Goal: Task Accomplishment & Management: Manage account settings

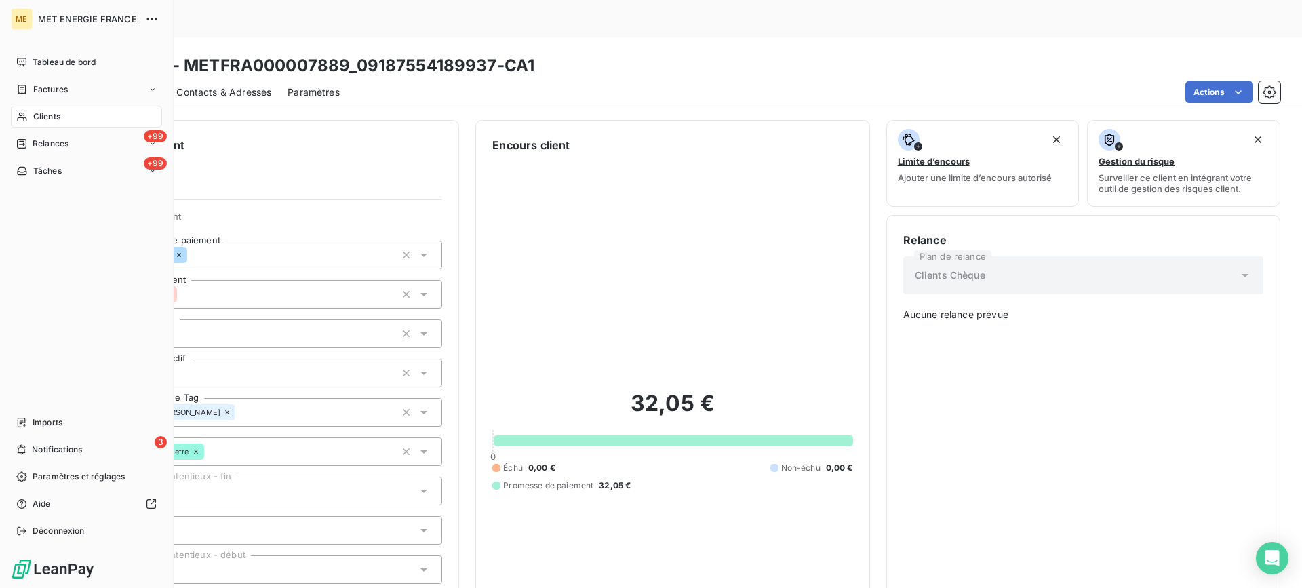
click at [51, 115] on span "Clients" at bounding box center [46, 117] width 27 height 12
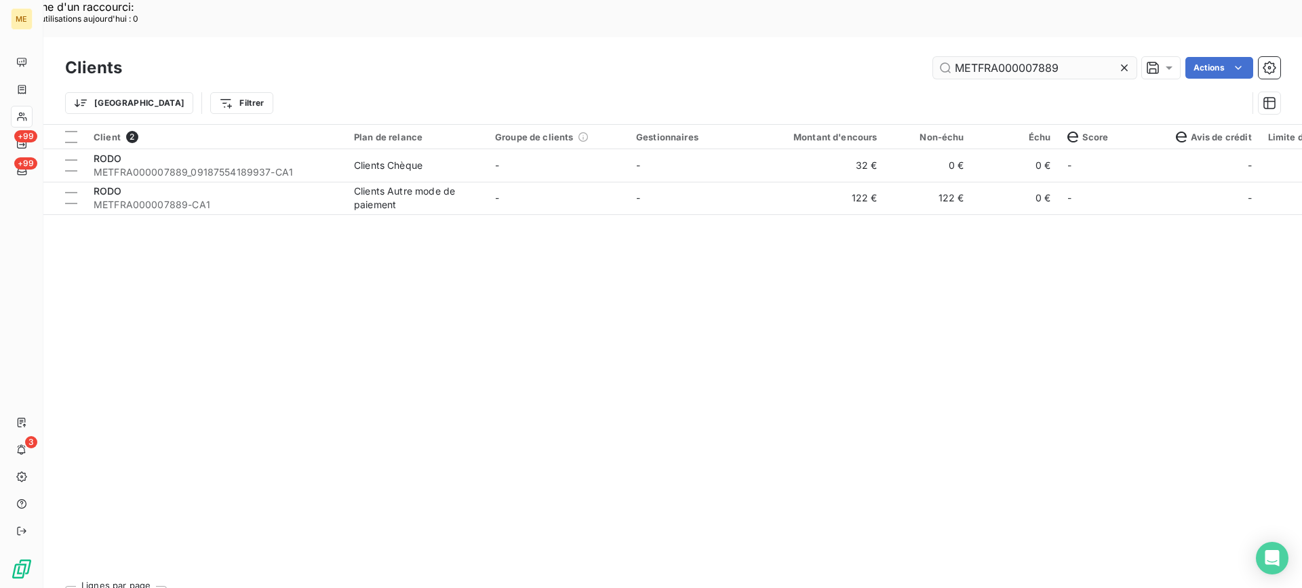
click at [1009, 57] on input "METFRA000007889" at bounding box center [1034, 68] width 203 height 22
type input "METFRA000006695"
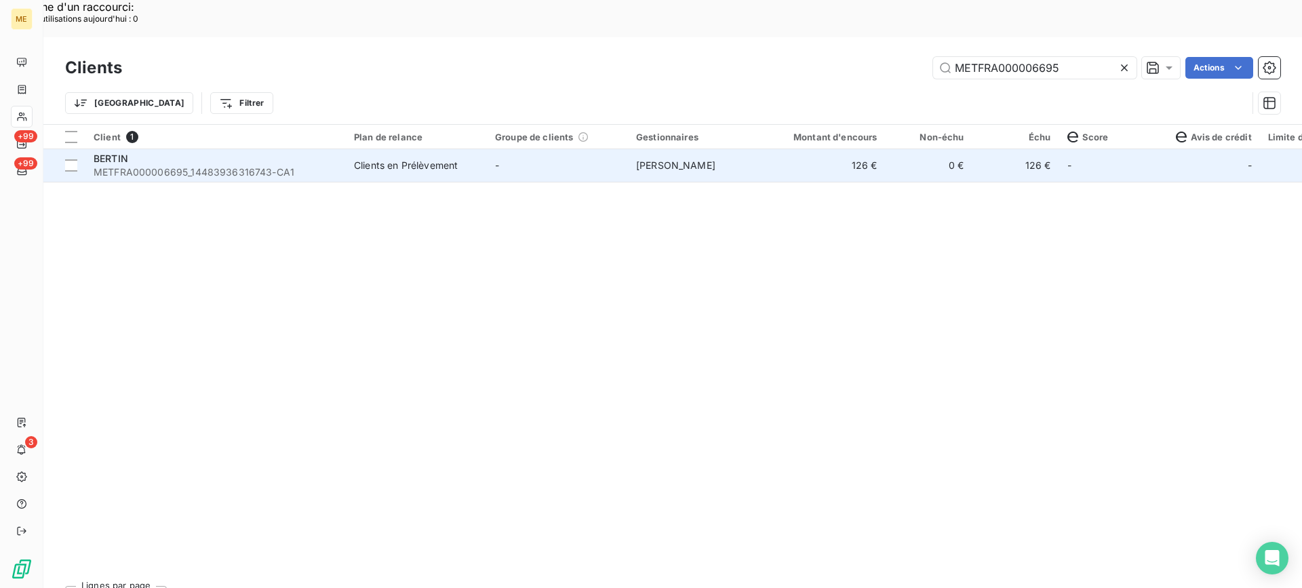
click at [298, 165] on span "METFRA000006695_14483936316743-CA1" at bounding box center [216, 172] width 244 height 14
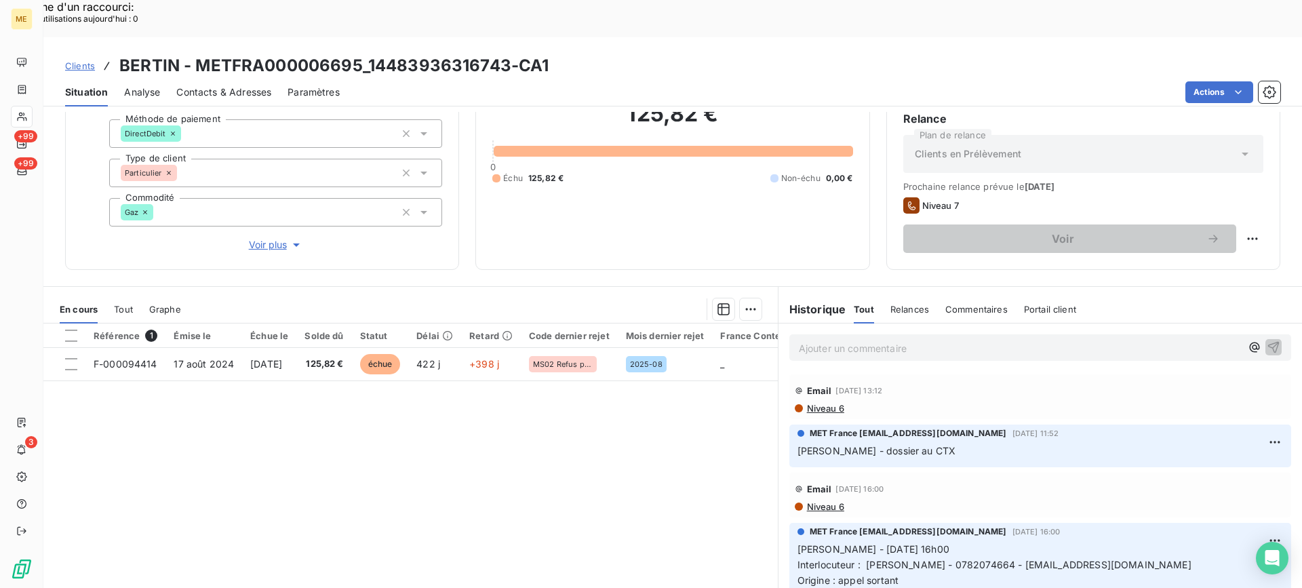
scroll to position [136, 0]
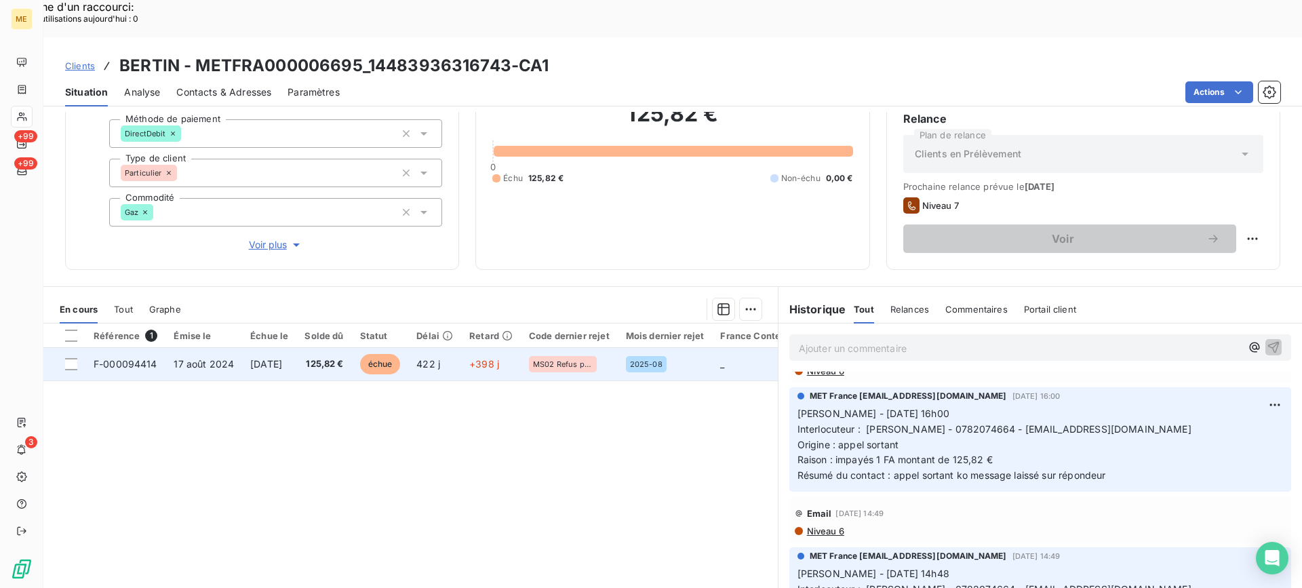
click at [255, 348] on td "[DATE]" at bounding box center [269, 364] width 54 height 33
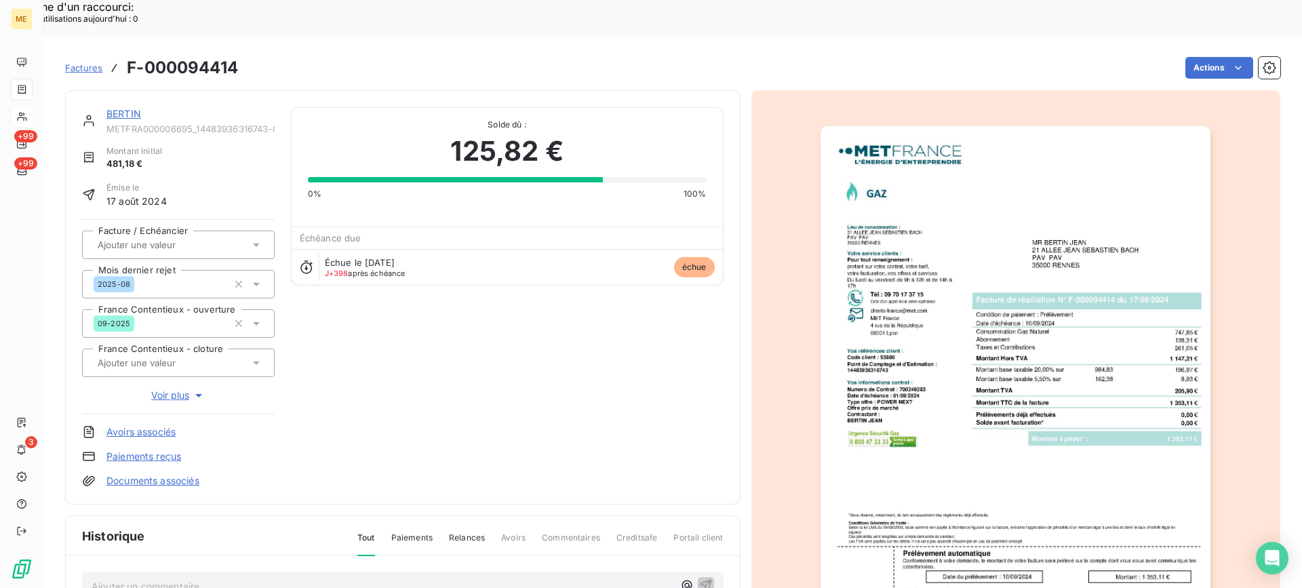
click at [114, 108] on link "BERTIN" at bounding box center [123, 114] width 35 height 12
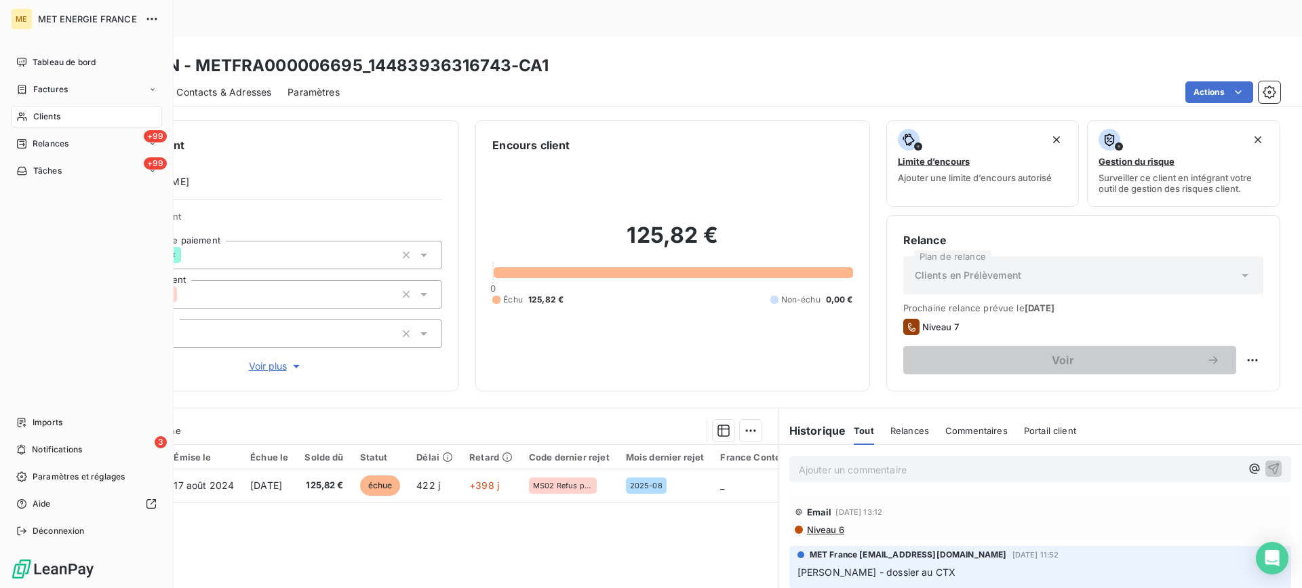
click at [71, 116] on div "Clients" at bounding box center [86, 117] width 151 height 22
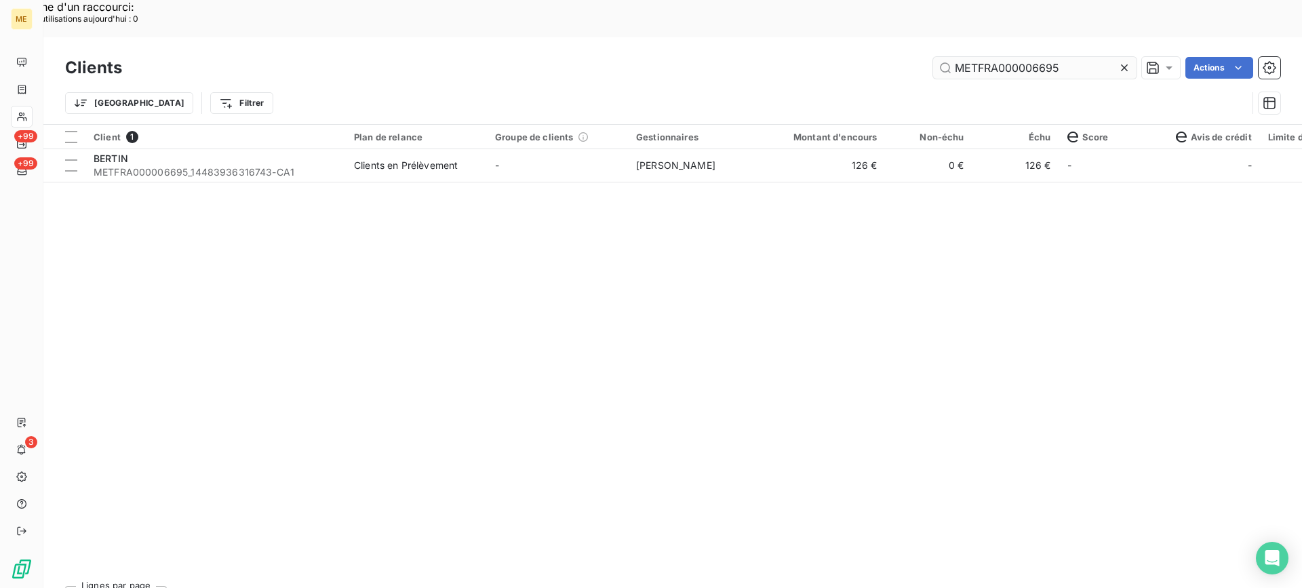
click at [987, 57] on input "METFRA000006695" at bounding box center [1034, 68] width 203 height 22
type input "METFRA000025039"
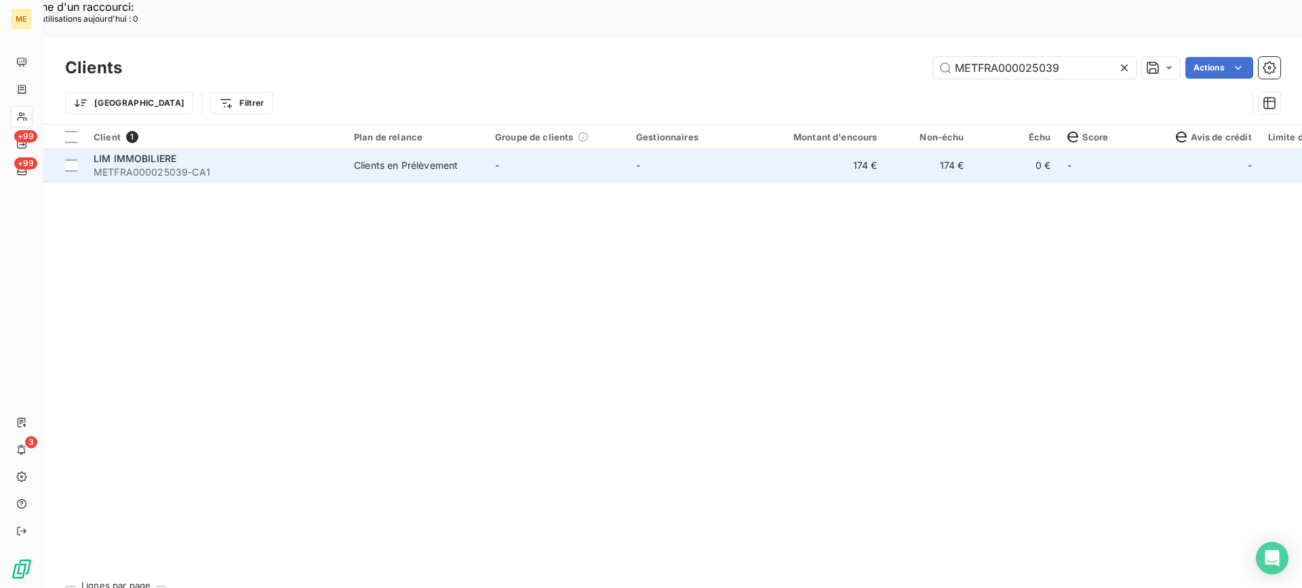
drag, startPoint x: 165, startPoint y: 148, endPoint x: 165, endPoint y: 140, distance: 7.5
click at [165, 165] on span "METFRA000025039-CA1" at bounding box center [216, 172] width 244 height 14
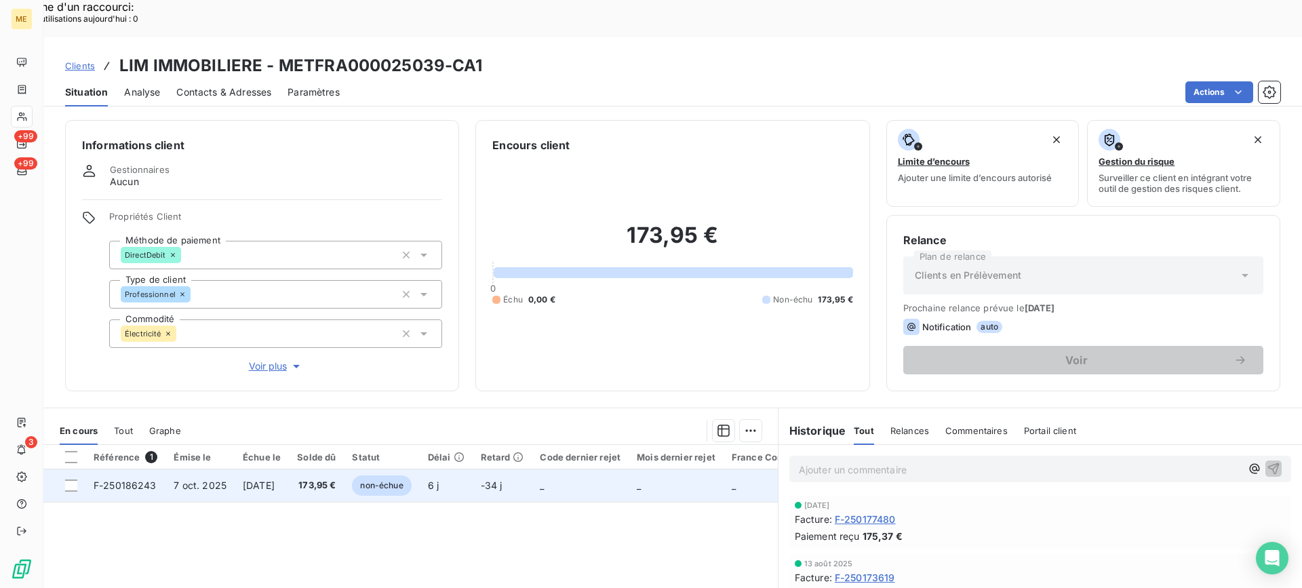
click at [186, 469] on td "7 oct. 2025" at bounding box center [199, 485] width 69 height 33
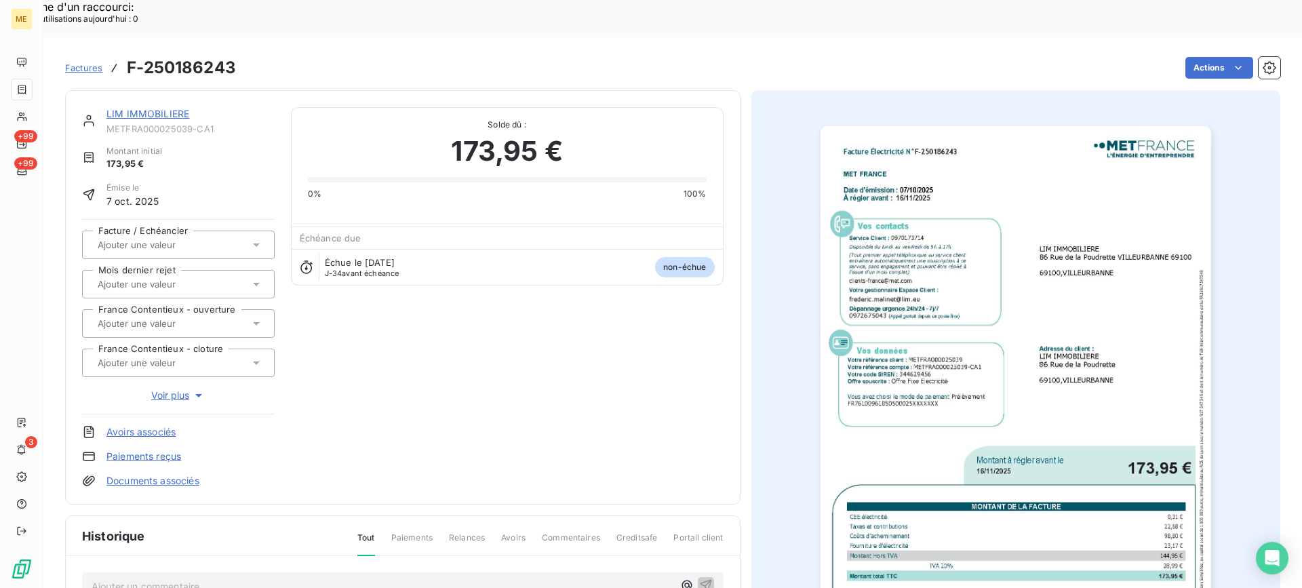
click at [1045, 370] on img "button" at bounding box center [1015, 402] width 391 height 552
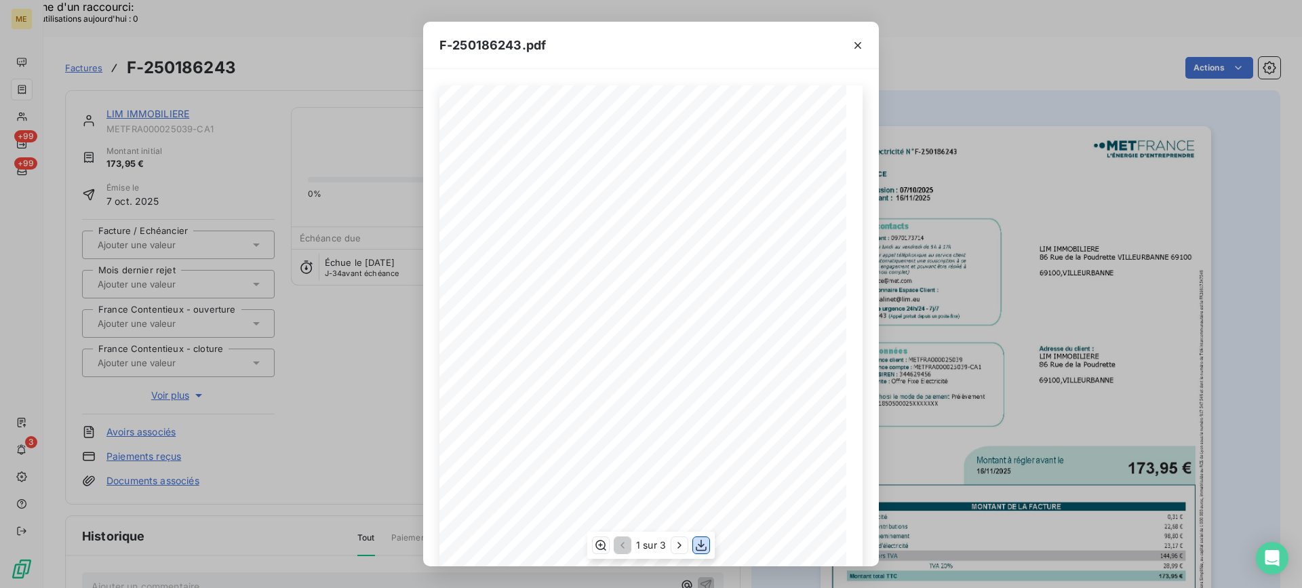
click at [700, 548] on icon "button" at bounding box center [701, 545] width 14 height 14
drag, startPoint x: 858, startPoint y: 53, endPoint x: 757, endPoint y: 12, distance: 109.2
click at [856, 52] on button "button" at bounding box center [858, 46] width 22 height 22
click at [858, 39] on icon "button" at bounding box center [858, 46] width 14 height 14
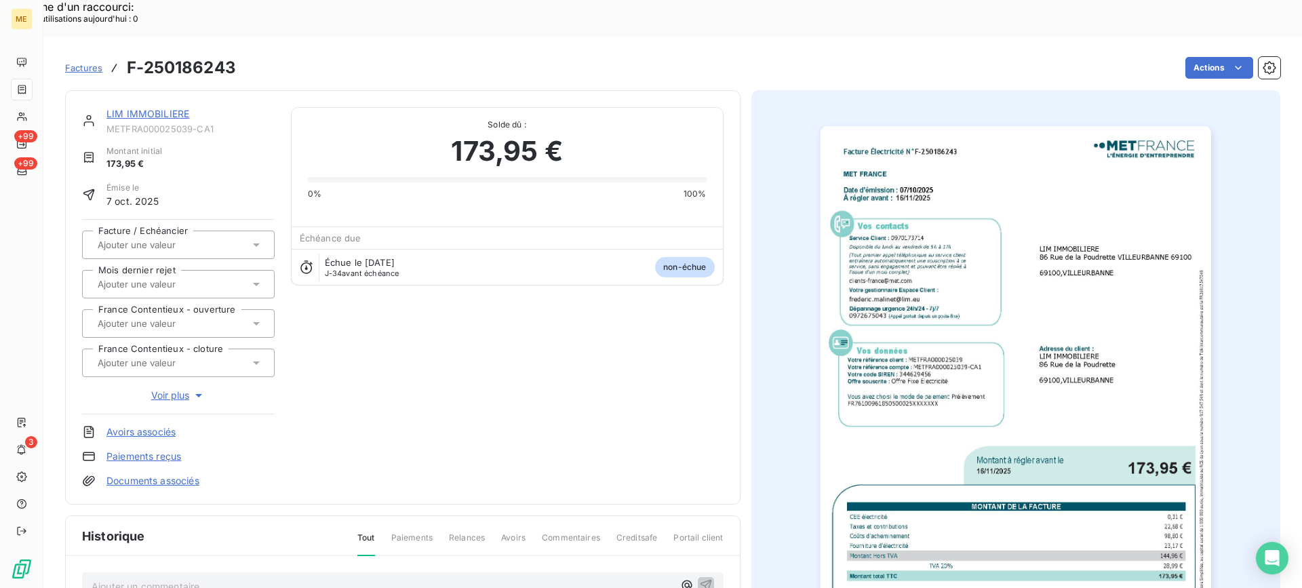
click at [161, 108] on link "LIM IMMOBILIERE" at bounding box center [147, 114] width 83 height 12
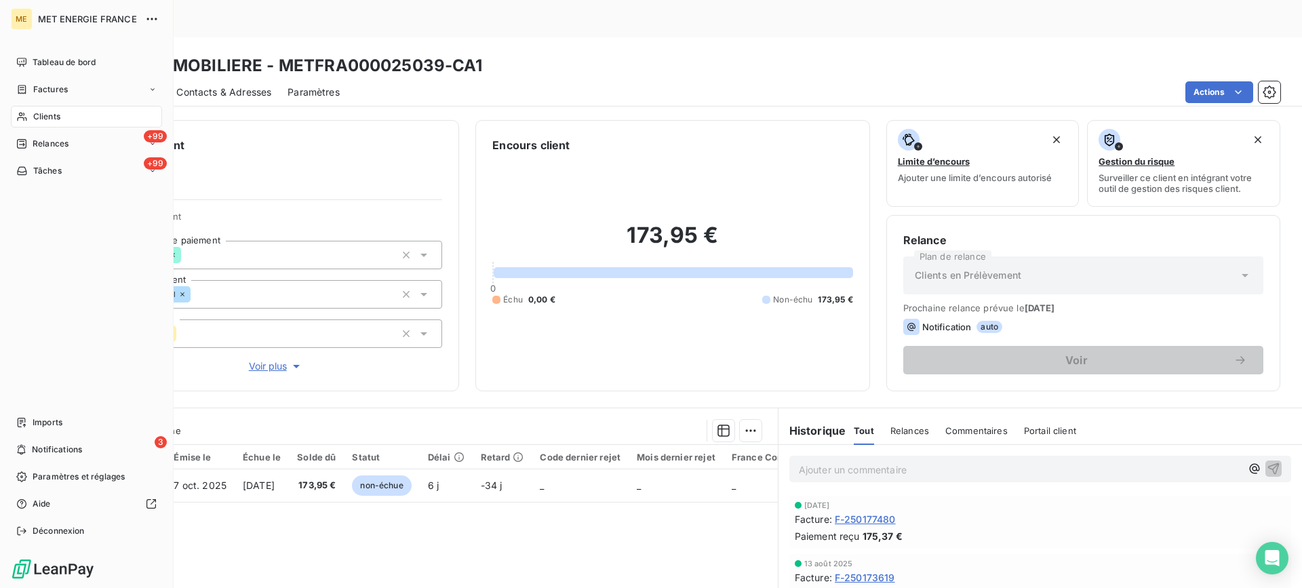
click at [20, 115] on icon at bounding box center [22, 116] width 12 height 11
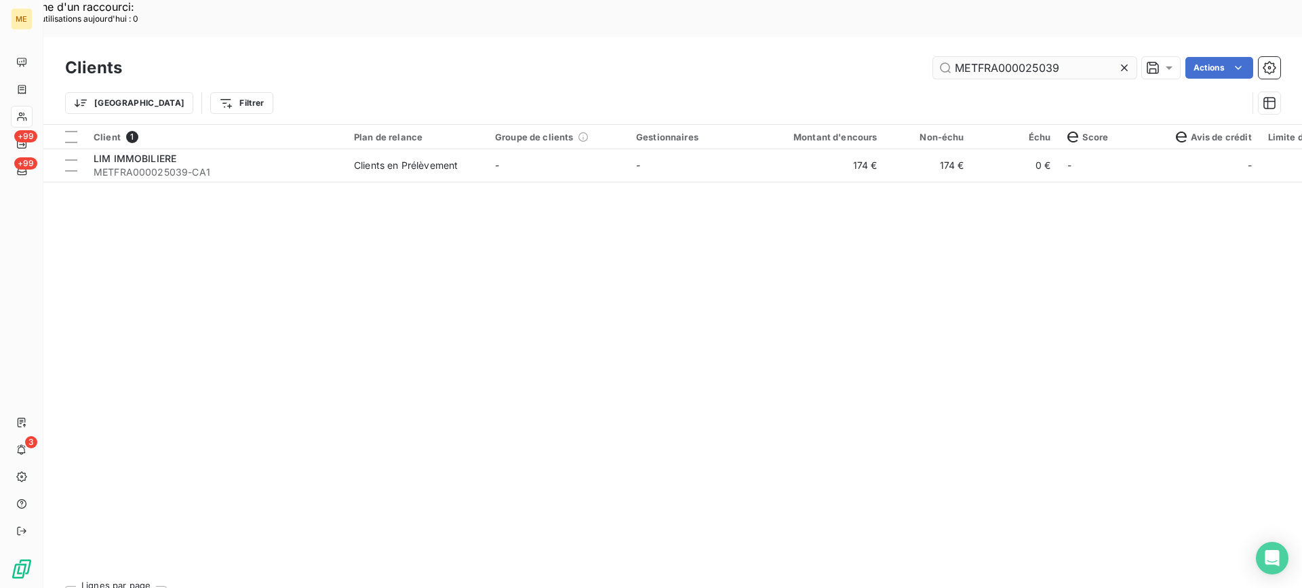
click at [965, 57] on input "METFRA000025039" at bounding box center [1034, 68] width 203 height 22
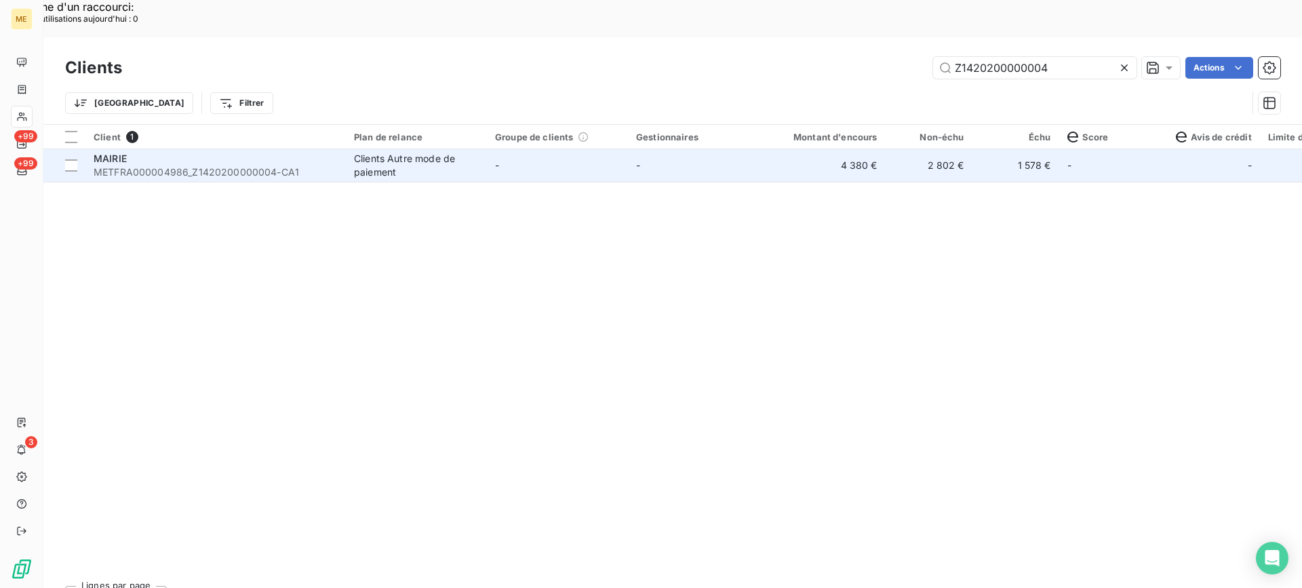
type input "Z1420200000004"
click at [267, 165] on span "METFRA000004986_Z1420200000004-CA1" at bounding box center [216, 172] width 244 height 14
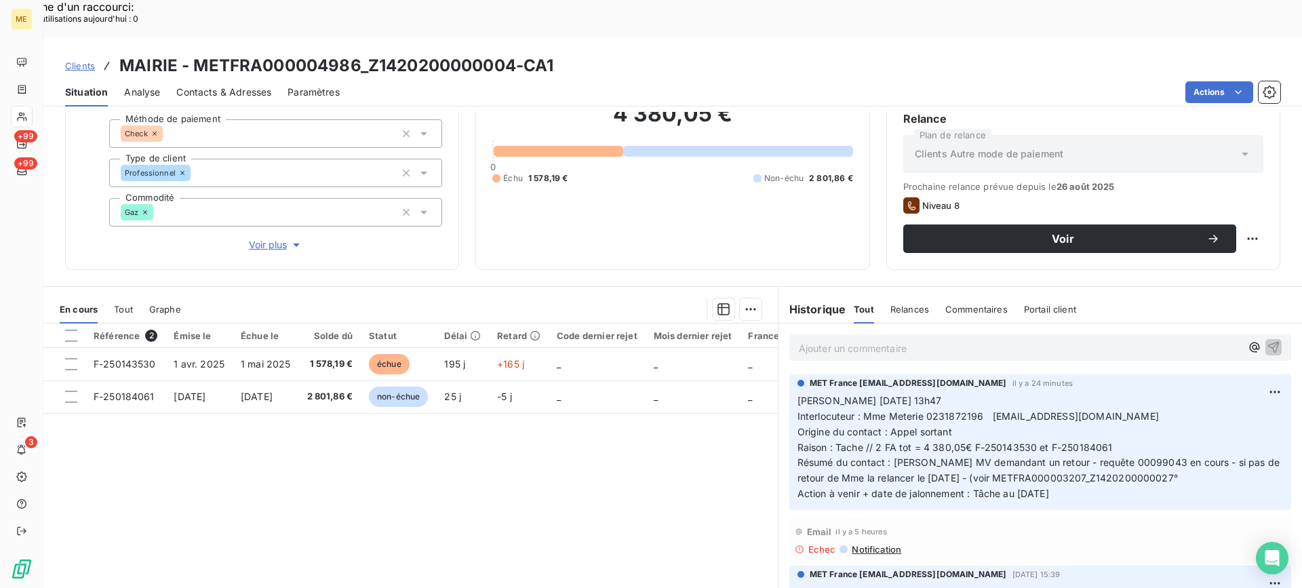
copy span "Mme Meterie 0231872196 [EMAIL_ADDRESS][DOMAIN_NAME]"
drag, startPoint x: 860, startPoint y: 380, endPoint x: 1144, endPoint y: 383, distance: 284.1
click at [1144, 393] on p "[PERSON_NAME] [DATE] 13h47 Interlocuteur : Mme Meterie 0231872196 [EMAIL_ADDRES…" at bounding box center [1039, 447] width 485 height 108
drag, startPoint x: 1076, startPoint y: 443, endPoint x: 1095, endPoint y: 441, distance: 19.1
click at [1095, 456] on span "Résumé du contact : [PERSON_NAME] MV demandant un retour - requête 00099043 en …" at bounding box center [1039, 469] width 485 height 27
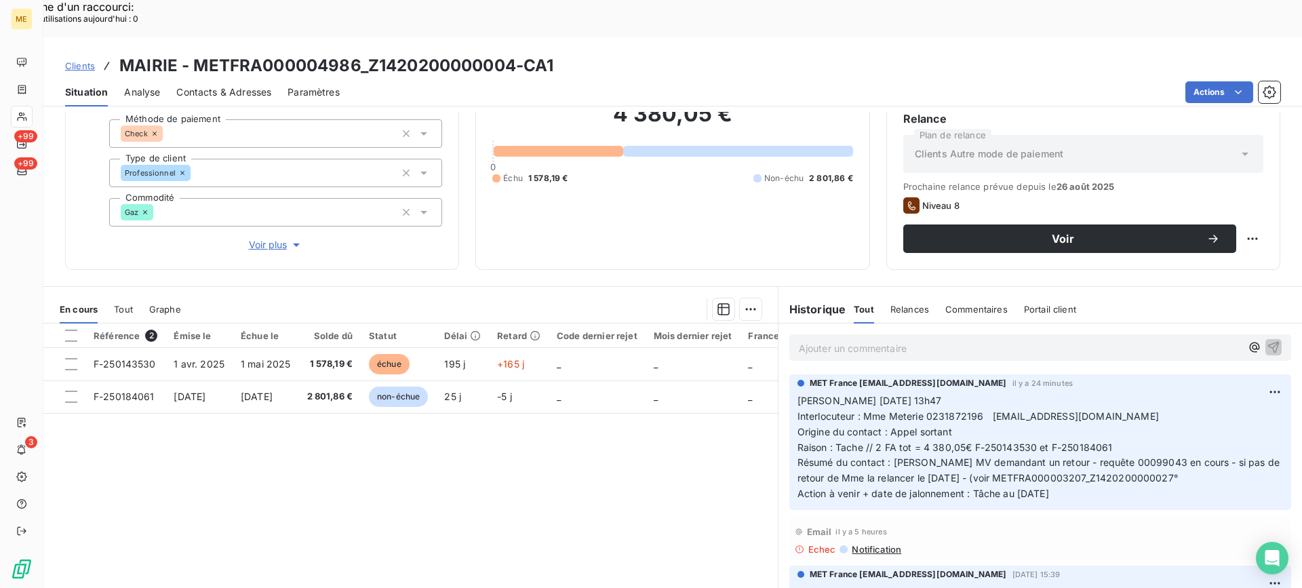
click at [1091, 458] on p "[PERSON_NAME] [DATE] 13h47 Interlocuteur : Mme Meterie 0231872196 [EMAIL_ADDRES…" at bounding box center [1039, 447] width 485 height 108
copy span "Z1420200000027"
drag, startPoint x: 1073, startPoint y: 442, endPoint x: 1155, endPoint y: 446, distance: 81.5
click at [1155, 456] on span "Résumé du contact : [PERSON_NAME] MV demandant un retour - requête 00099043 en …" at bounding box center [1039, 469] width 485 height 27
copy span "00099043"
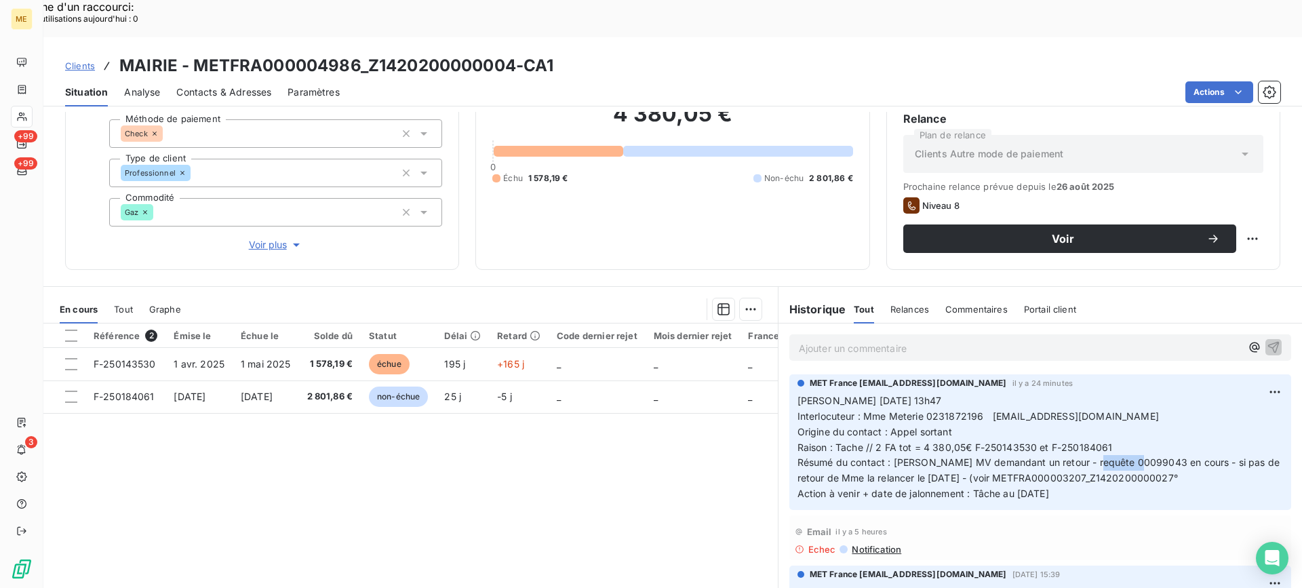
drag, startPoint x: 1084, startPoint y: 421, endPoint x: 1129, endPoint y: 424, distance: 44.9
click at [1129, 456] on span "Résumé du contact : [PERSON_NAME] MV demandant un retour - requête 00099043 en …" at bounding box center [1039, 469] width 485 height 27
copy span "00099043"
copy h3 "Z1420200000004"
drag, startPoint x: 365, startPoint y: 33, endPoint x: 516, endPoint y: 28, distance: 151.3
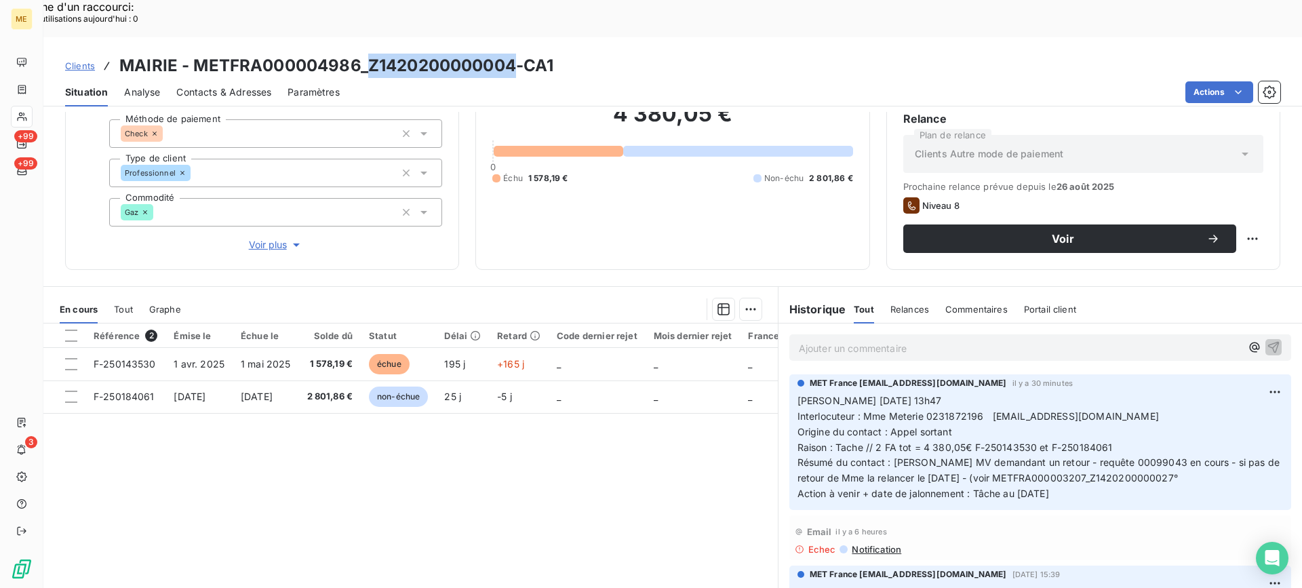
click at [516, 54] on h3 "MAIRIE - METFRA000004986_Z1420200000004-CA1" at bounding box center [336, 66] width 434 height 24
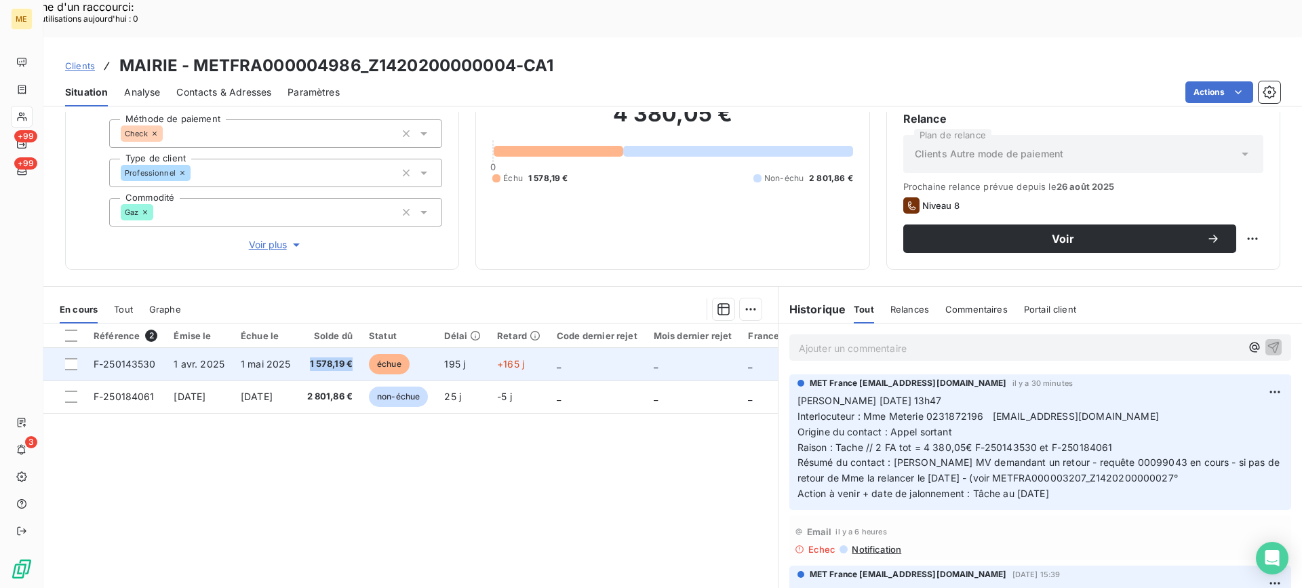
copy span "1 578,19 €"
drag, startPoint x: 325, startPoint y: 324, endPoint x: 323, endPoint y: 256, distance: 67.9
click at [353, 357] on span "1 578,19 €" at bounding box center [330, 364] width 46 height 14
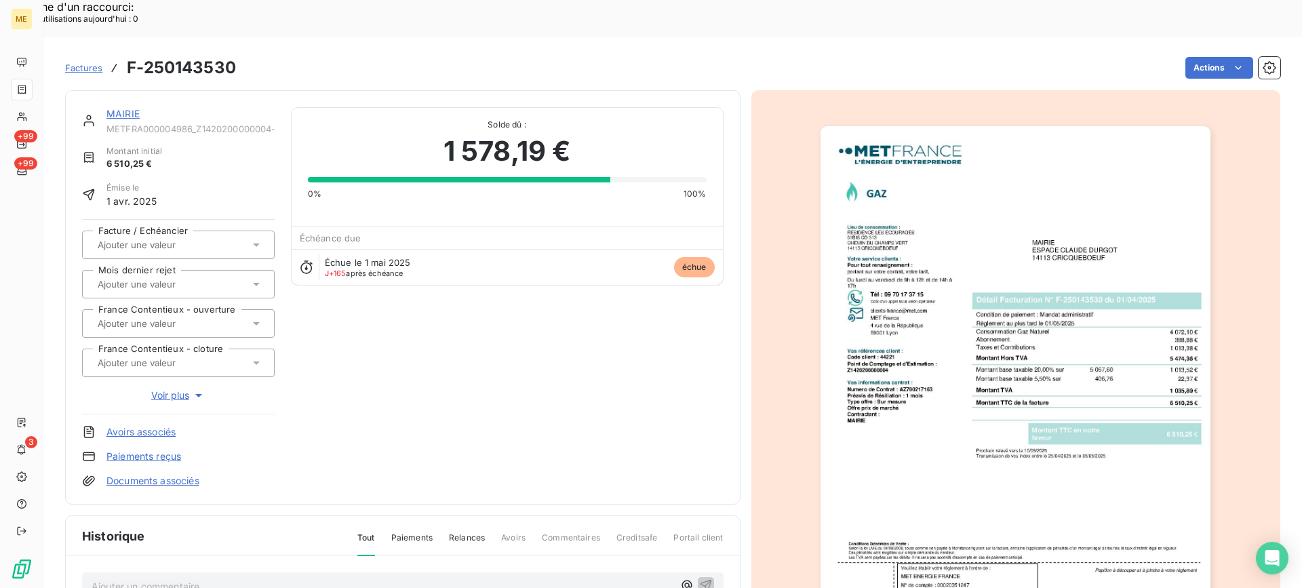
click at [119, 90] on div "MAIRIE METFRA000004986_Z1420200000004-CA1 Montant initial 6 510,25 € Émise le […" at bounding box center [402, 297] width 675 height 414
click at [119, 108] on link "MAIRIE" at bounding box center [122, 114] width 33 height 12
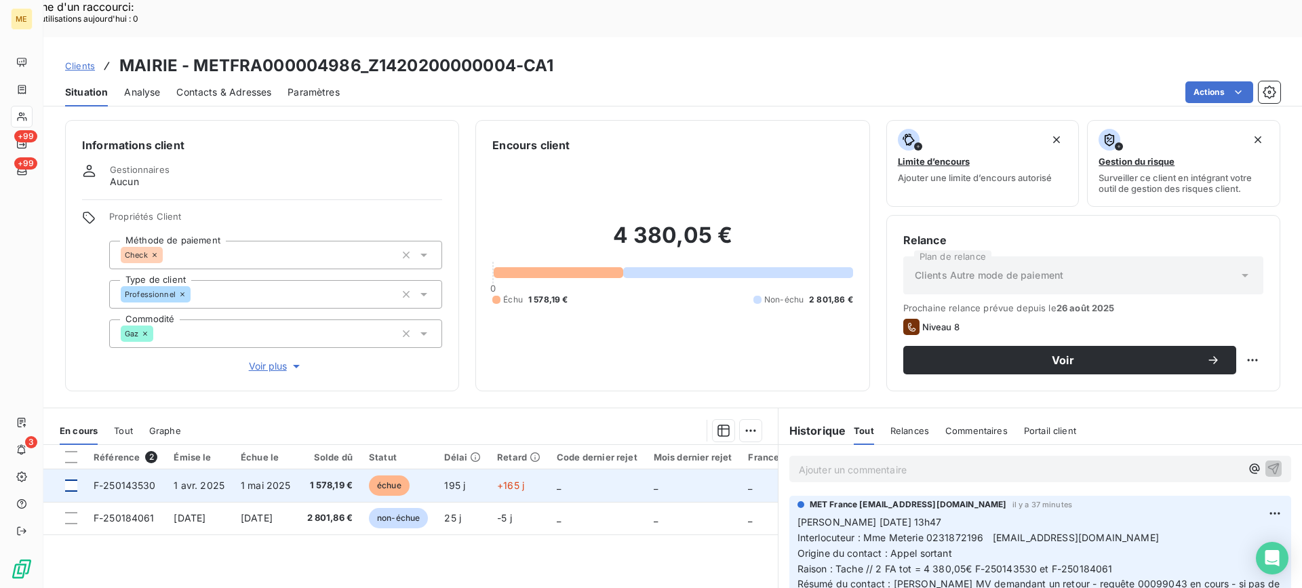
click at [67, 479] on div at bounding box center [71, 485] width 12 height 12
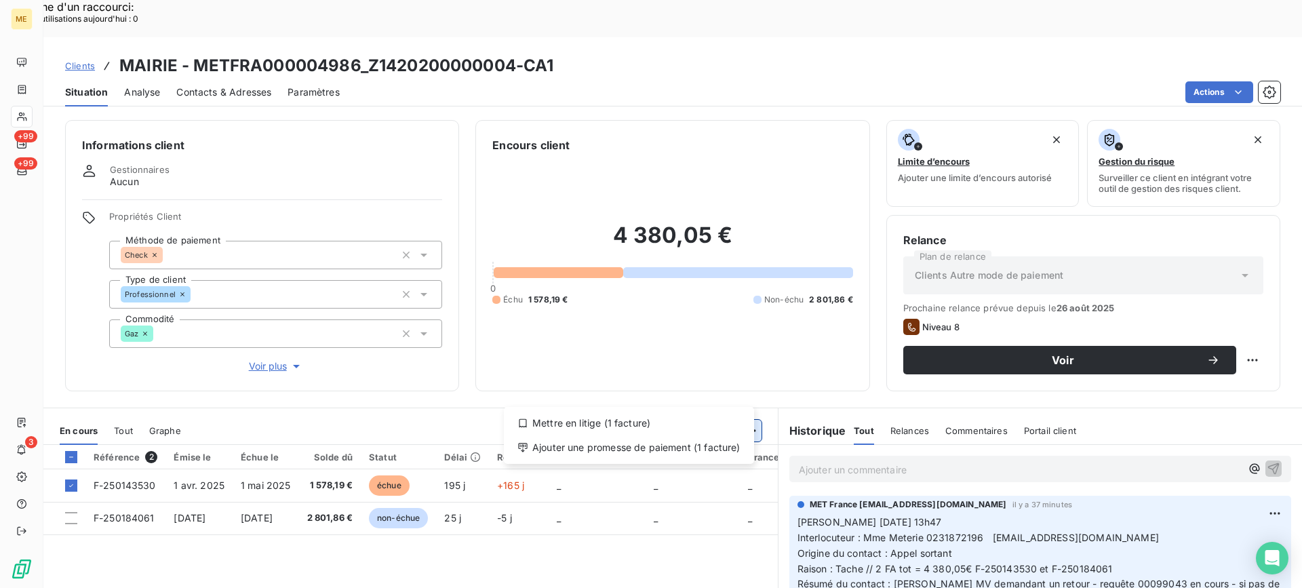
click at [721, 446] on div "Ajouter une promesse de paiement (1 facture)" at bounding box center [628, 448] width 239 height 22
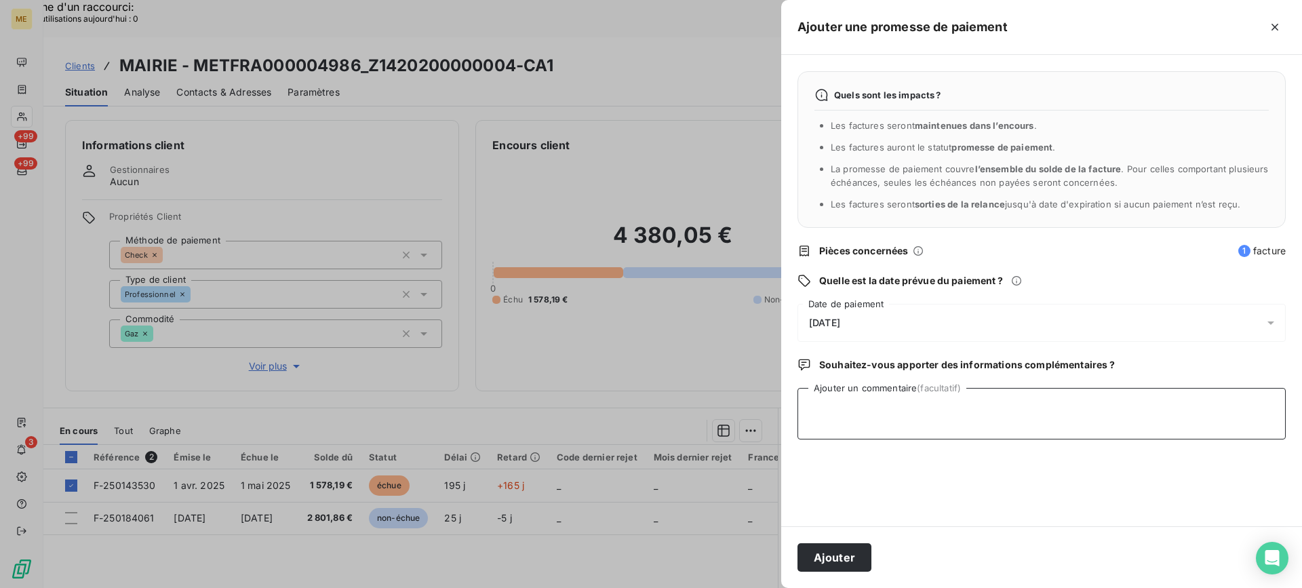
click at [837, 426] on textarea "Ajouter un commentaire (facultatif)" at bounding box center [1041, 414] width 488 height 52
paste textarea "[PERSON_NAME]- date Interlocuteur : Origine : [PERSON_NAME] : Résumé du contact…"
click at [873, 413] on textarea "[PERSON_NAME]- date Interlocuteur : Origine : [PERSON_NAME] : Résumé du contact…" at bounding box center [1041, 414] width 488 height 52
click at [915, 423] on textarea "[PERSON_NAME]- 13/10 Interlocuteur : Origine : [PERSON_NAME] : Résumé du contac…" at bounding box center [1041, 414] width 488 height 52
paste textarea "Mme Meterie 0231872196 [EMAIL_ADDRESS][DOMAIN_NAME]"
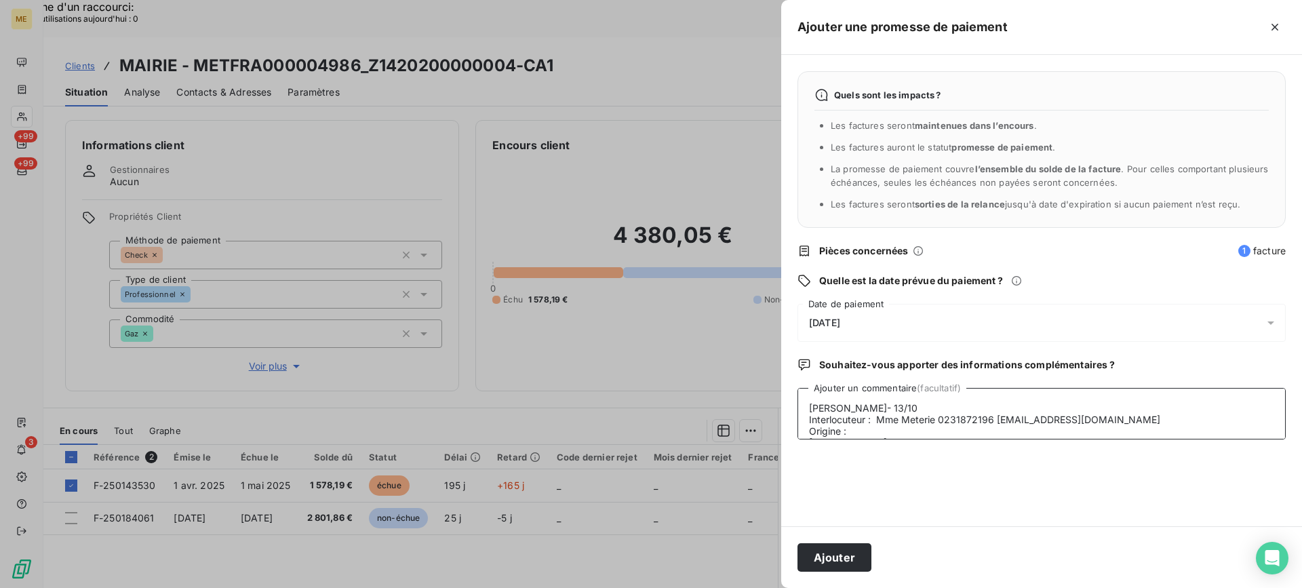
click at [911, 426] on textarea "[PERSON_NAME]- 13/10 Interlocuteur : Mme Meterie 0231872196 [EMAIL_ADDRESS][DOM…" at bounding box center [1041, 414] width 488 height 52
click at [932, 399] on textarea "Lisa- 13/10 Interlocuteur : Mme Meterie 0231872196 [EMAIL_ADDRESS][DOMAIN_NAME]…" at bounding box center [1041, 414] width 488 height 52
click at [931, 402] on textarea "Lisa- 13/10 Interlocuteur : Mme Meterie 0231872196 [EMAIL_ADDRESS][DOMAIN_NAME]…" at bounding box center [1041, 414] width 488 height 52
click at [930, 405] on textarea "Lisa- 13/10 Interlocuteur : Mme Meterie 0231872196 [EMAIL_ADDRESS][DOMAIN_NAME]…" at bounding box center [1041, 414] width 488 height 52
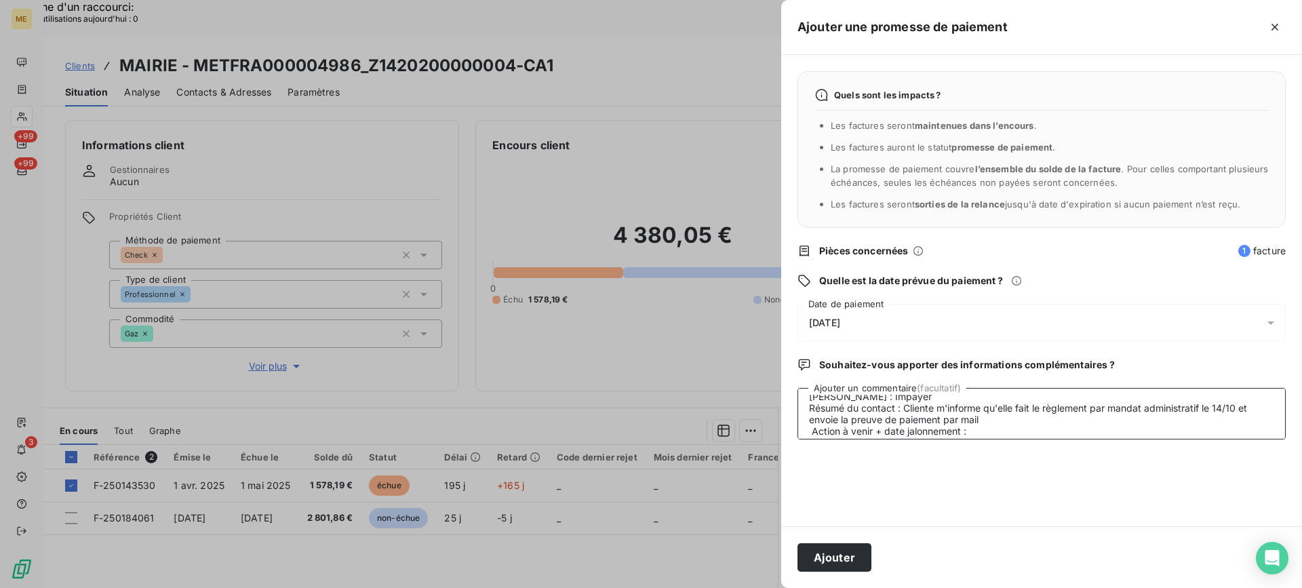
click at [1019, 416] on textarea "[PERSON_NAME]- 13/10 Interlocuteur : Mme Meterie 0231872196 [EMAIL_ADDRESS][DOM…" at bounding box center [1041, 414] width 488 height 52
click at [1006, 436] on textarea "[PERSON_NAME]- 13/10 Interlocuteur : Mme Meterie 0231872196 [EMAIL_ADDRESS][DOM…" at bounding box center [1041, 414] width 488 height 52
click at [877, 403] on textarea "[PERSON_NAME]- 13/10 Interlocuteur : Mme Meterie 0231872196 [EMAIL_ADDRESS][DOM…" at bounding box center [1041, 414] width 488 height 52
click at [875, 395] on textarea "[PERSON_NAME]- 13/10 Interlocuteur : Mme Meterie 0231872196 [EMAIL_ADDRESS][DOM…" at bounding box center [1041, 414] width 488 height 52
click at [0, 0] on lt-span "Impay és" at bounding box center [0, 0] width 0 height 0
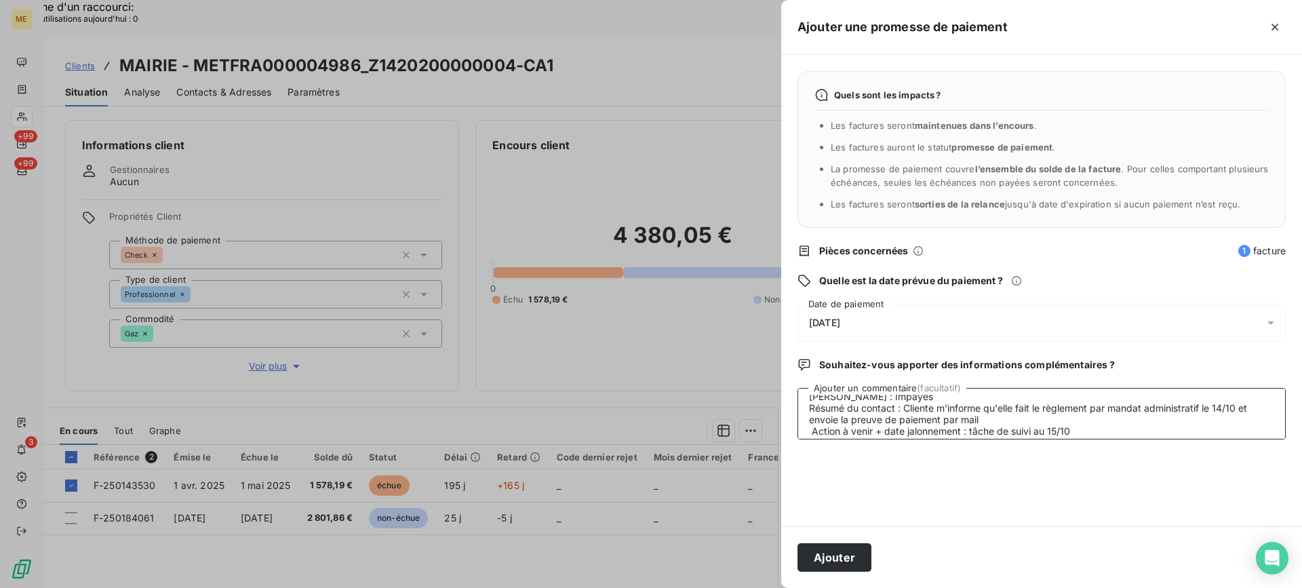
scroll to position [0, 0]
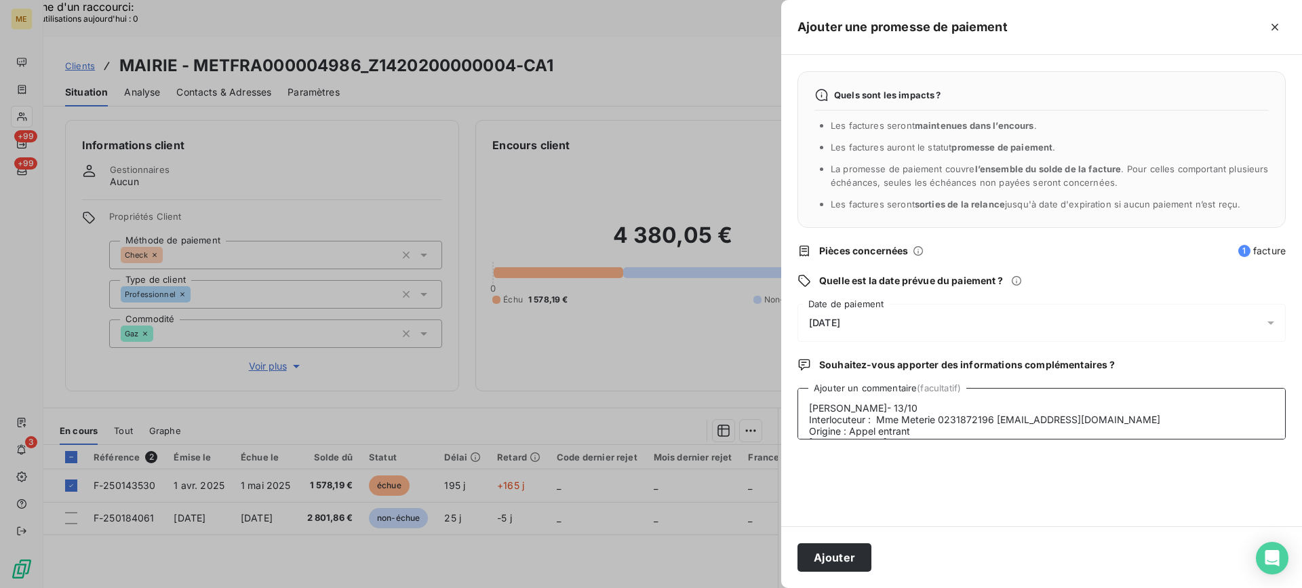
type textarea "[PERSON_NAME]- 13/10 Interlocuteur : Mme Meterie 0231872196 [EMAIL_ADDRESS][DOM…"
click at [877, 334] on div "[DATE]" at bounding box center [1041, 323] width 488 height 38
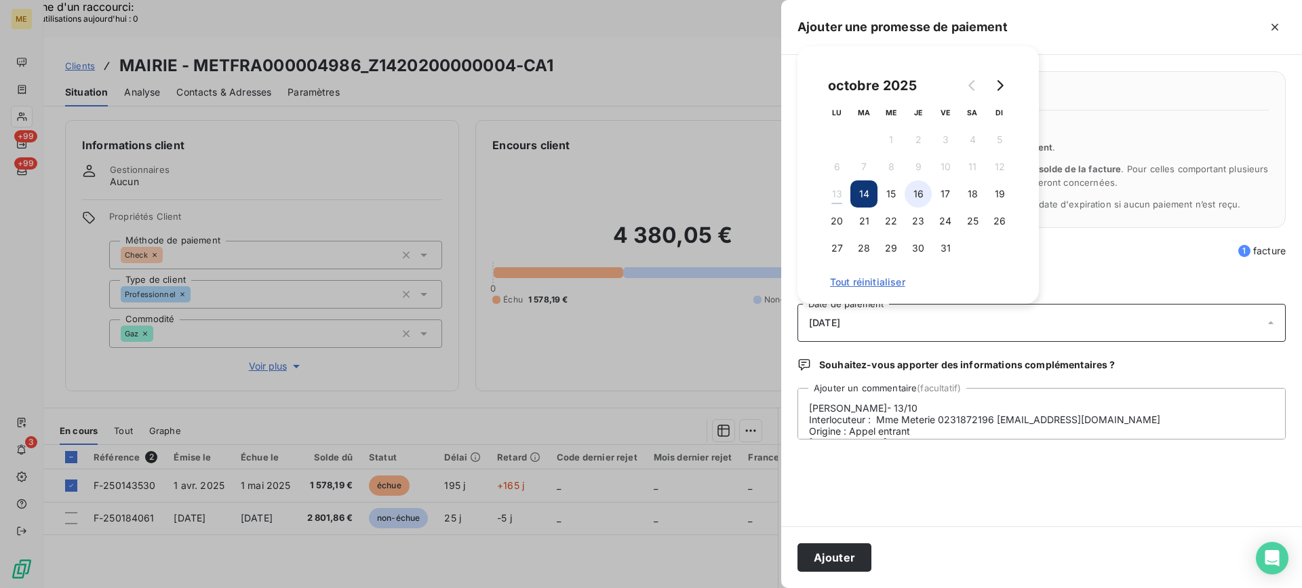
click at [926, 197] on button "16" at bounding box center [917, 193] width 27 height 27
click at [863, 223] on button "21" at bounding box center [863, 220] width 27 height 27
click at [997, 520] on div "Quels sont les impacts ? Les factures seront maintenues dans l’encours . Les fa…" at bounding box center [1041, 290] width 521 height 471
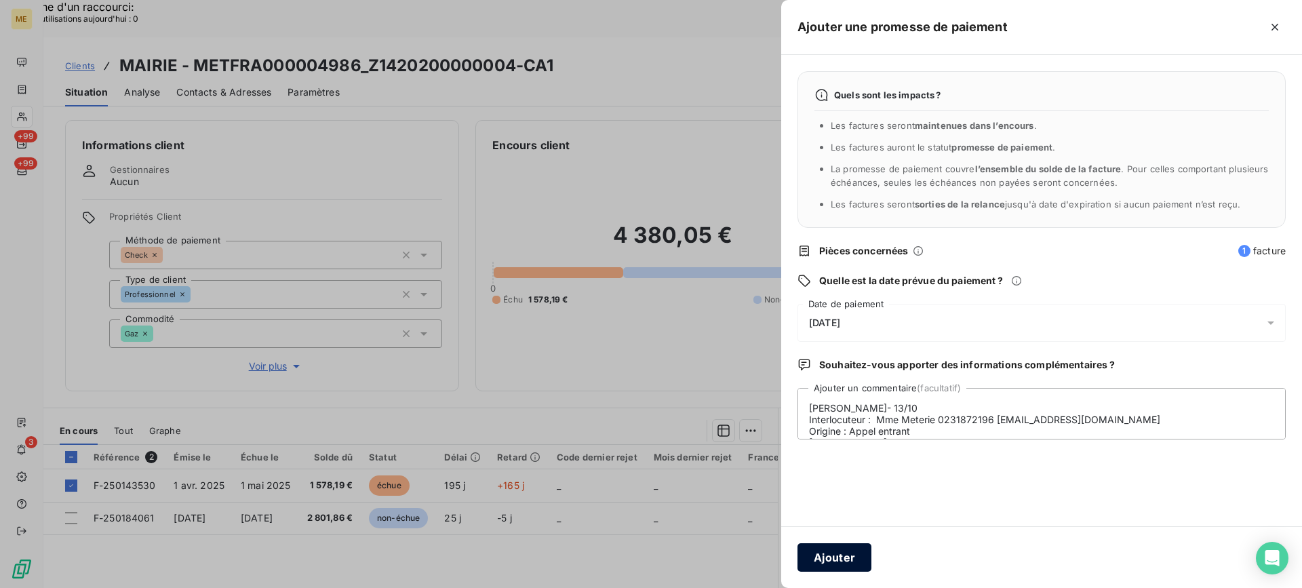
click at [835, 559] on button "Ajouter" at bounding box center [834, 557] width 74 height 28
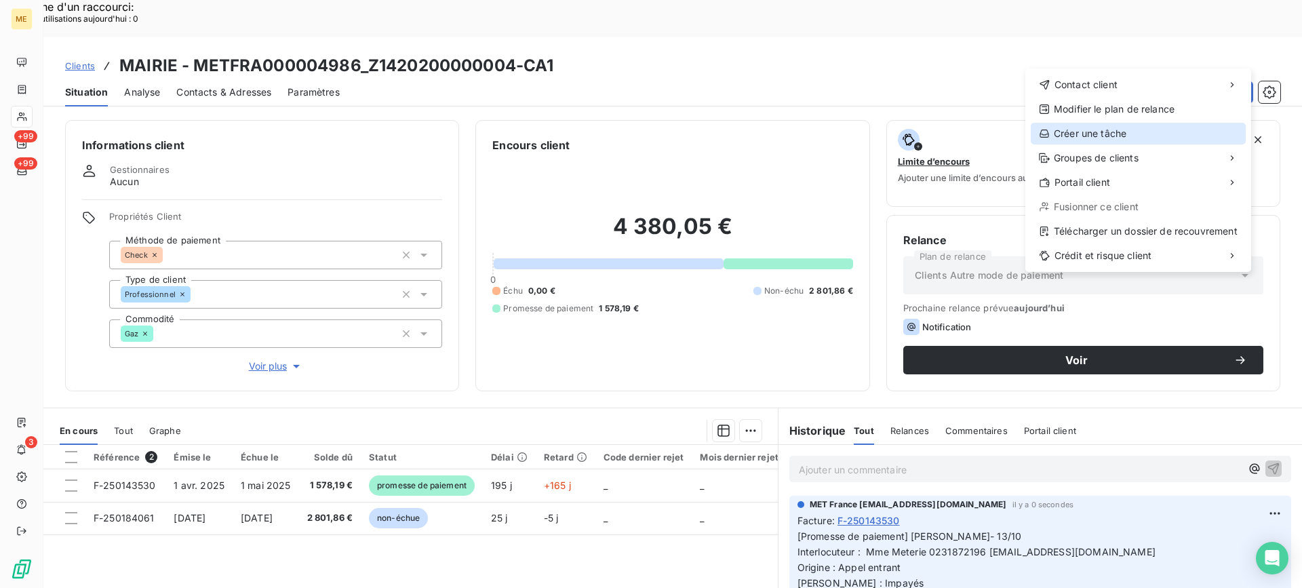
click at [1167, 126] on div "Créer une tâche" at bounding box center [1137, 134] width 215 height 22
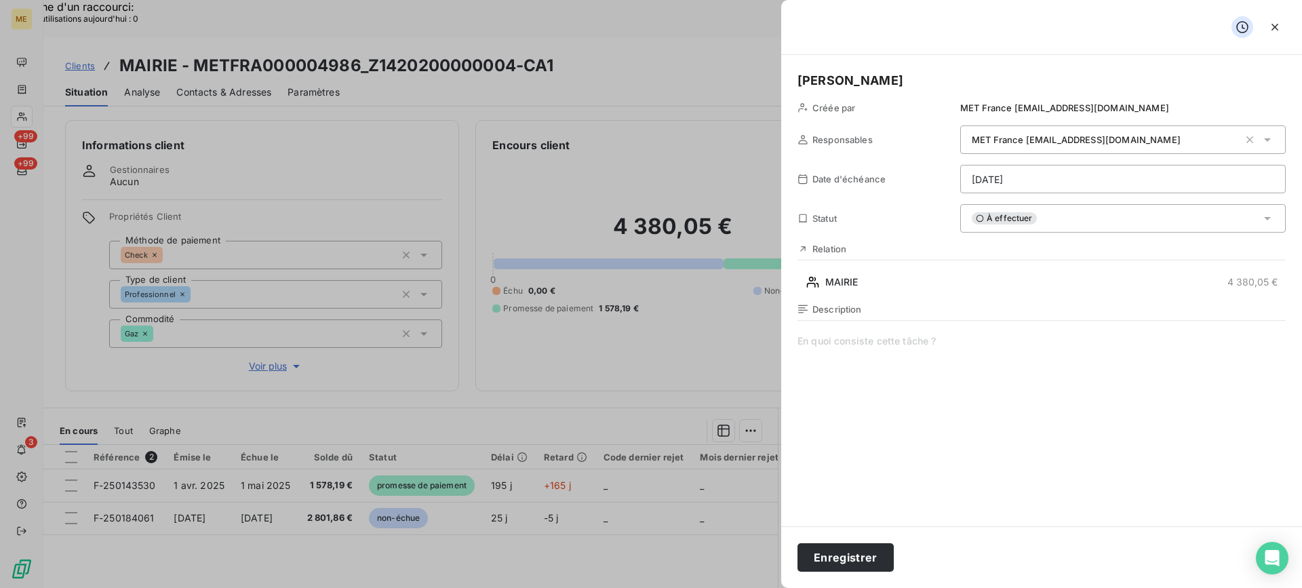
click at [1082, 348] on span at bounding box center [1041, 464] width 488 height 260
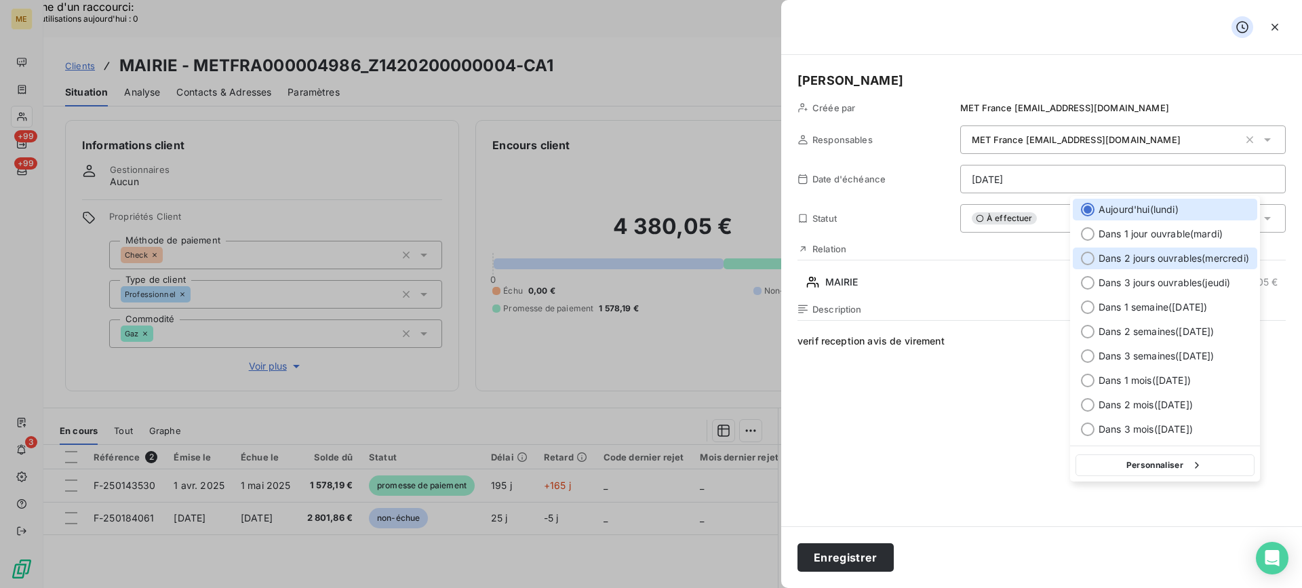
click at [1160, 256] on span "Dans 2 jours ouvrables ( mercredi )" at bounding box center [1173, 259] width 151 height 14
type input "[DATE]"
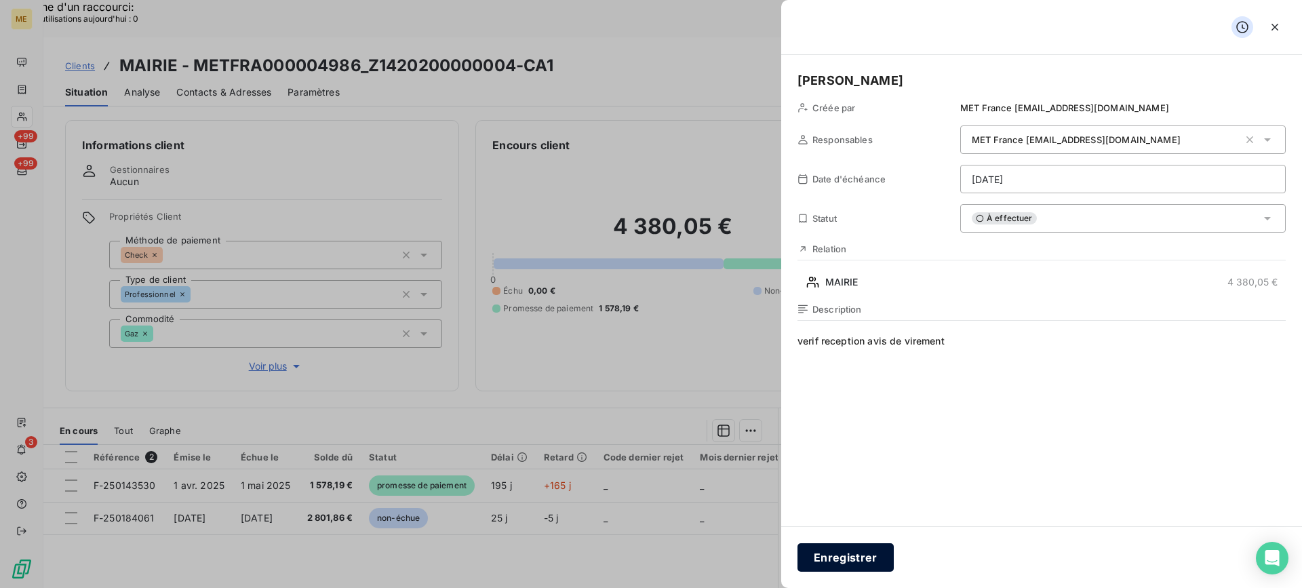
click at [835, 551] on button "Enregistrer" at bounding box center [845, 557] width 96 height 28
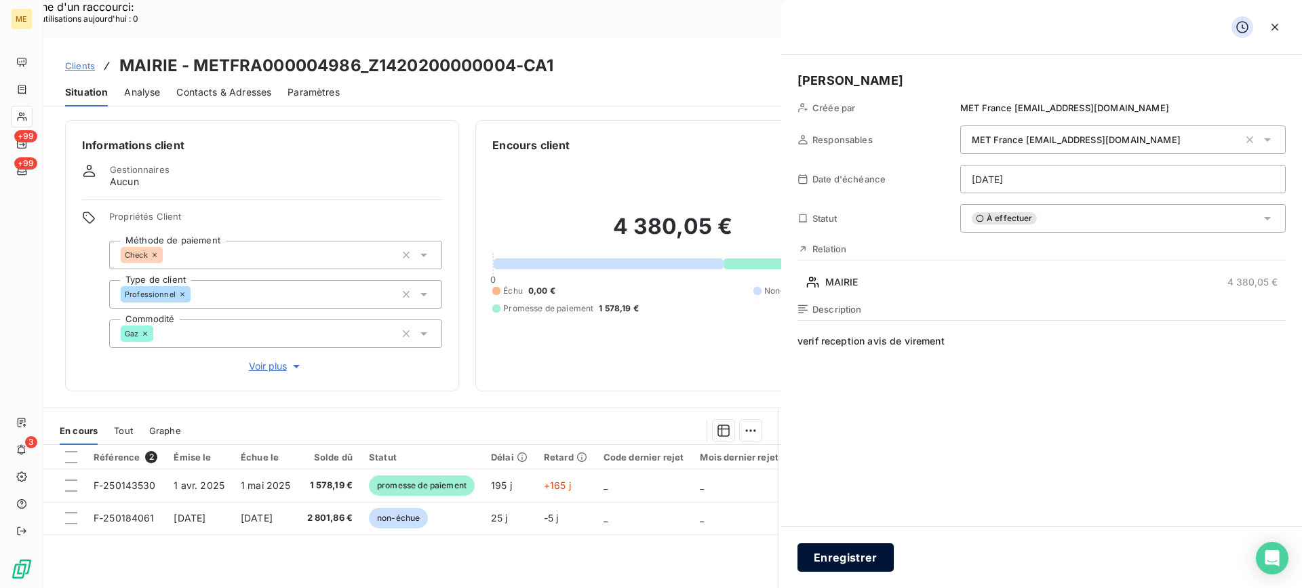
click at [863, 559] on div at bounding box center [651, 294] width 1302 height 588
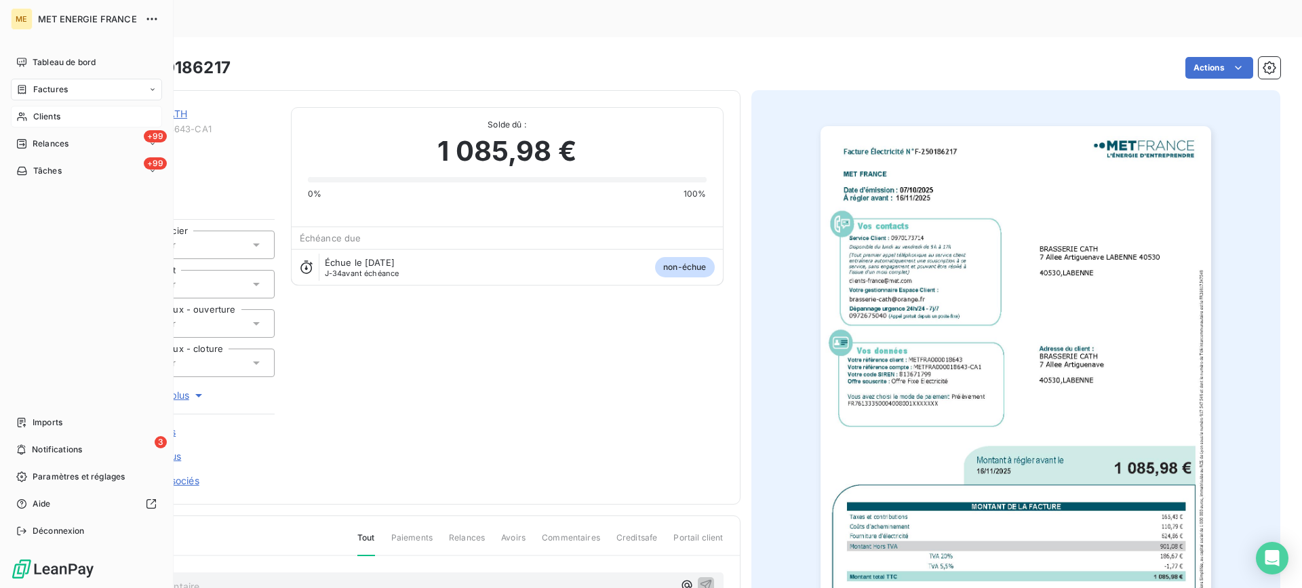
click at [84, 119] on div "Clients" at bounding box center [86, 117] width 151 height 22
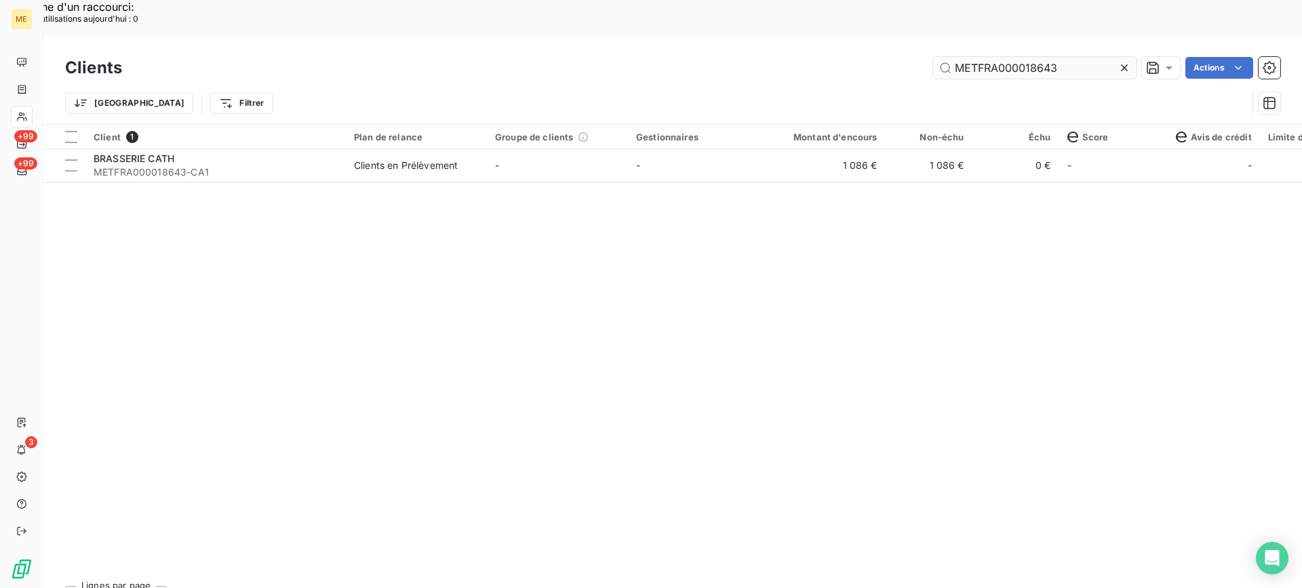
click at [1014, 57] on input "METFRA000018643" at bounding box center [1034, 68] width 203 height 22
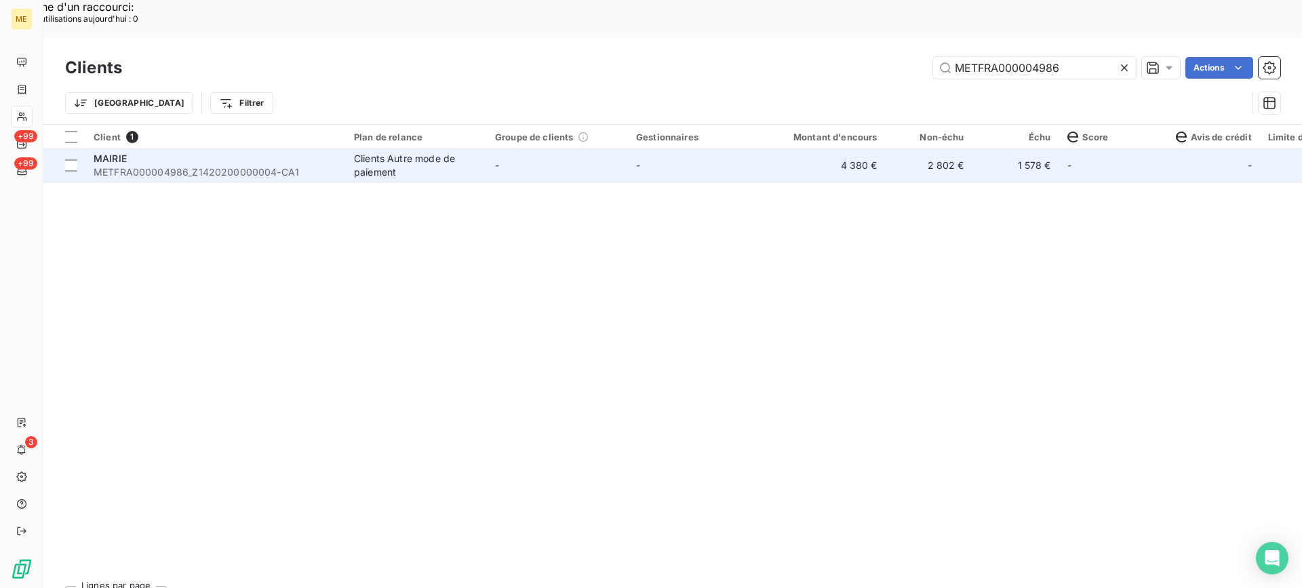
type input "METFRA000004986"
click at [95, 153] on span "MAIRIE" at bounding box center [110, 159] width 33 height 12
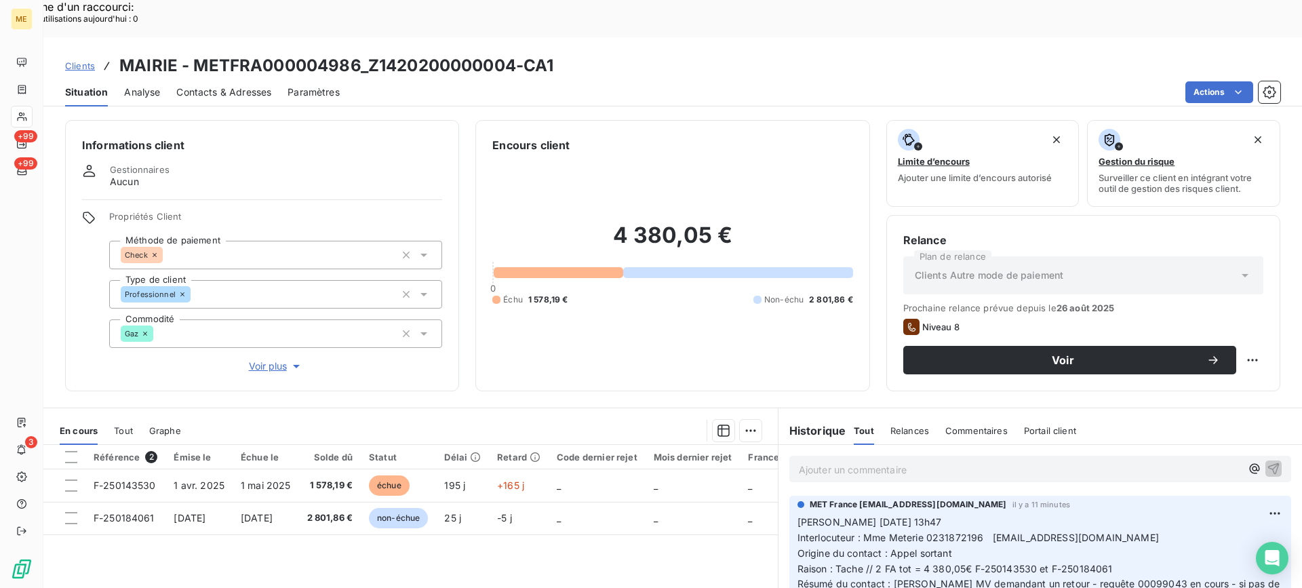
scroll to position [68, 0]
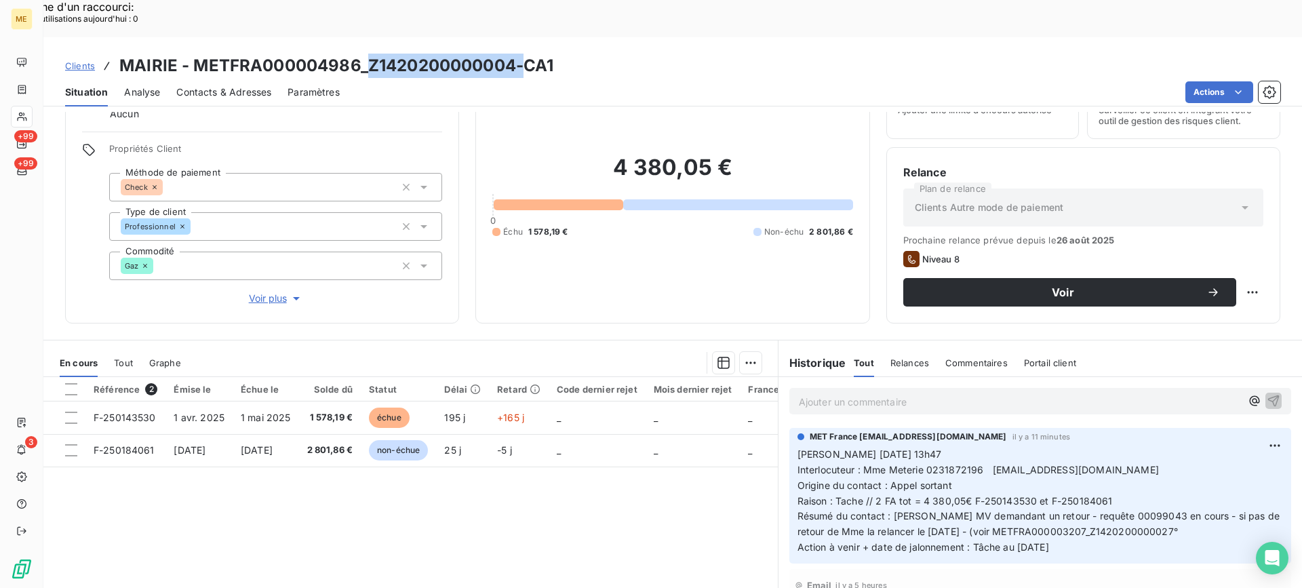
drag, startPoint x: 368, startPoint y: 24, endPoint x: 532, endPoint y: 39, distance: 164.8
click at [532, 54] on h3 "MAIRIE - METFRA000004986_Z1420200000004-CA1" at bounding box center [336, 66] width 434 height 24
click at [765, 104] on div "4 380,05 € 0 Échu 1 578,19 € Non-échu 2 801,86 €" at bounding box center [672, 195] width 360 height 221
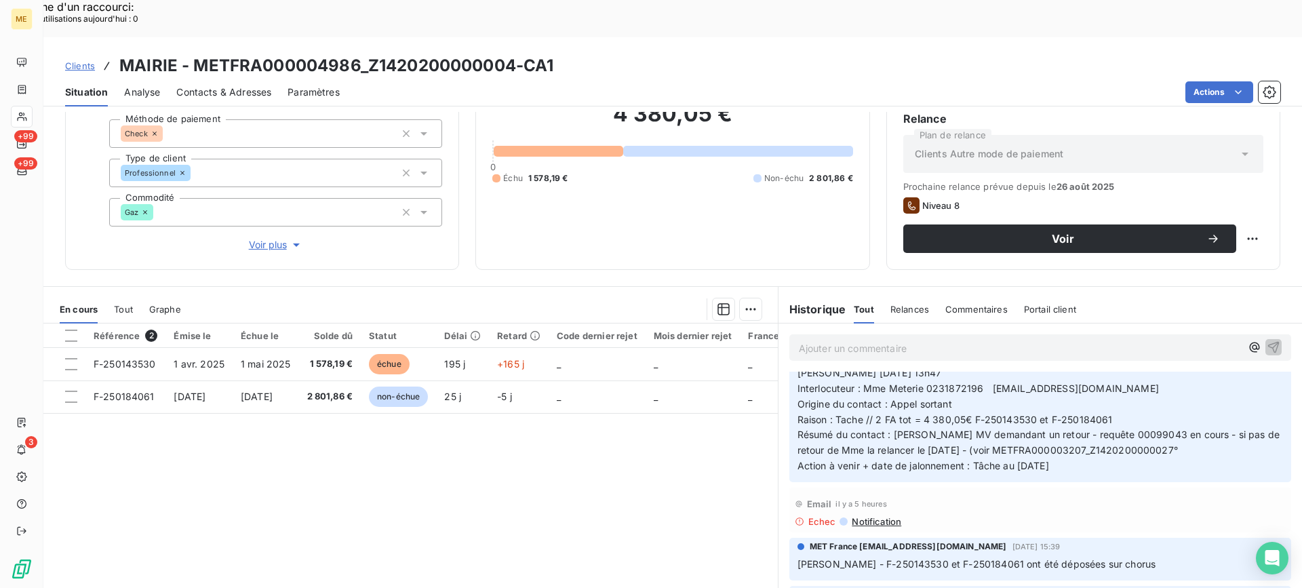
scroll to position [0, 0]
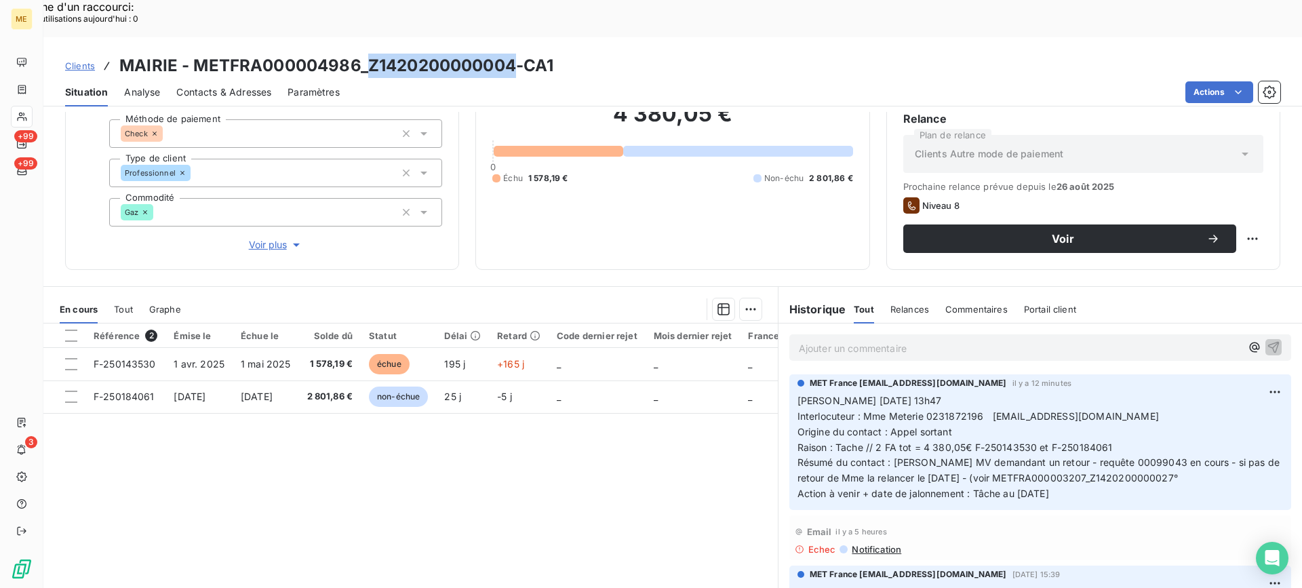
copy h3 "Z1420200000004"
drag, startPoint x: 371, startPoint y: 24, endPoint x: 584, endPoint y: 24, distance: 212.9
click at [513, 54] on h3 "MAIRIE - METFRA000004986_Z1420200000004-CA1" at bounding box center [336, 66] width 434 height 24
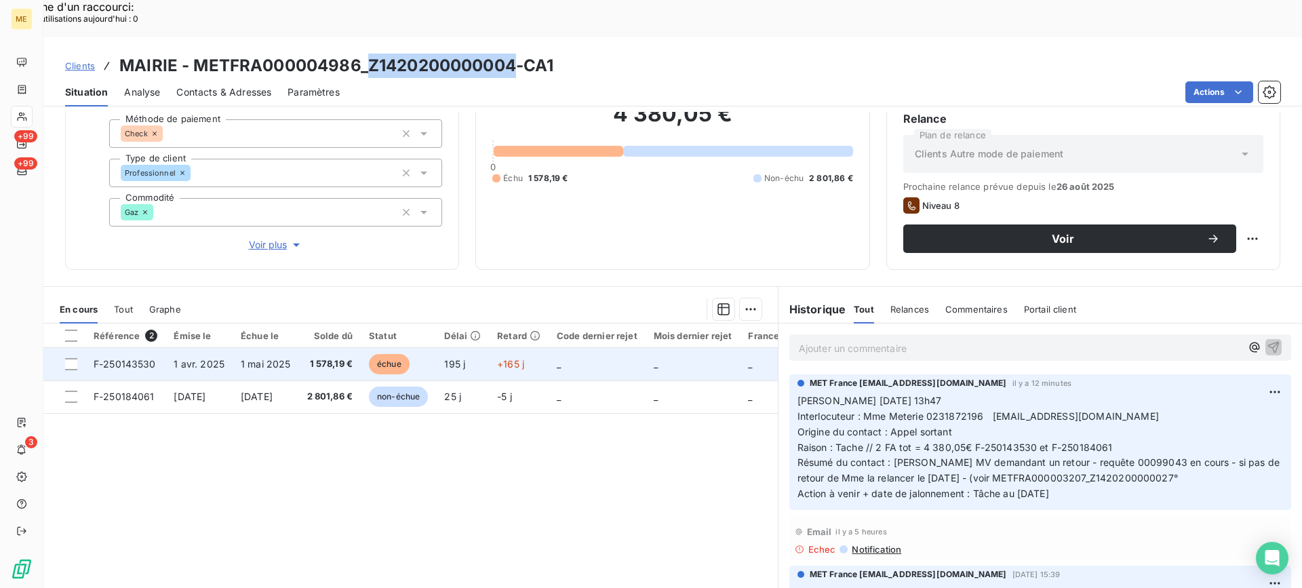
click at [299, 348] on td "1 mai 2025" at bounding box center [266, 364] width 66 height 33
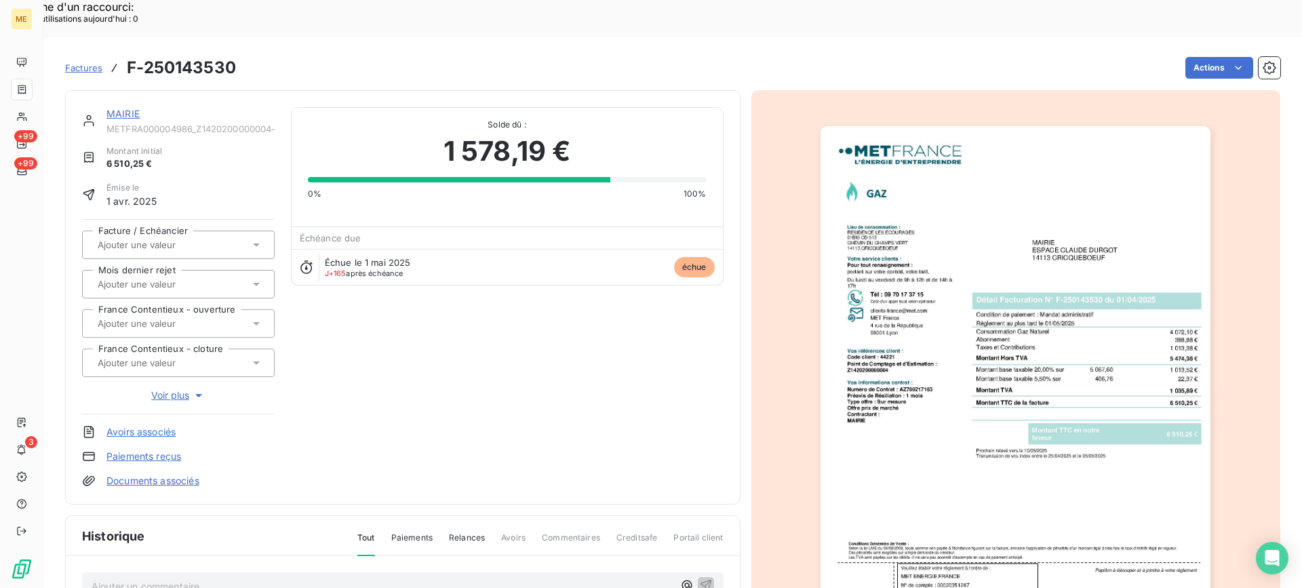
click at [112, 108] on link "MAIRIE" at bounding box center [122, 114] width 33 height 12
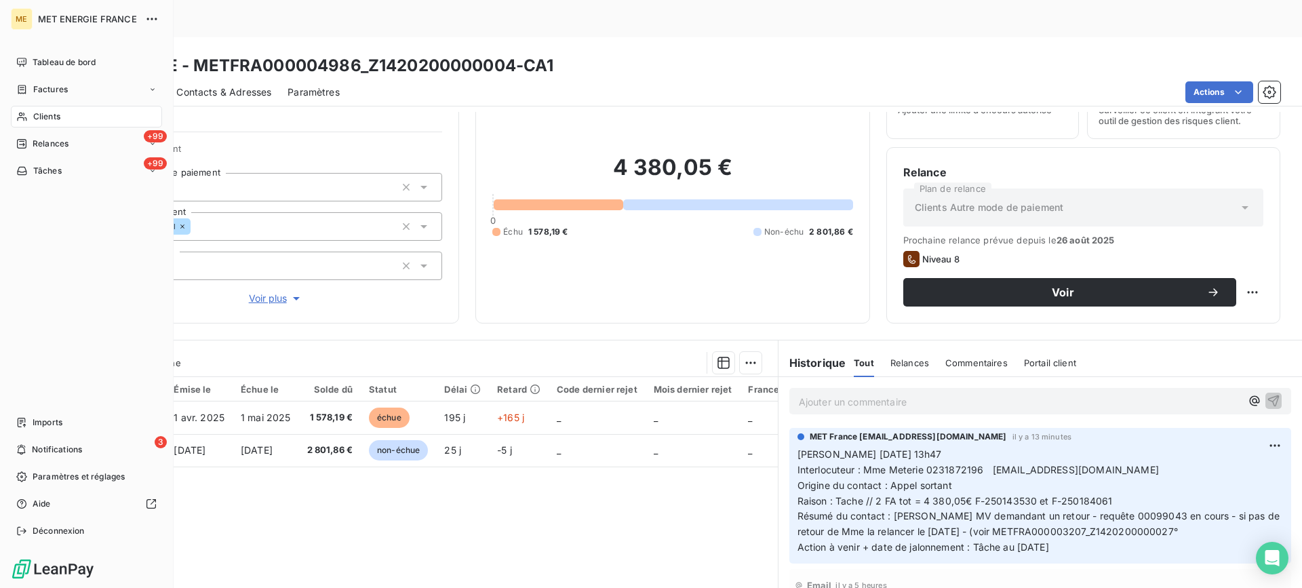
click at [25, 125] on div "Clients" at bounding box center [86, 117] width 151 height 22
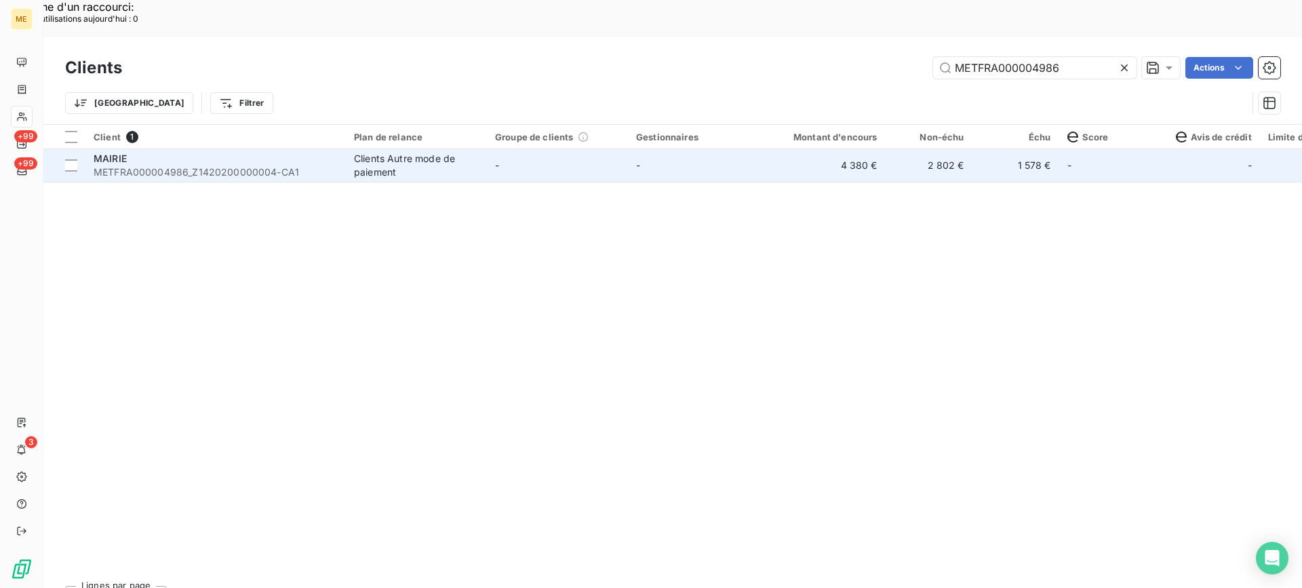
click at [271, 152] on div "MAIRIE" at bounding box center [216, 159] width 244 height 14
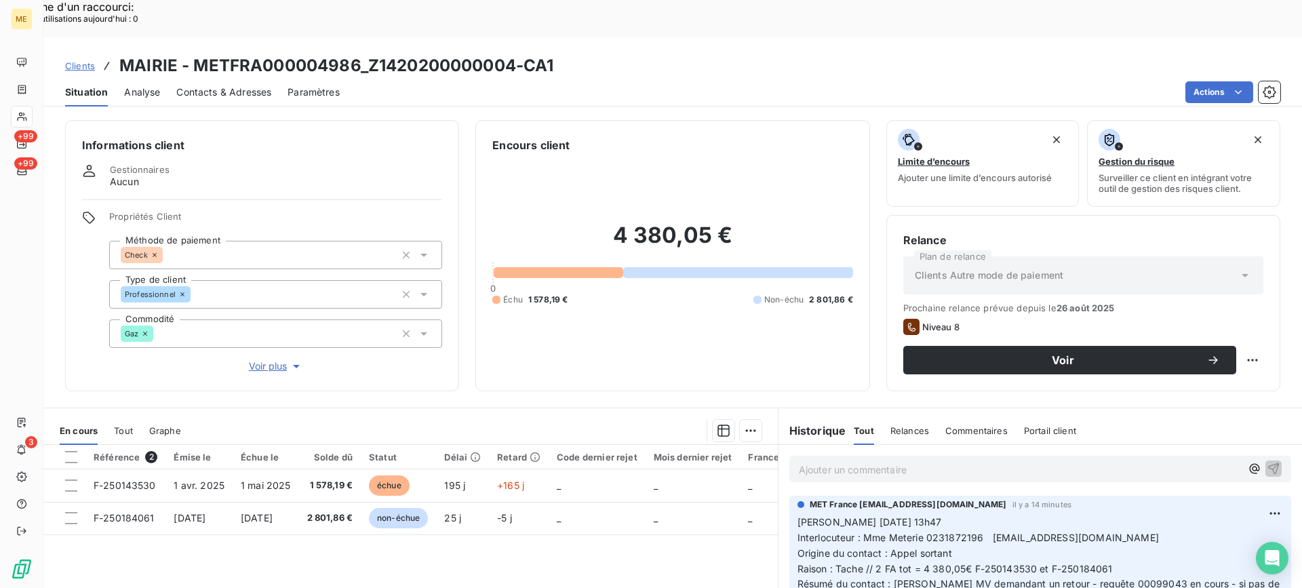
click at [899, 461] on p "Ajouter un commentaire ﻿" at bounding box center [1020, 469] width 442 height 17
copy span "Z1420200000027"
drag, startPoint x: 1073, startPoint y: 567, endPoint x: 1152, endPoint y: 557, distance: 79.3
click at [1152, 578] on span "Résumé du contact : [PERSON_NAME] MV demandant un retour - requête 00099043 en …" at bounding box center [1039, 591] width 485 height 27
copy span "Z1420200000027"
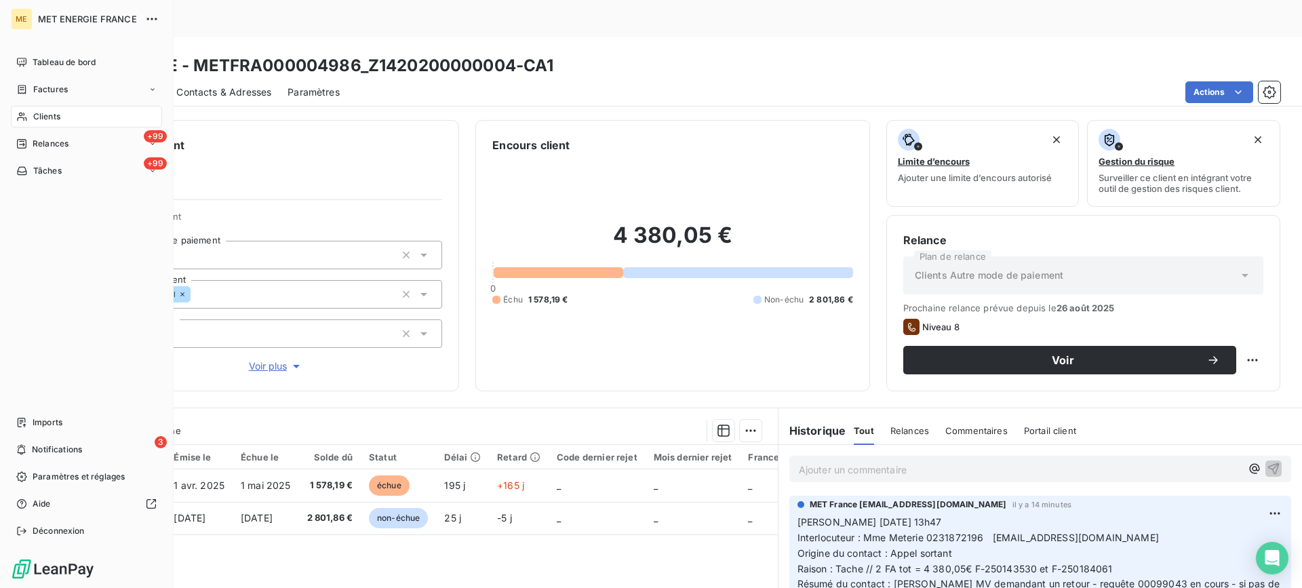
click at [34, 109] on div "Clients" at bounding box center [86, 117] width 151 height 22
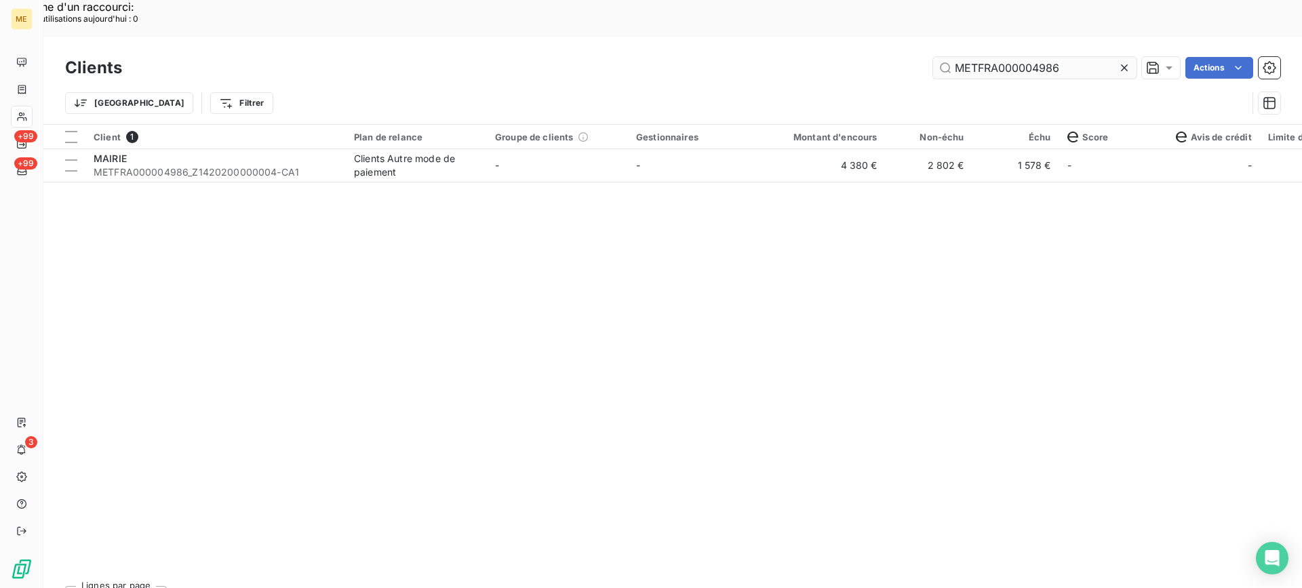
click at [1030, 57] on input "METFRA000004986" at bounding box center [1034, 68] width 203 height 22
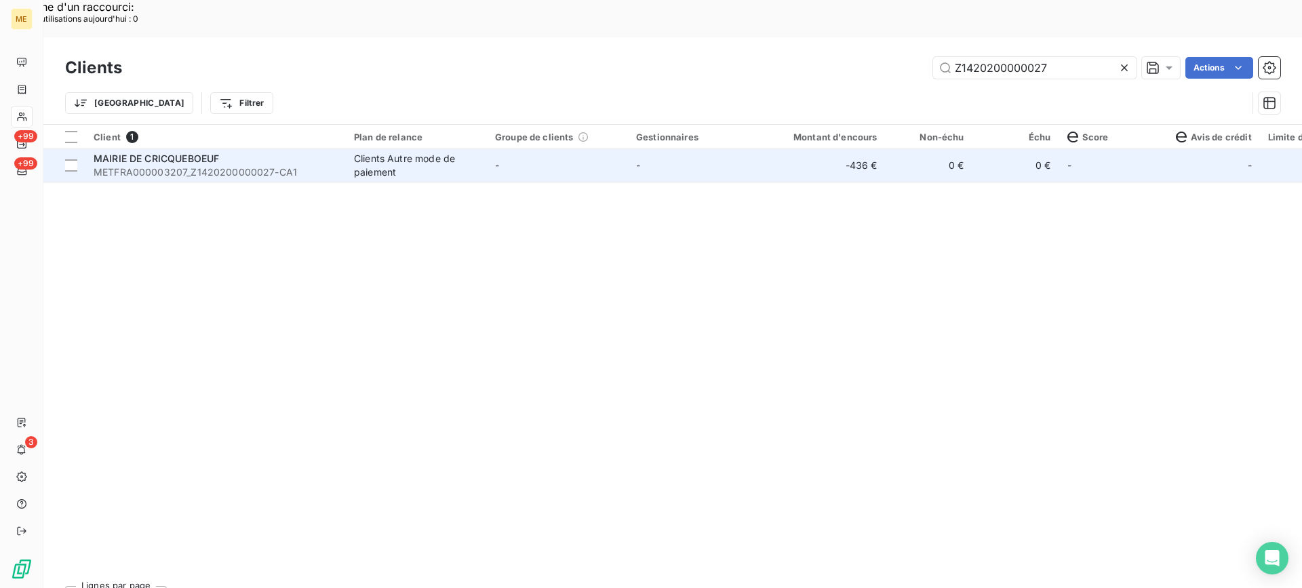
type input "Z1420200000027"
click at [174, 165] on span "METFRA000003207_Z1420200000027-CA1" at bounding box center [216, 172] width 244 height 14
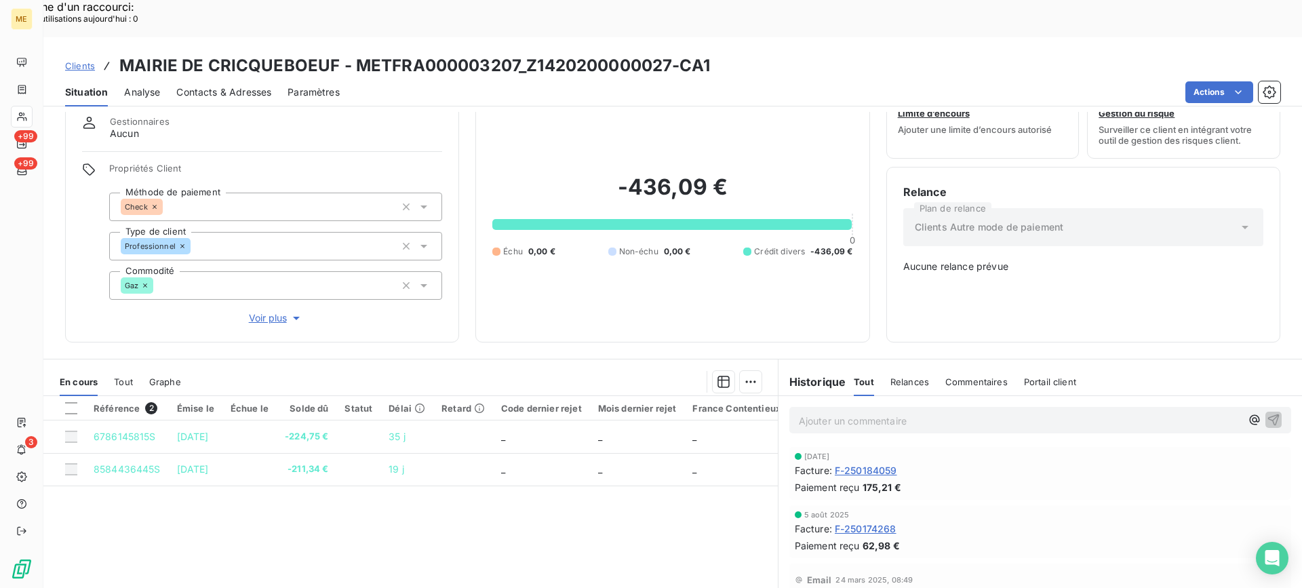
scroll to position [68, 0]
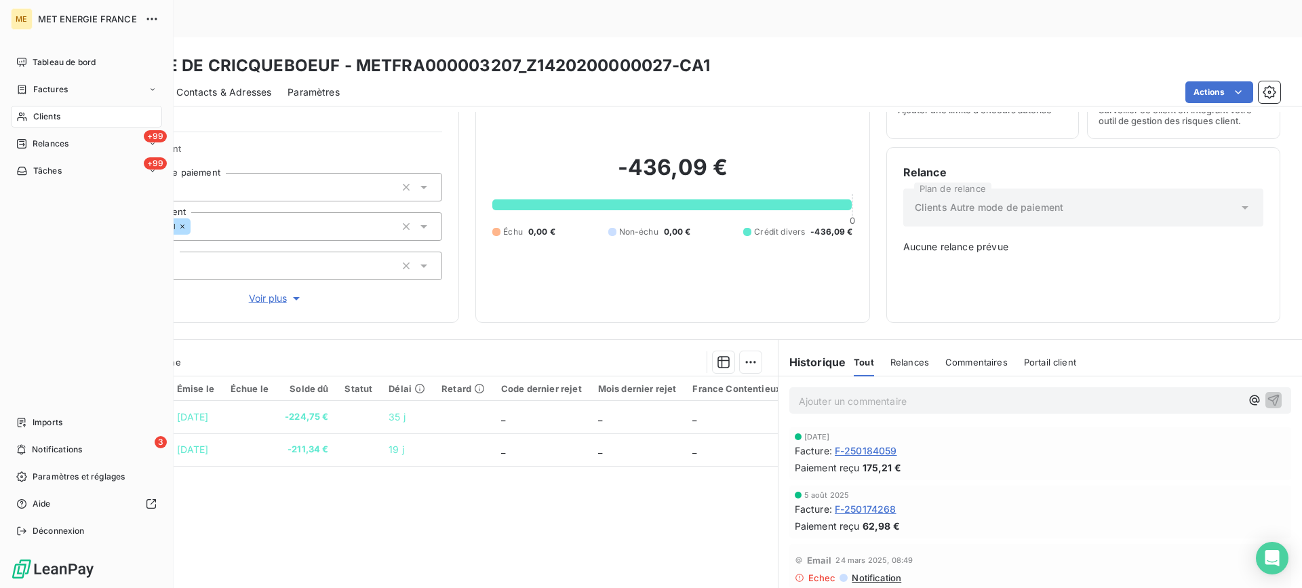
drag, startPoint x: 45, startPoint y: 118, endPoint x: 54, endPoint y: 121, distance: 9.4
click at [43, 118] on span "Clients" at bounding box center [46, 117] width 27 height 12
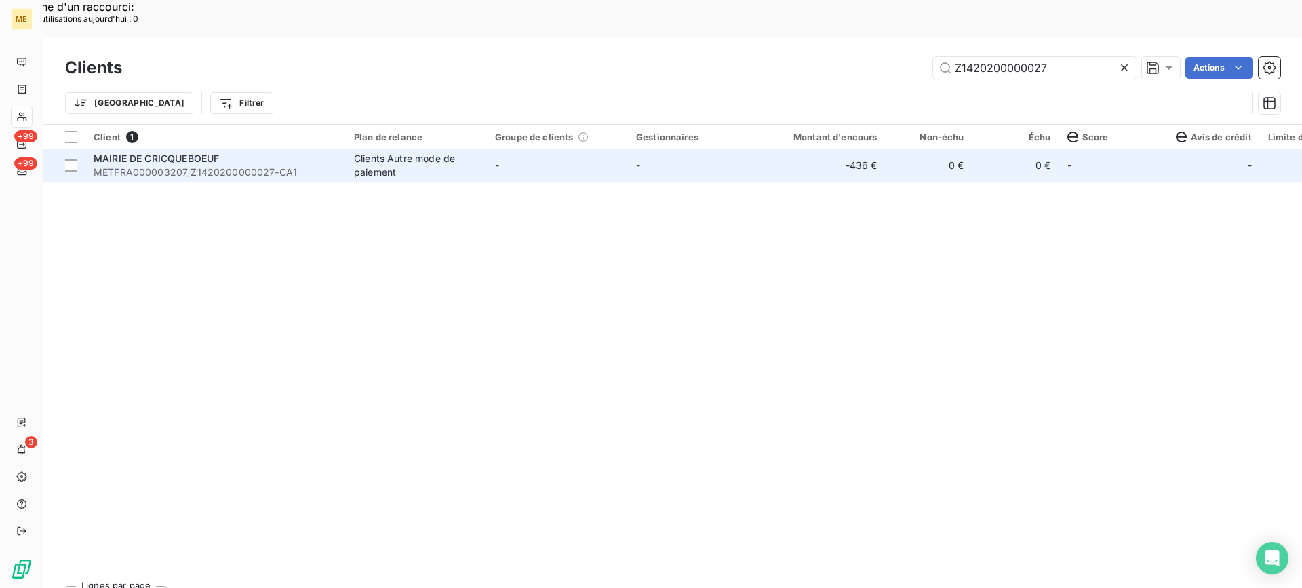
click at [272, 152] on div "MAIRIE DE CRICQUEBOEUF" at bounding box center [216, 159] width 244 height 14
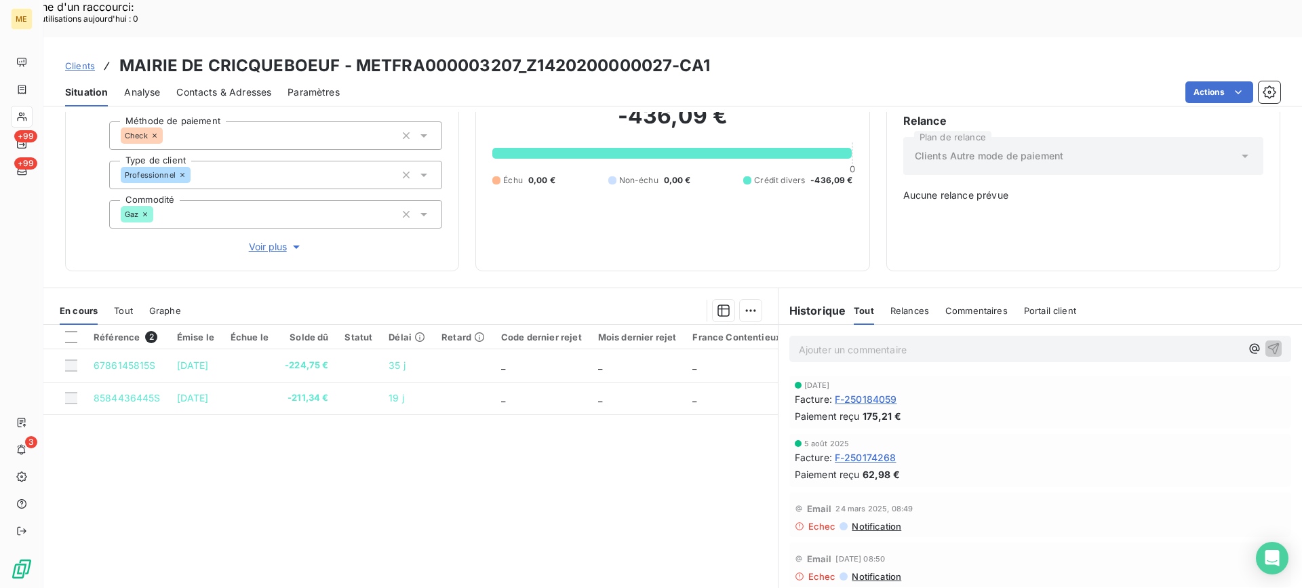
click at [589, 54] on h3 "MAIRIE DE CRICQUEBOEUF - METFRA000003207_Z1420200000027-CA1" at bounding box center [414, 66] width 591 height 24
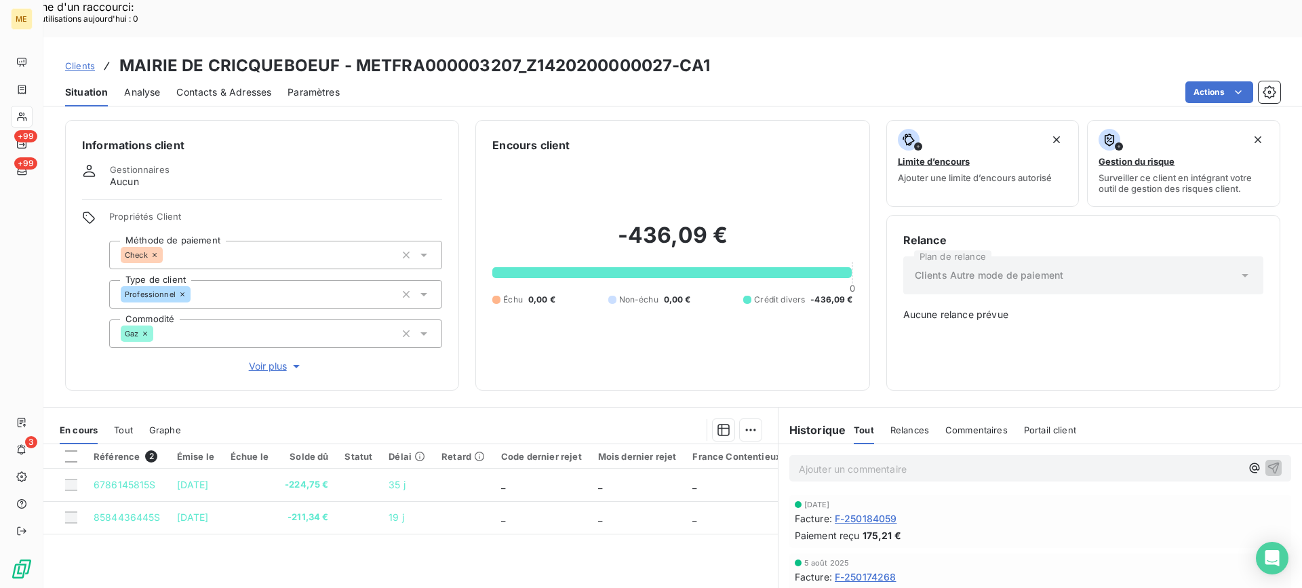
click at [553, 40] on div "Clients MAIRIE DE CRICQUEBOEUF - METFRA000003207_Z1420200000027-CA1 Situation A…" at bounding box center [672, 71] width 1258 height 69
click at [518, 153] on div "-436,09 € 0 Échu 0,00 € Non-échu 0,00 € Crédit divers -436,09 €" at bounding box center [672, 263] width 360 height 220
copy h3 "Z1420200000027"
drag, startPoint x: 525, startPoint y: 30, endPoint x: 666, endPoint y: 26, distance: 141.1
click at [666, 54] on h3 "MAIRIE DE CRICQUEBOEUF - METFRA000003207_Z1420200000027-CA1" at bounding box center [414, 66] width 591 height 24
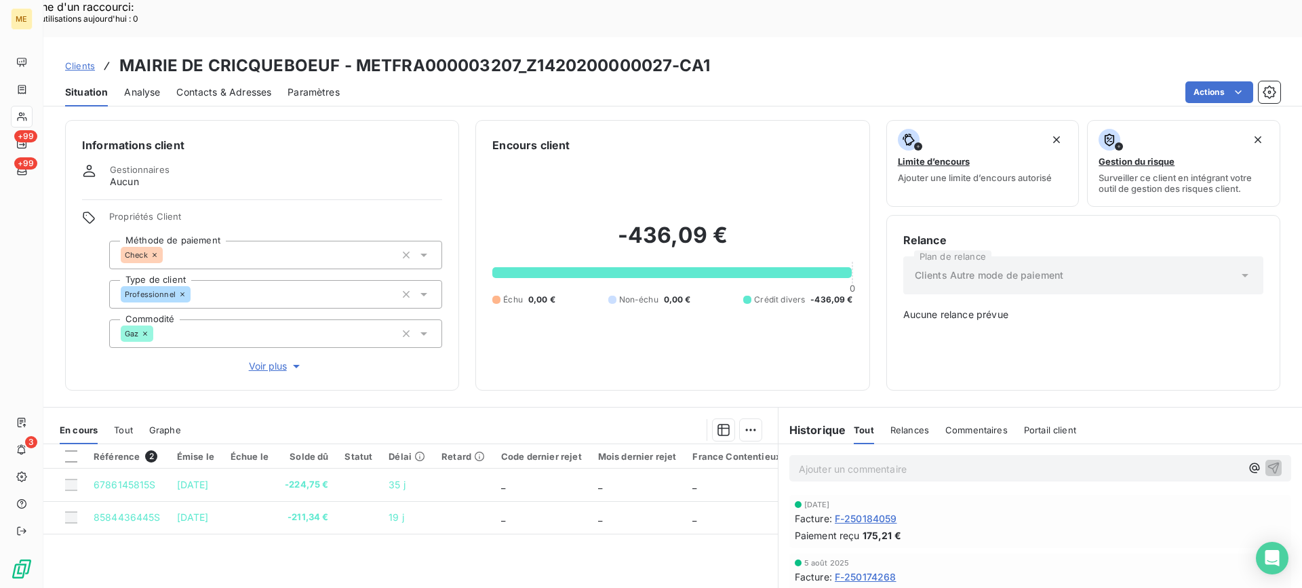
click at [107, 416] on div "En cours Tout Graphe" at bounding box center [410, 430] width 734 height 28
click at [113, 416] on div "En cours Tout Graphe" at bounding box center [410, 430] width 734 height 28
click at [126, 424] on span "Tout" at bounding box center [123, 429] width 19 height 11
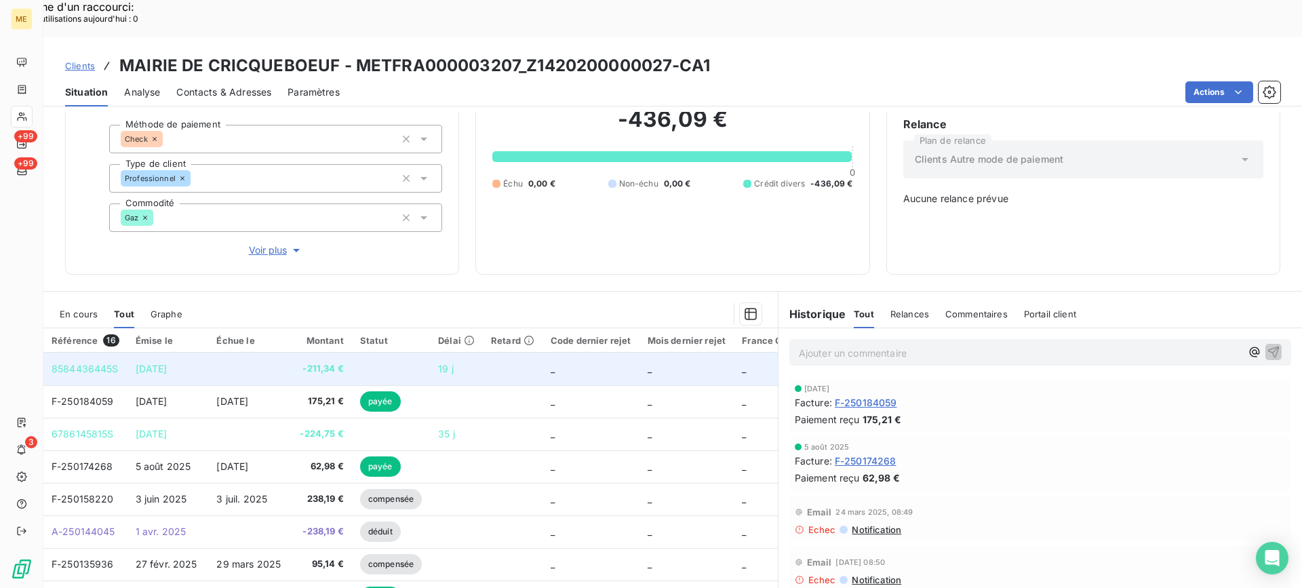
scroll to position [119, 0]
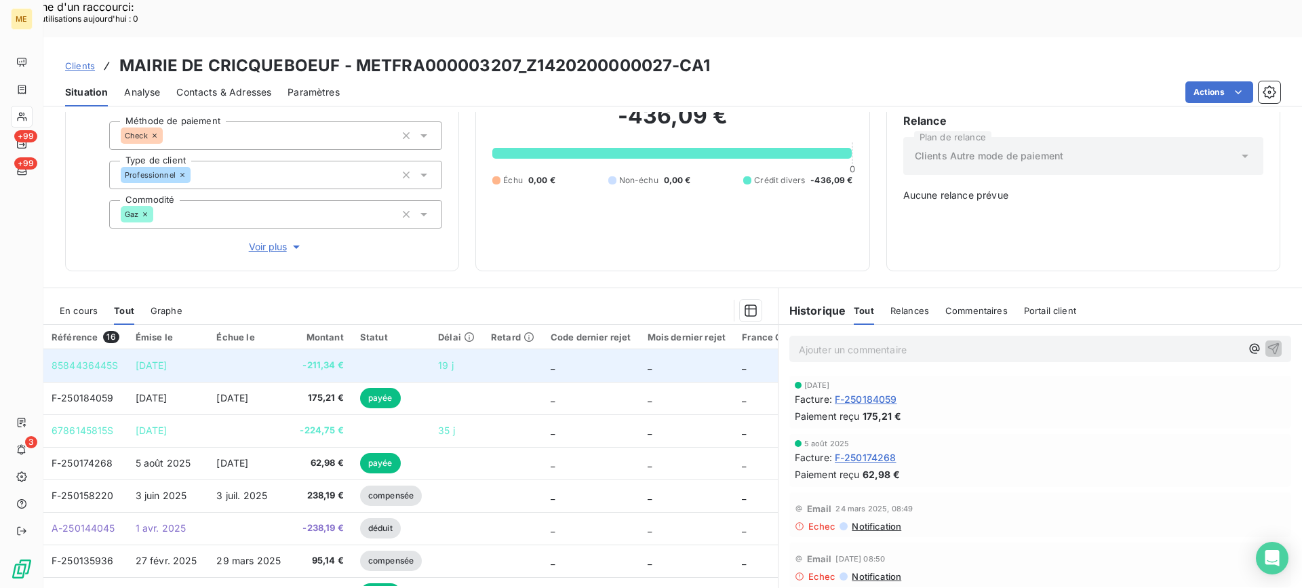
click at [226, 349] on td at bounding box center [248, 365] width 81 height 33
click at [280, 349] on td at bounding box center [248, 365] width 81 height 33
click at [248, 349] on td at bounding box center [248, 365] width 81 height 33
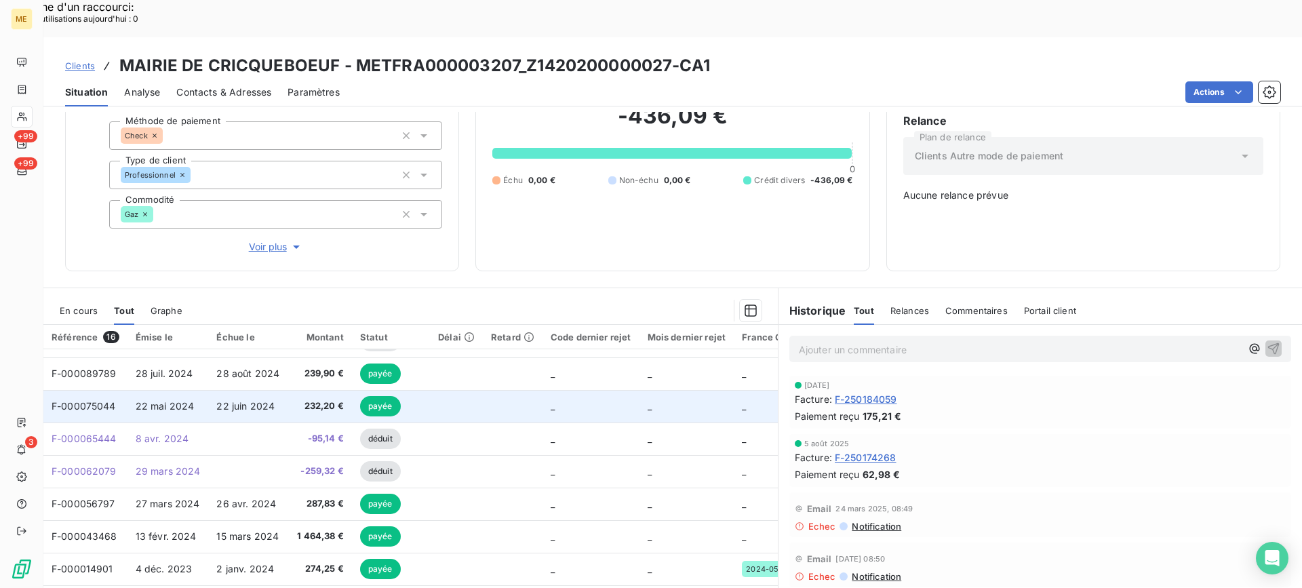
scroll to position [290, 0]
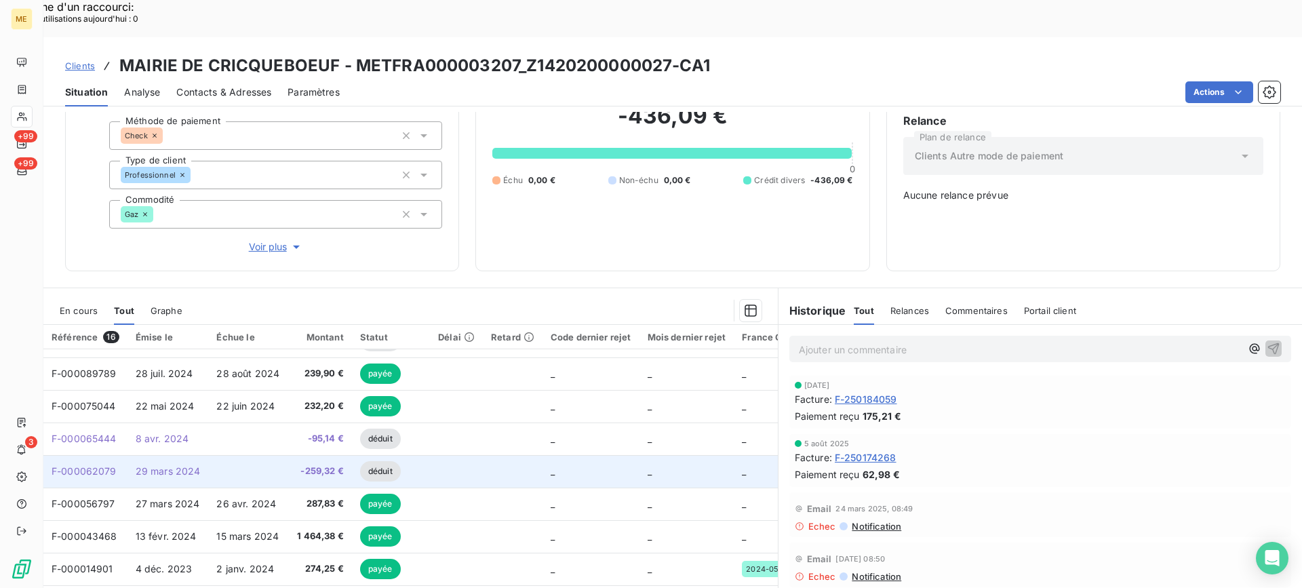
click at [299, 464] on span "-259,32 €" at bounding box center [320, 471] width 47 height 14
click at [195, 455] on td "29 mars 2024" at bounding box center [167, 471] width 81 height 33
click at [199, 455] on td "29 mars 2024" at bounding box center [167, 471] width 81 height 33
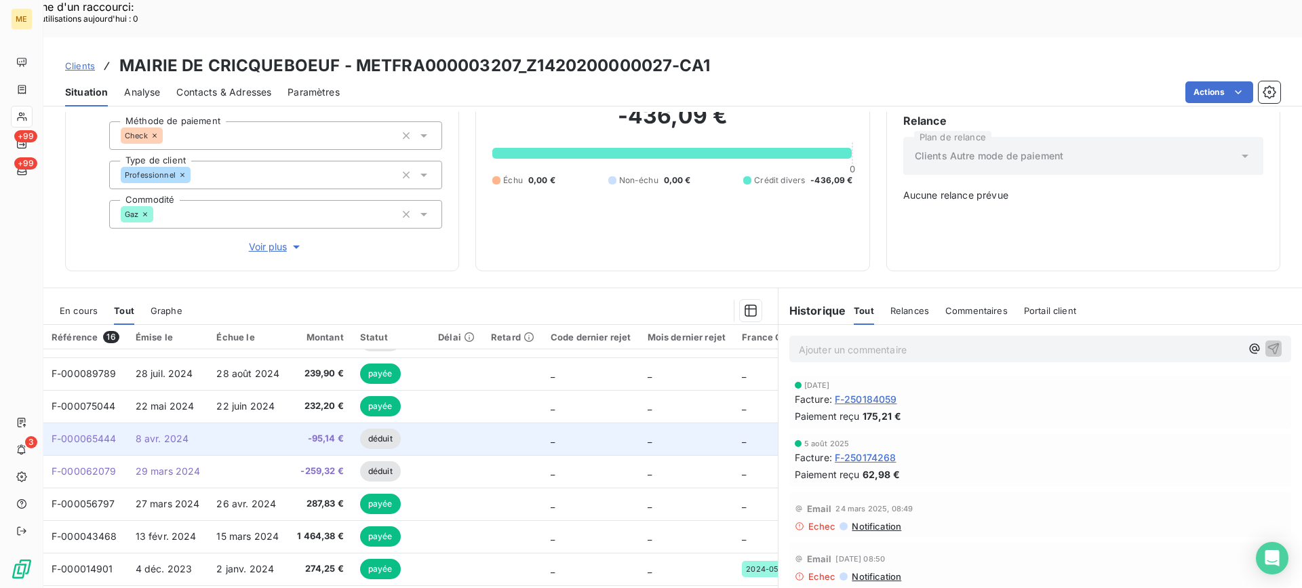
click at [258, 422] on td at bounding box center [248, 438] width 81 height 33
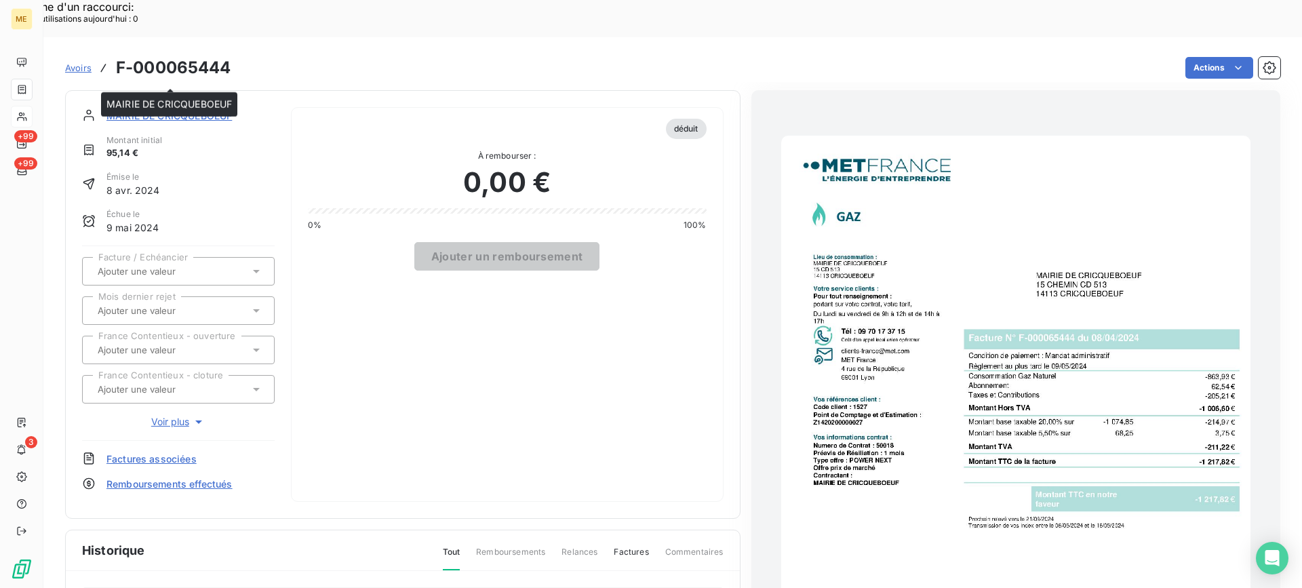
click at [207, 108] on span "MAIRIE DE CRICQUEBOEUF" at bounding box center [168, 115] width 125 height 14
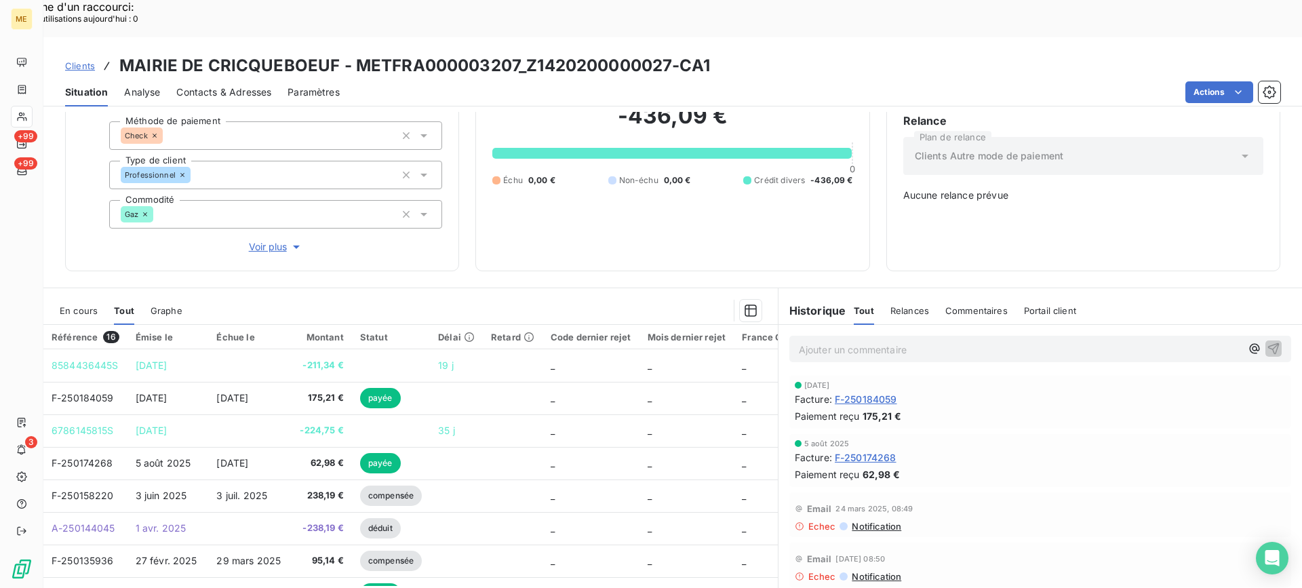
scroll to position [290, 0]
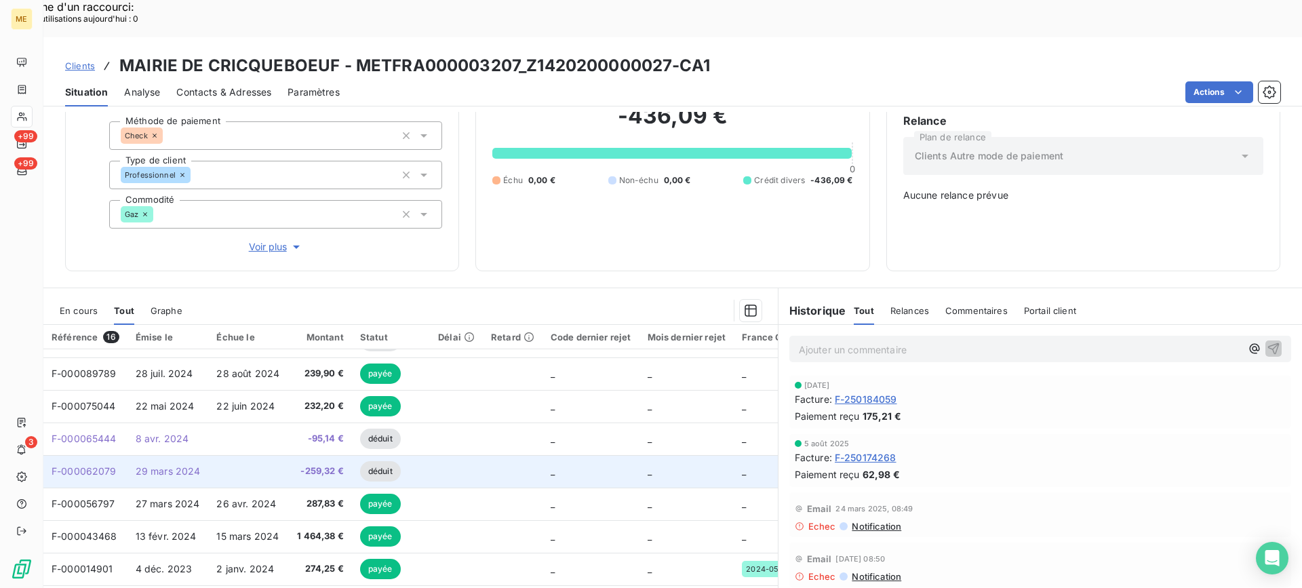
click at [256, 455] on td at bounding box center [248, 471] width 81 height 33
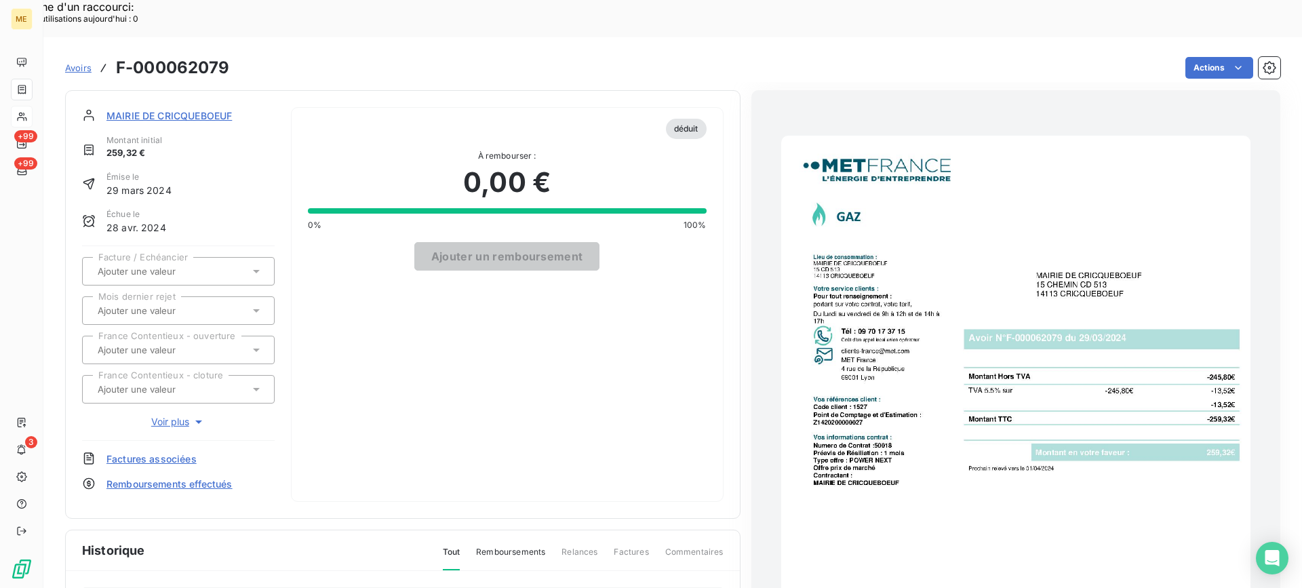
click at [975, 350] on img "button" at bounding box center [1015, 467] width 469 height 663
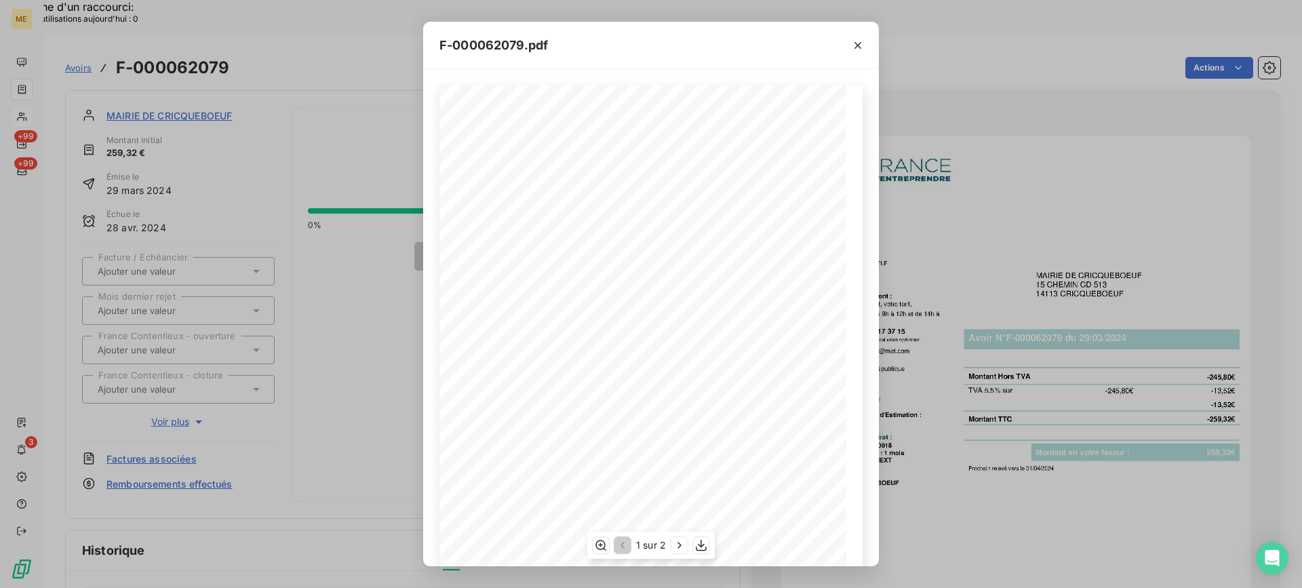
click at [692, 544] on div "1 sur 2" at bounding box center [650, 545] width 127 height 27
click at [709, 550] on div "1 sur 2" at bounding box center [650, 545] width 127 height 27
click at [703, 547] on icon "button" at bounding box center [701, 545] width 14 height 14
click at [866, 39] on button "button" at bounding box center [858, 46] width 22 height 22
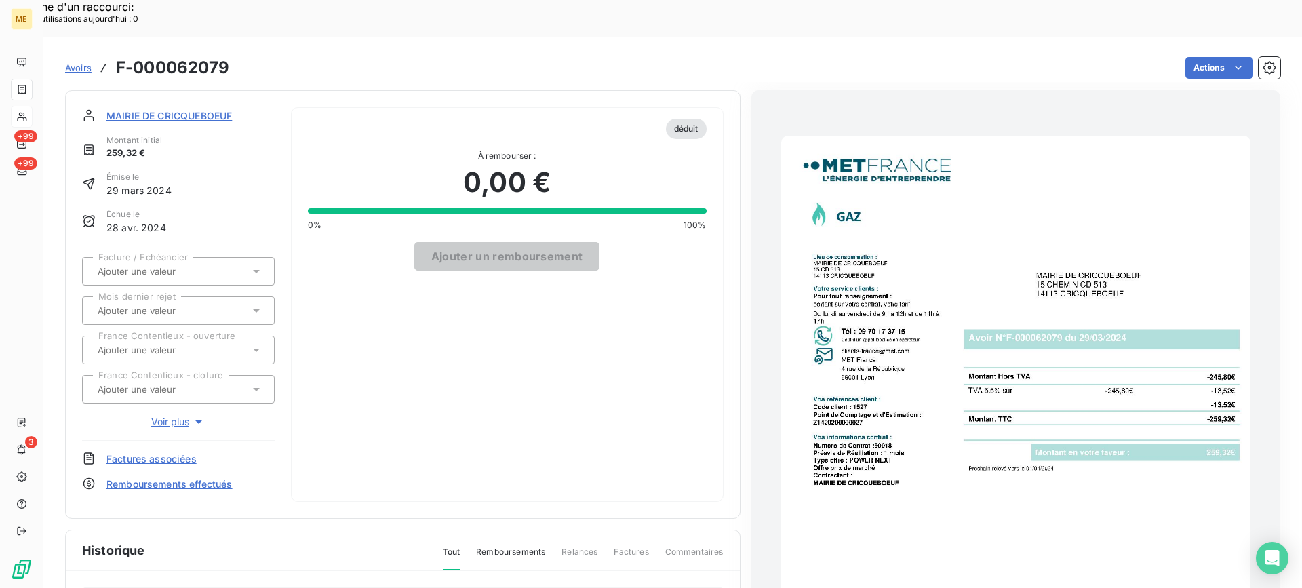
click at [231, 108] on span "MAIRIE DE CRICQUEBOEUF" at bounding box center [168, 115] width 125 height 14
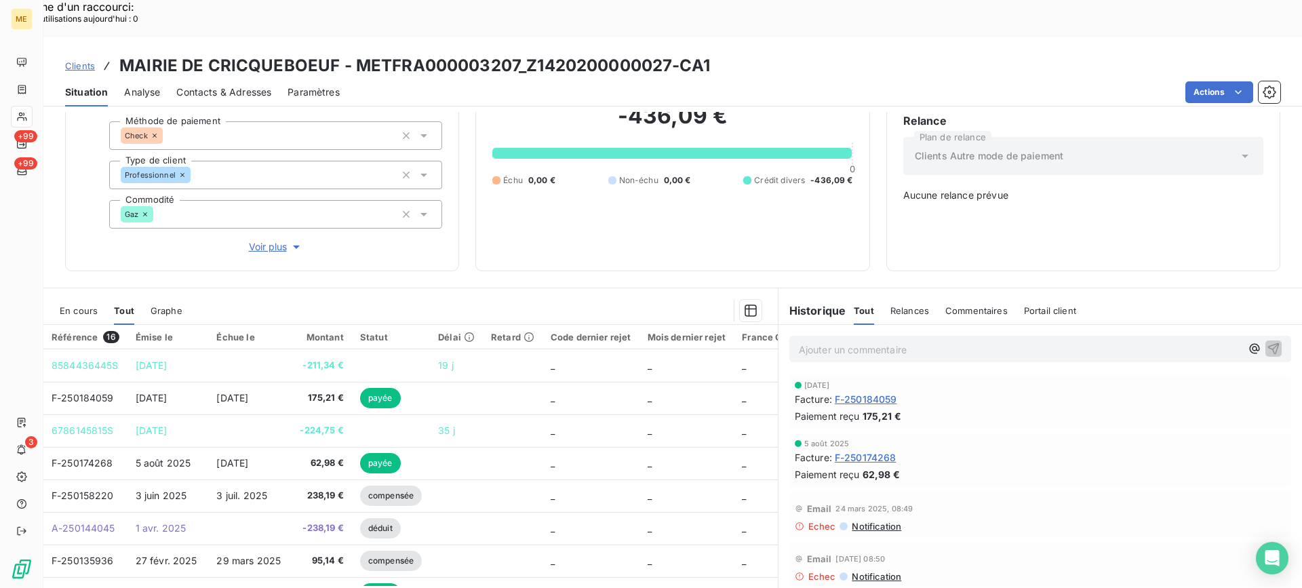
scroll to position [290, 0]
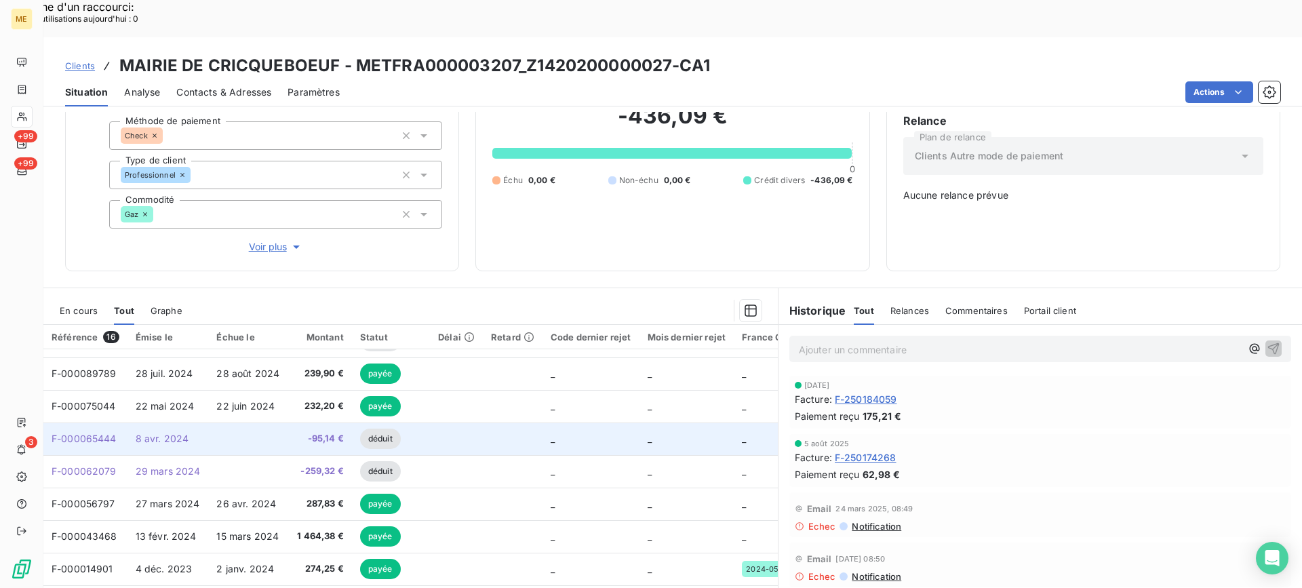
click at [289, 422] on td "-95,14 €" at bounding box center [320, 438] width 63 height 33
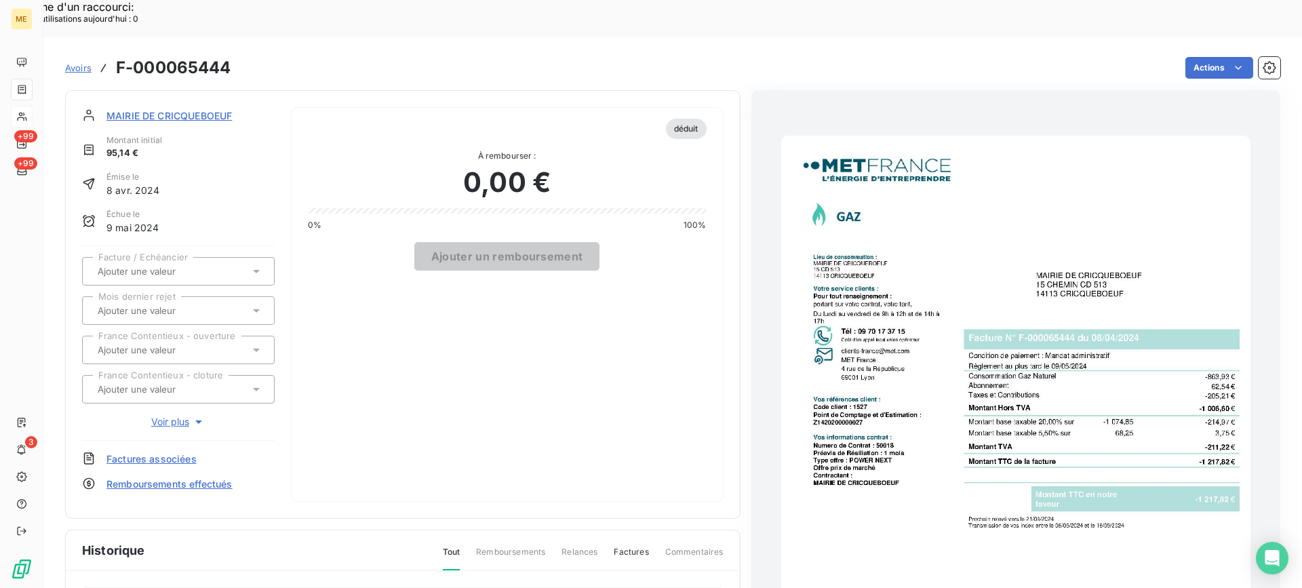
click at [908, 338] on img "button" at bounding box center [1015, 467] width 469 height 663
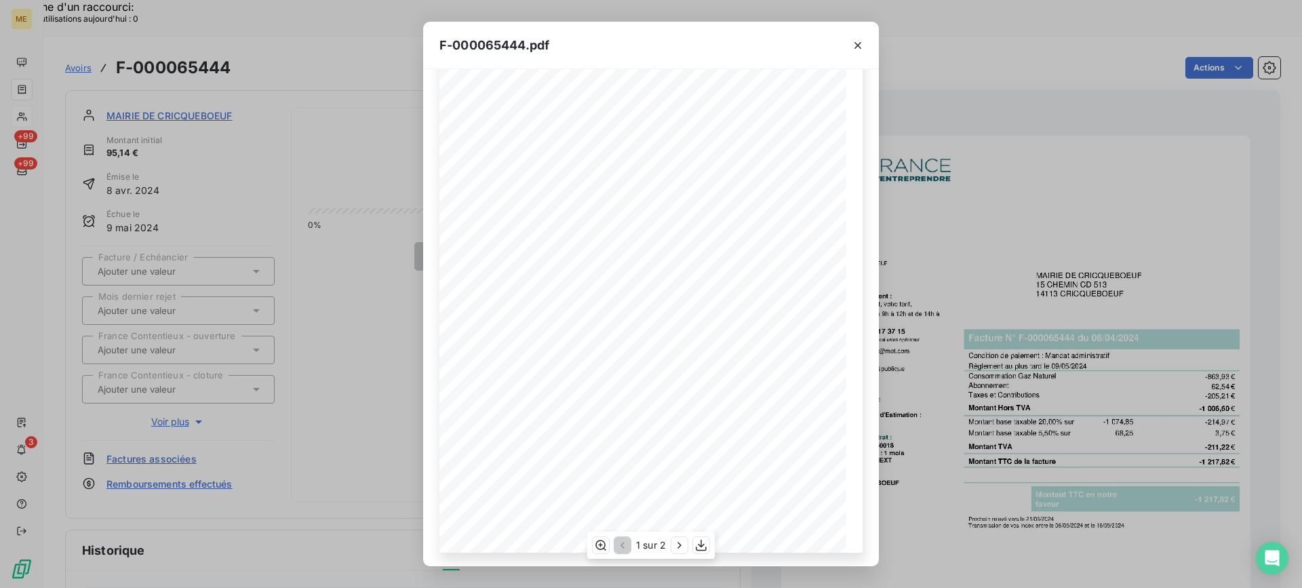
scroll to position [111, 0]
click at [700, 544] on icon "button" at bounding box center [701, 545] width 14 height 14
click at [860, 46] on icon "button" at bounding box center [858, 46] width 14 height 14
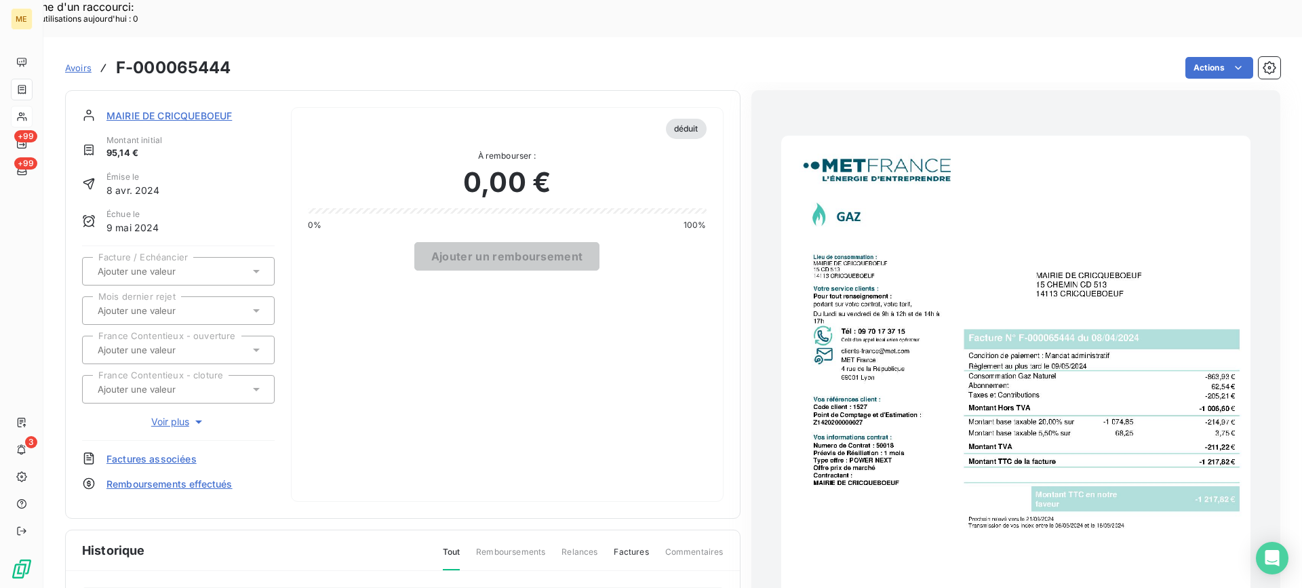
click at [162, 108] on span "MAIRIE DE CRICQUEBOEUF" at bounding box center [168, 115] width 125 height 14
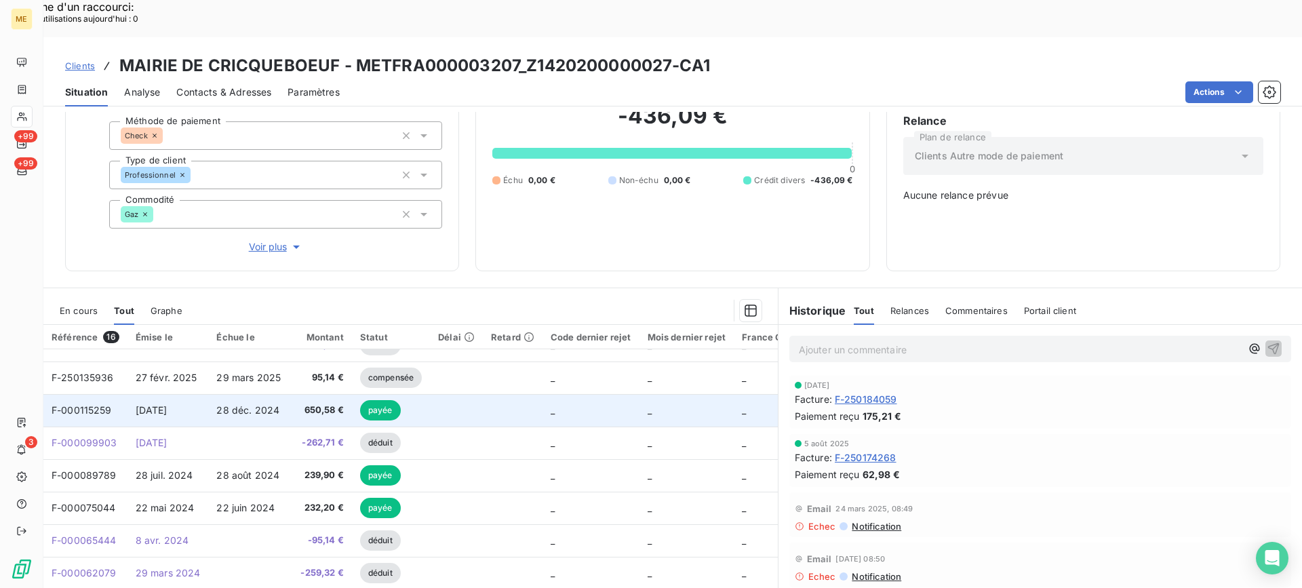
scroll to position [155, 0]
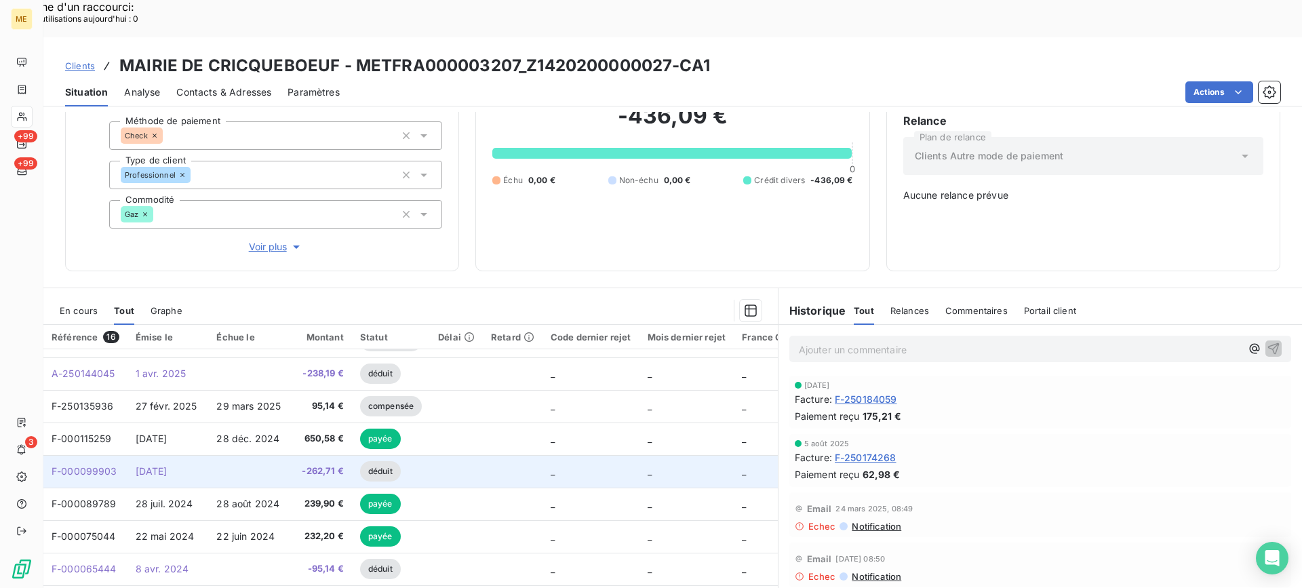
click at [225, 455] on td at bounding box center [248, 471] width 81 height 33
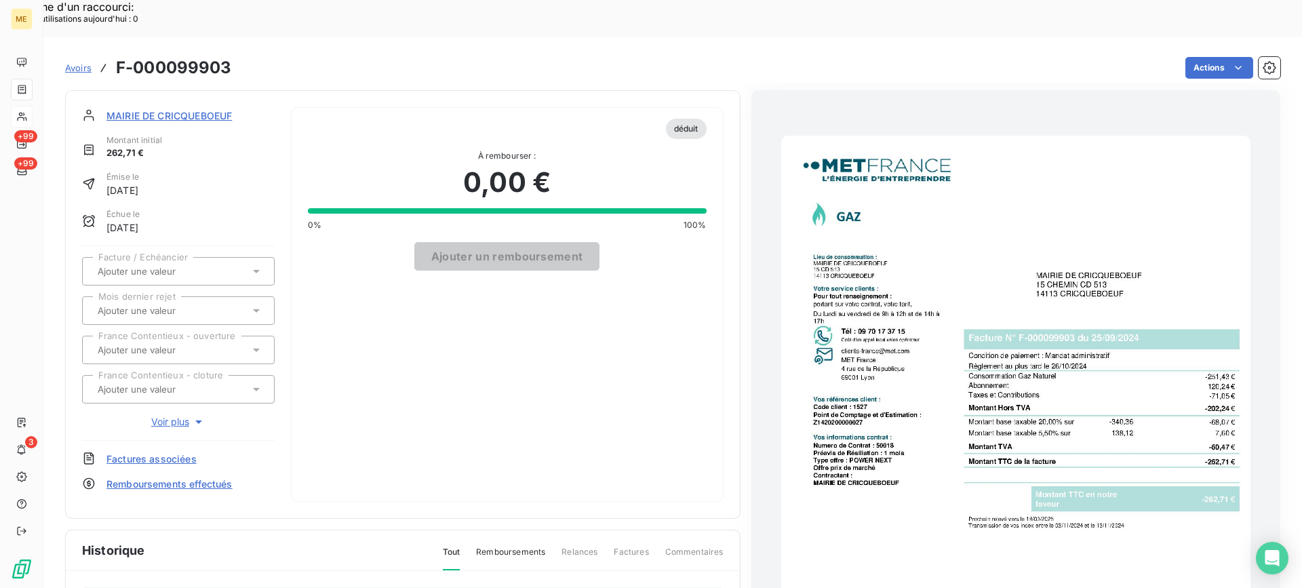
click at [952, 329] on img "button" at bounding box center [1015, 467] width 469 height 663
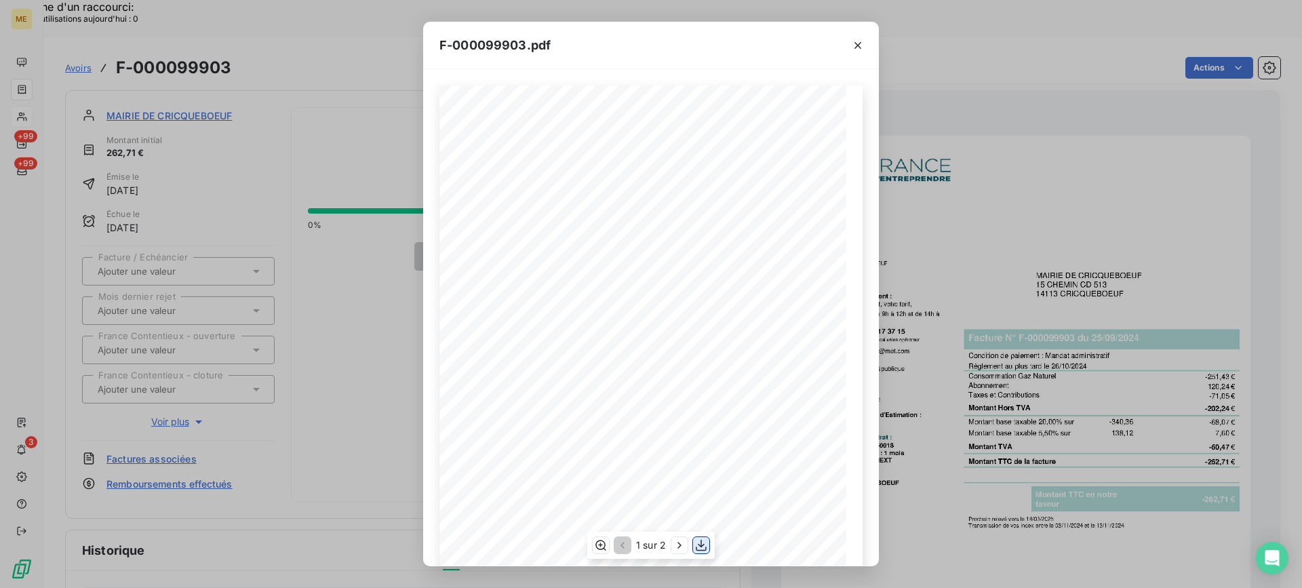
click at [700, 545] on icon "button" at bounding box center [701, 545] width 14 height 14
drag, startPoint x: 860, startPoint y: 45, endPoint x: 847, endPoint y: 50, distance: 14.4
click at [859, 45] on icon "button" at bounding box center [858, 46] width 14 height 14
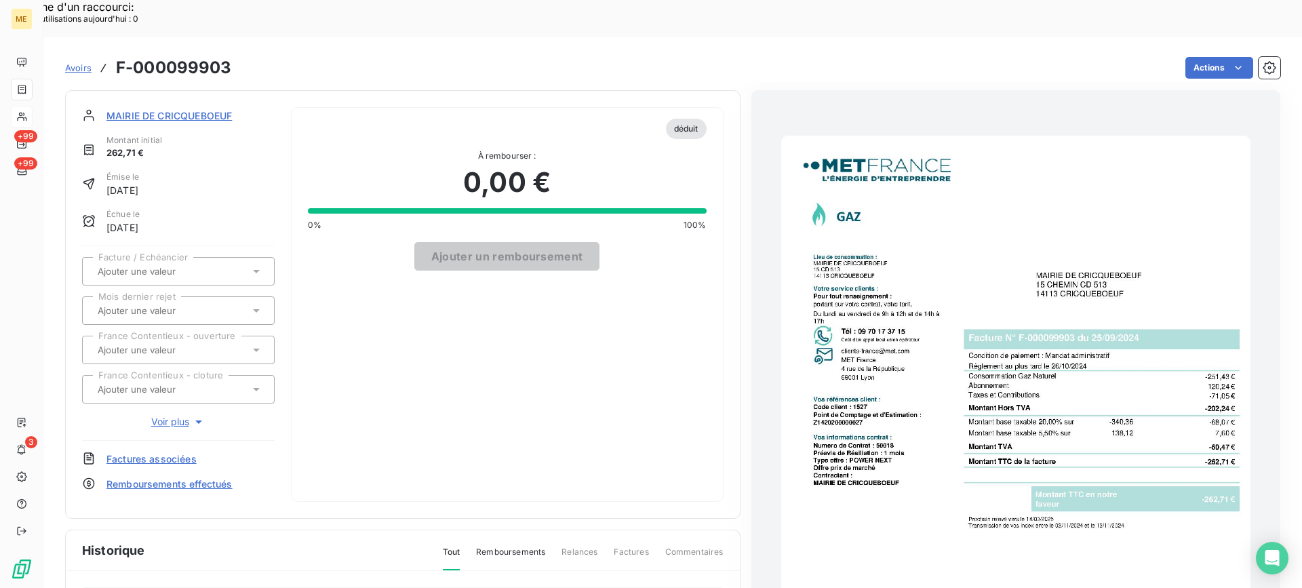
click at [218, 108] on span "MAIRIE DE CRICQUEBOEUF" at bounding box center [168, 115] width 125 height 14
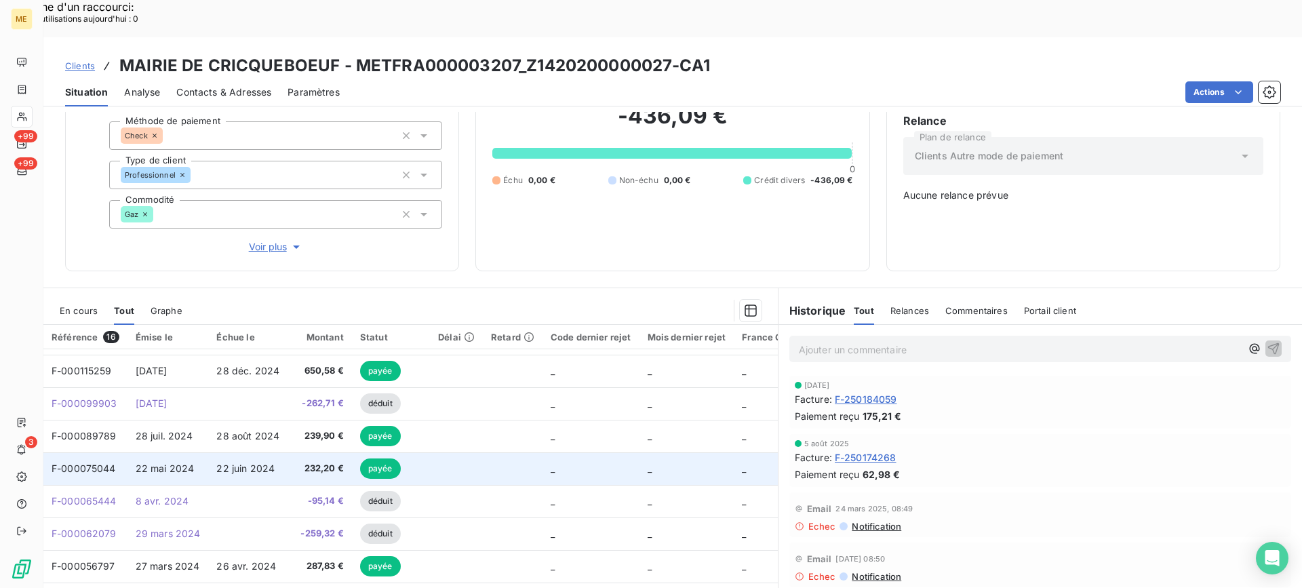
scroll to position [155, 0]
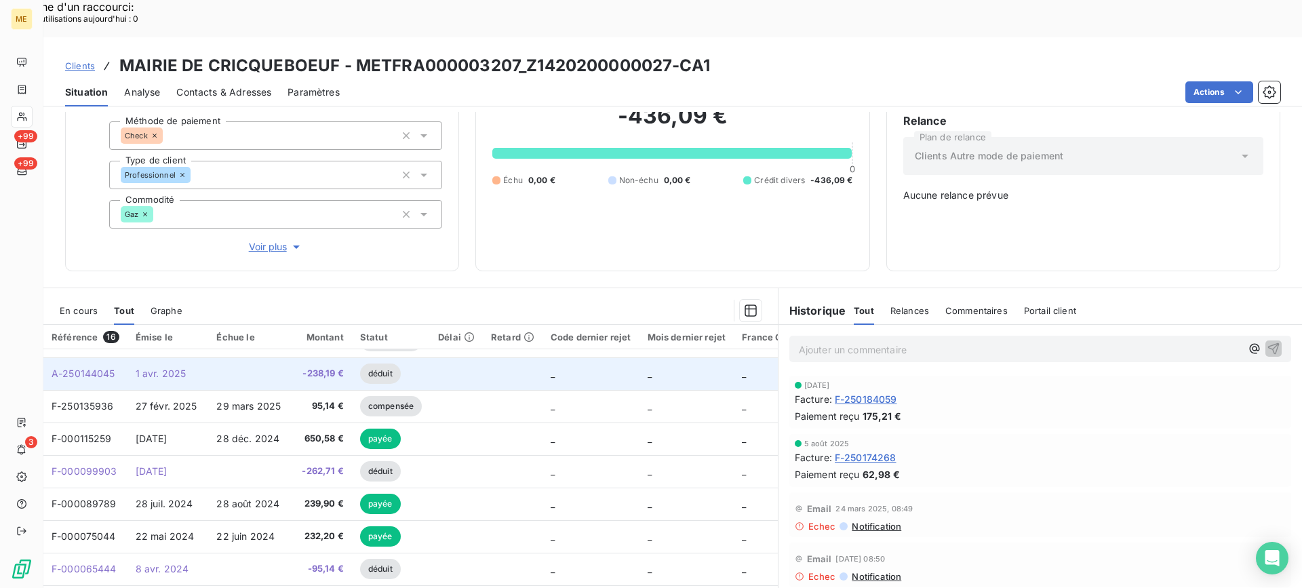
click at [314, 357] on td "-238,19 €" at bounding box center [320, 373] width 63 height 33
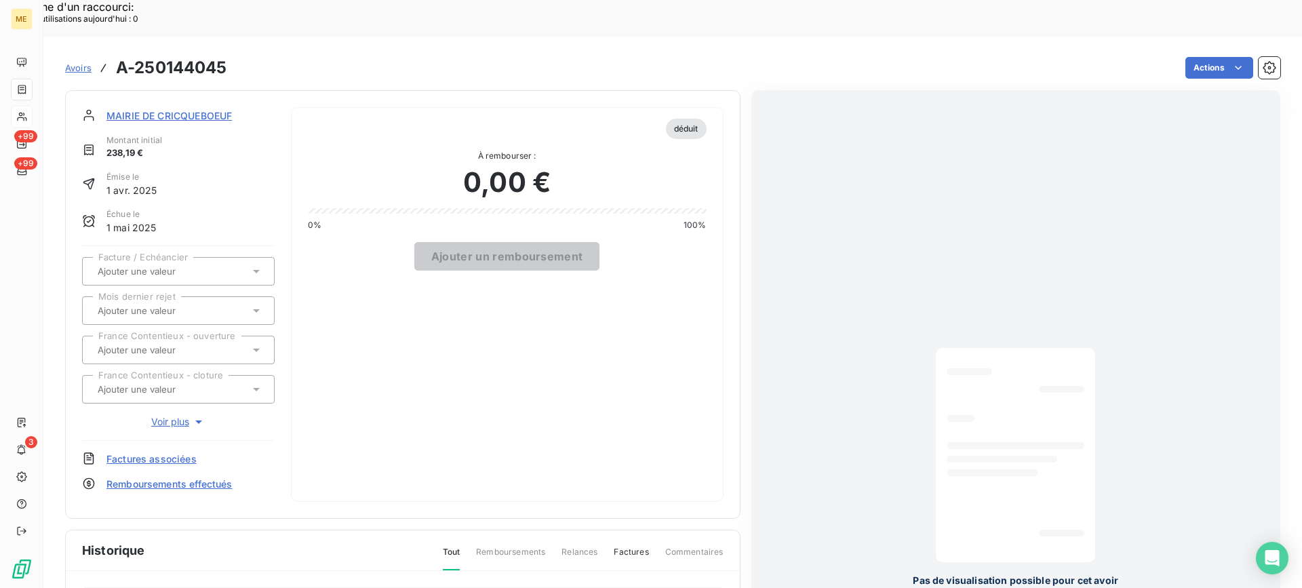
click at [902, 314] on div "Pas de visualisation possible pour cet avoir" at bounding box center [1015, 467] width 529 height 755
click at [161, 108] on span "MAIRIE DE CRICQUEBOEUF" at bounding box center [168, 115] width 125 height 14
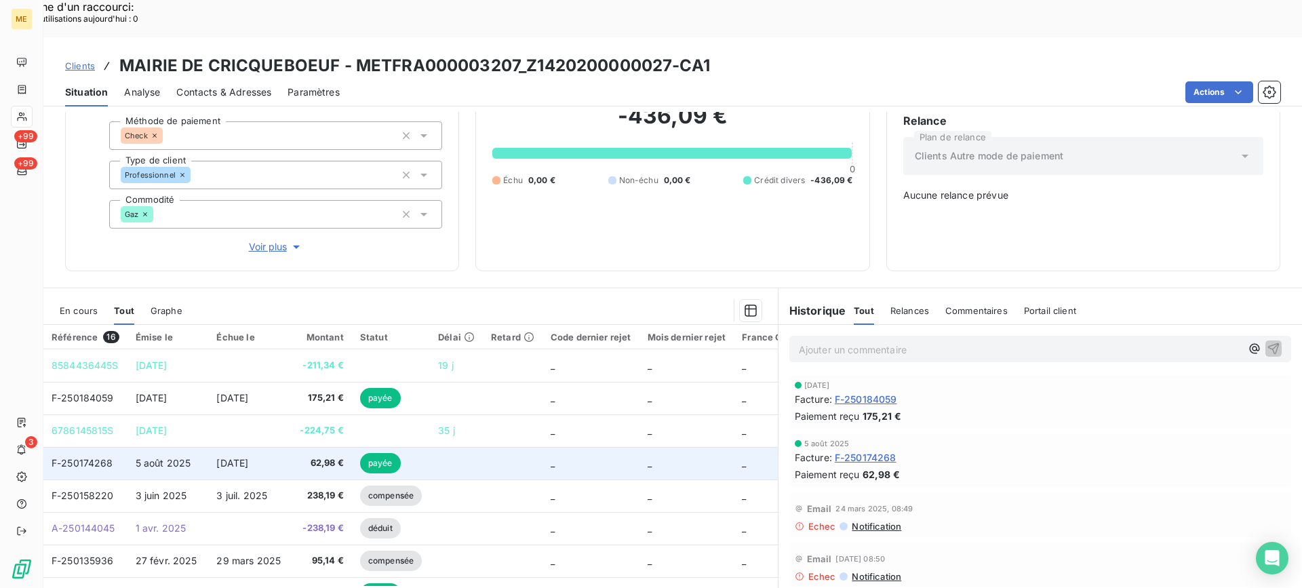
scroll to position [68, 0]
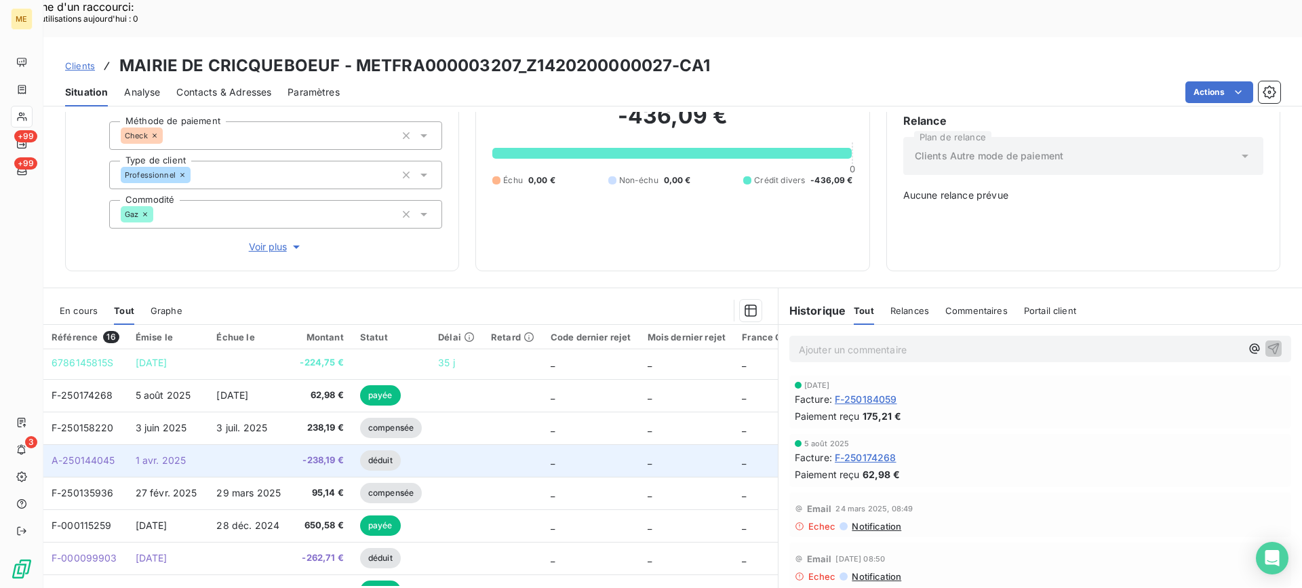
click at [203, 444] on td "1 avr. 2025" at bounding box center [167, 460] width 81 height 33
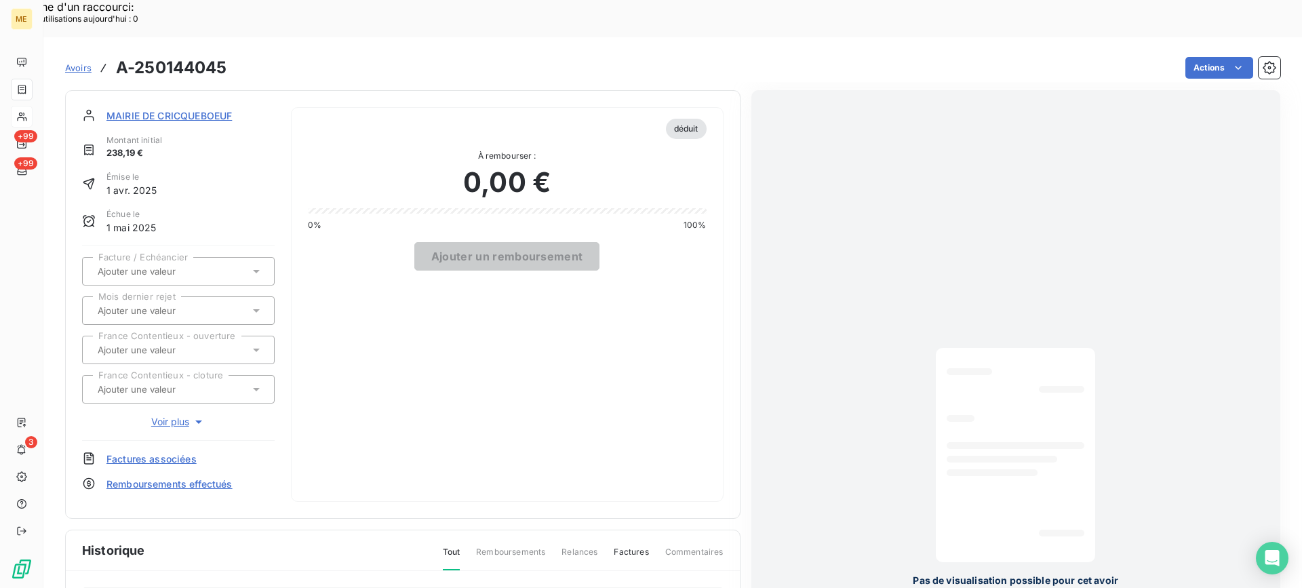
click at [1070, 376] on div at bounding box center [1015, 455] width 138 height 193
click at [214, 108] on span "MAIRIE DE CRICQUEBOEUF" at bounding box center [168, 115] width 125 height 14
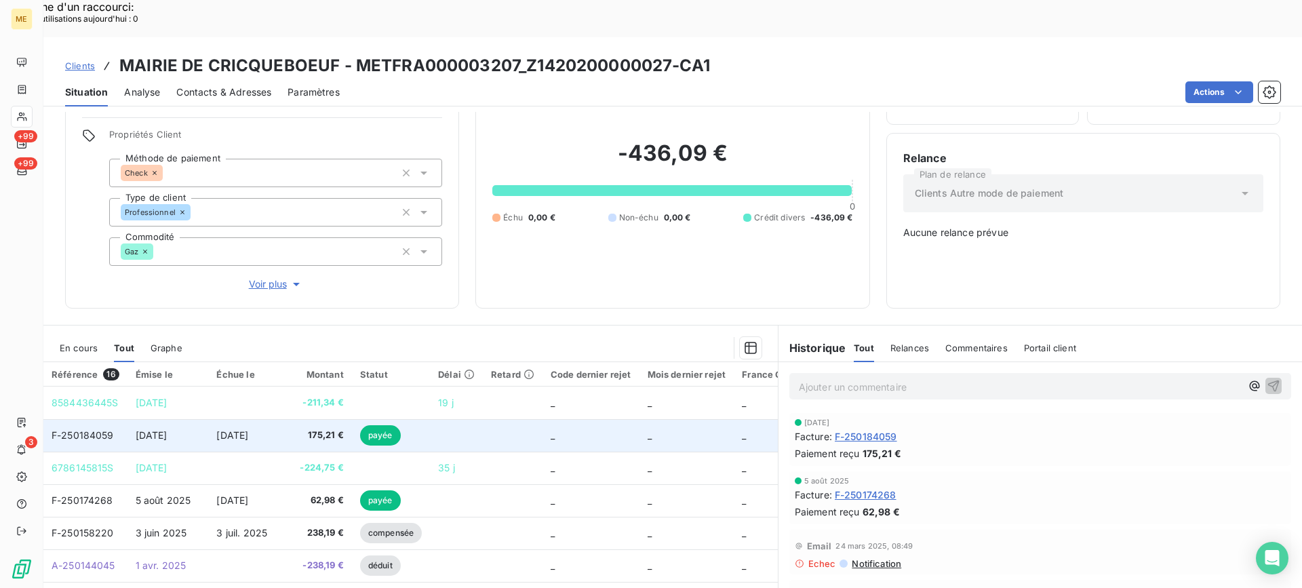
scroll to position [119, 0]
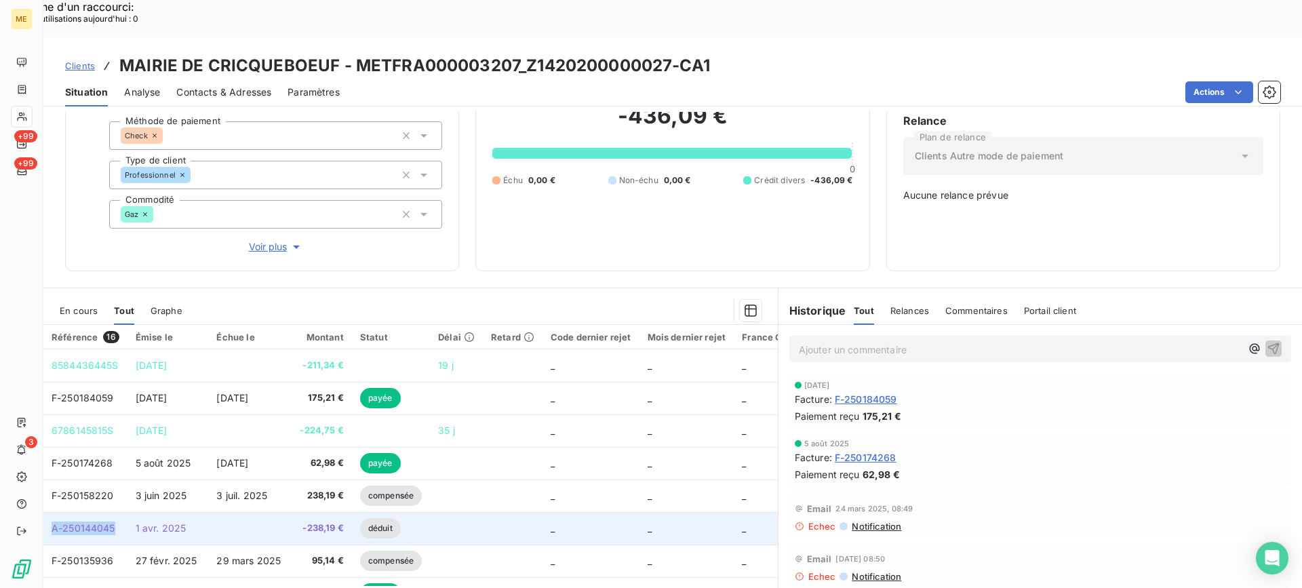
copy span "A-250144045"
drag, startPoint x: 122, startPoint y: 489, endPoint x: 50, endPoint y: 489, distance: 71.9
click at [50, 512] on td "A-250144045" at bounding box center [85, 528] width 84 height 33
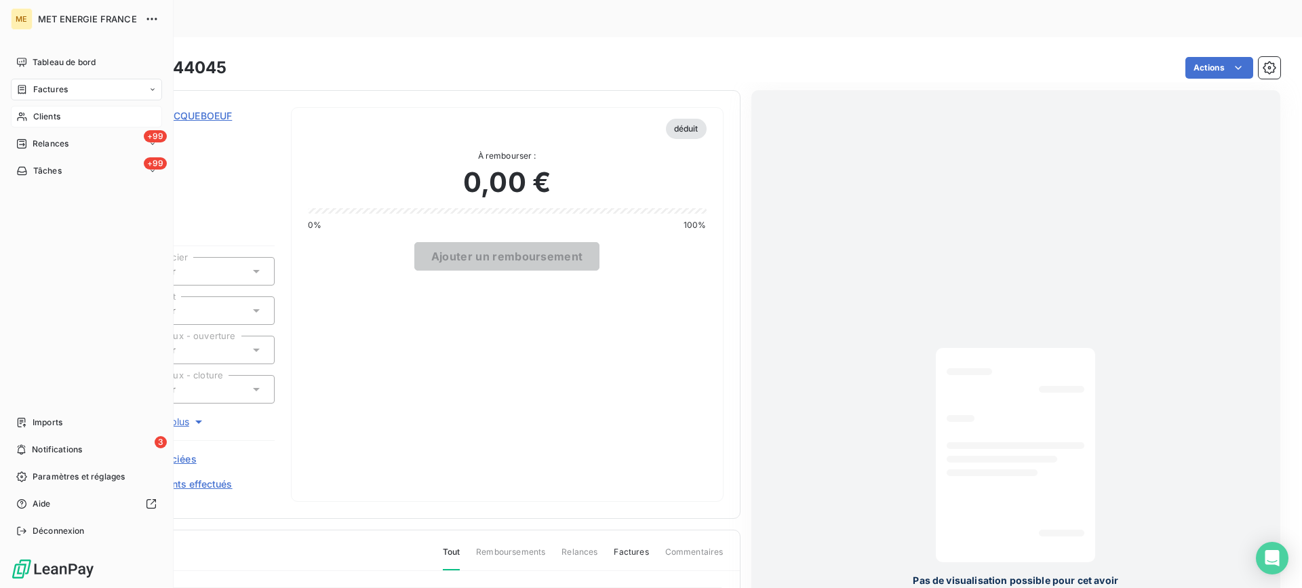
click at [33, 109] on div "Clients" at bounding box center [86, 117] width 151 height 22
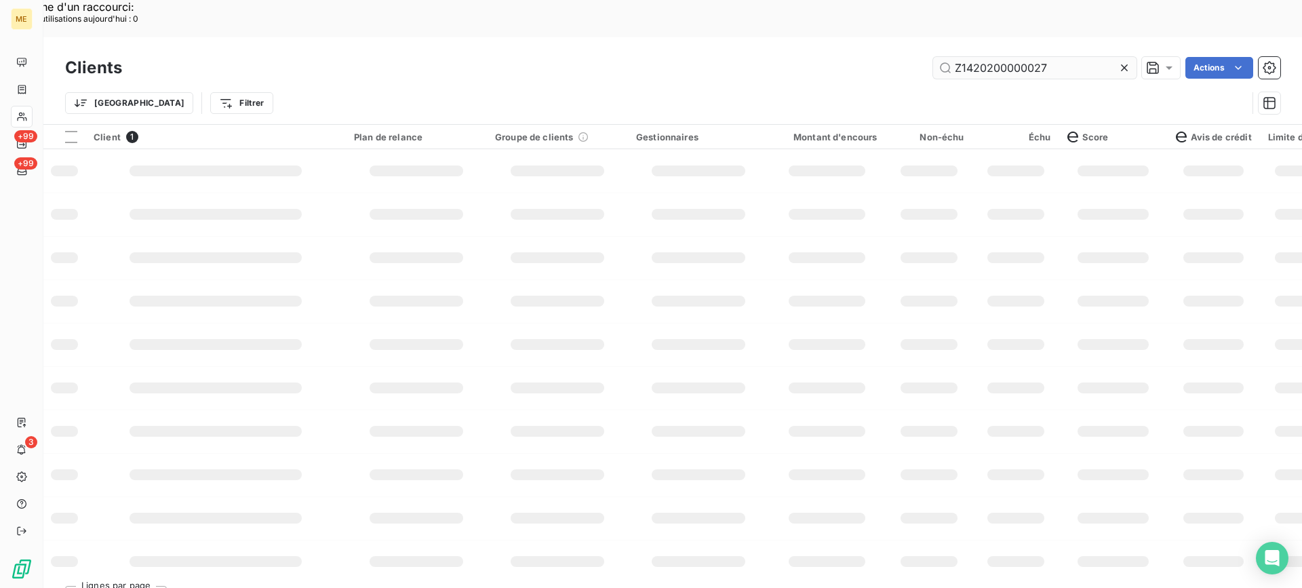
click at [1035, 57] on input "Z1420200000027" at bounding box center [1034, 68] width 203 height 22
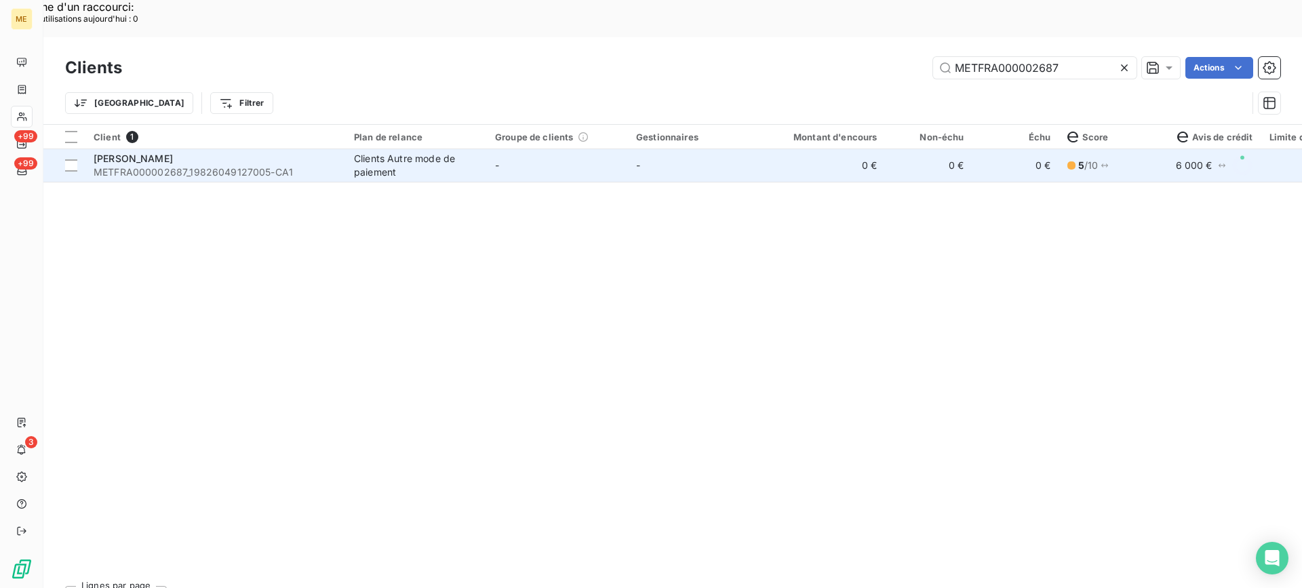
type input "METFRA000002687"
click at [163, 149] on td "GUENIN THIERRY METFRA000002687_19826049127005-CA1" at bounding box center [215, 165] width 260 height 33
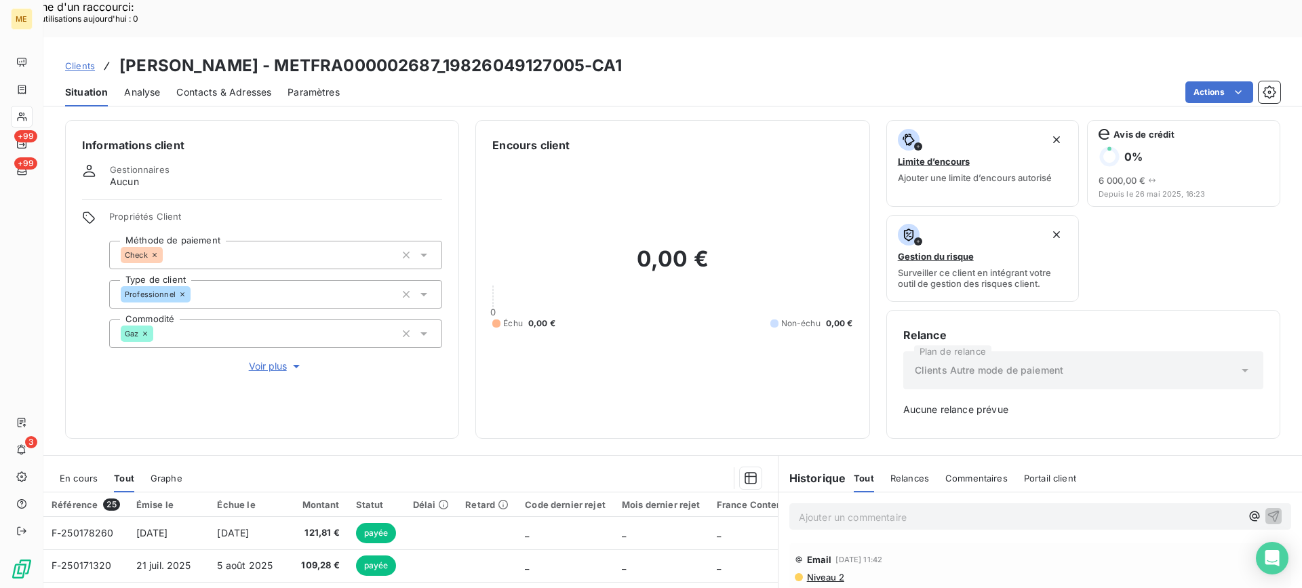
click at [61, 407] on div "Informations client Gestionnaires Aucun Propriétés Client Méthode de paiement C…" at bounding box center [672, 368] width 1258 height 513
click at [75, 473] on span "En cours" at bounding box center [79, 478] width 38 height 11
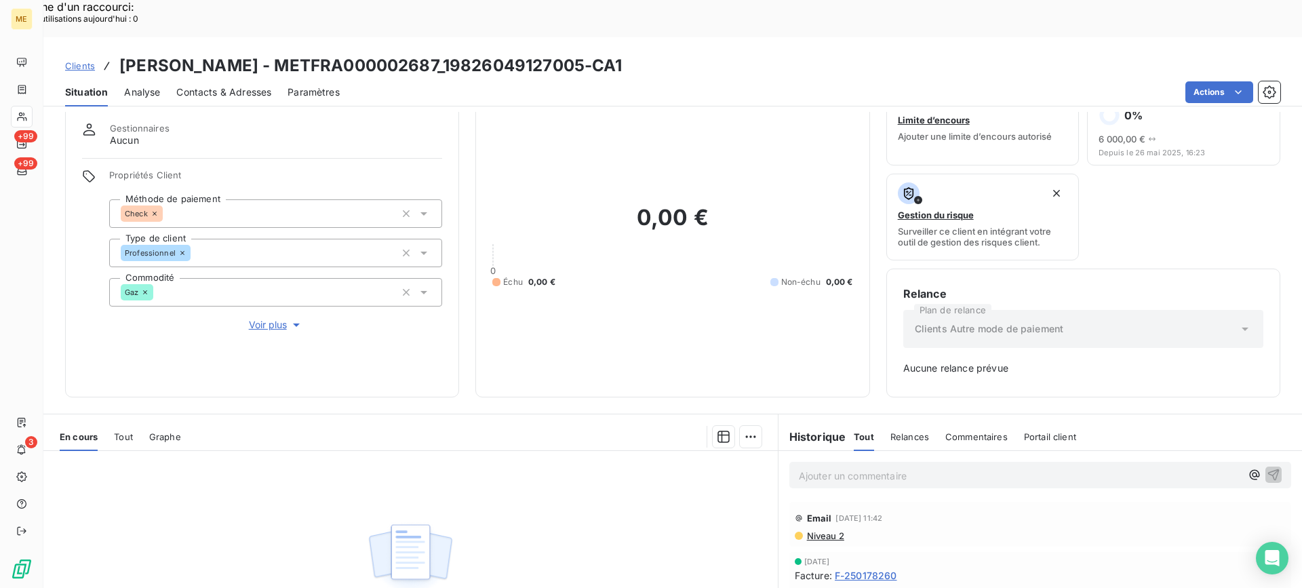
scroll to position [68, 0]
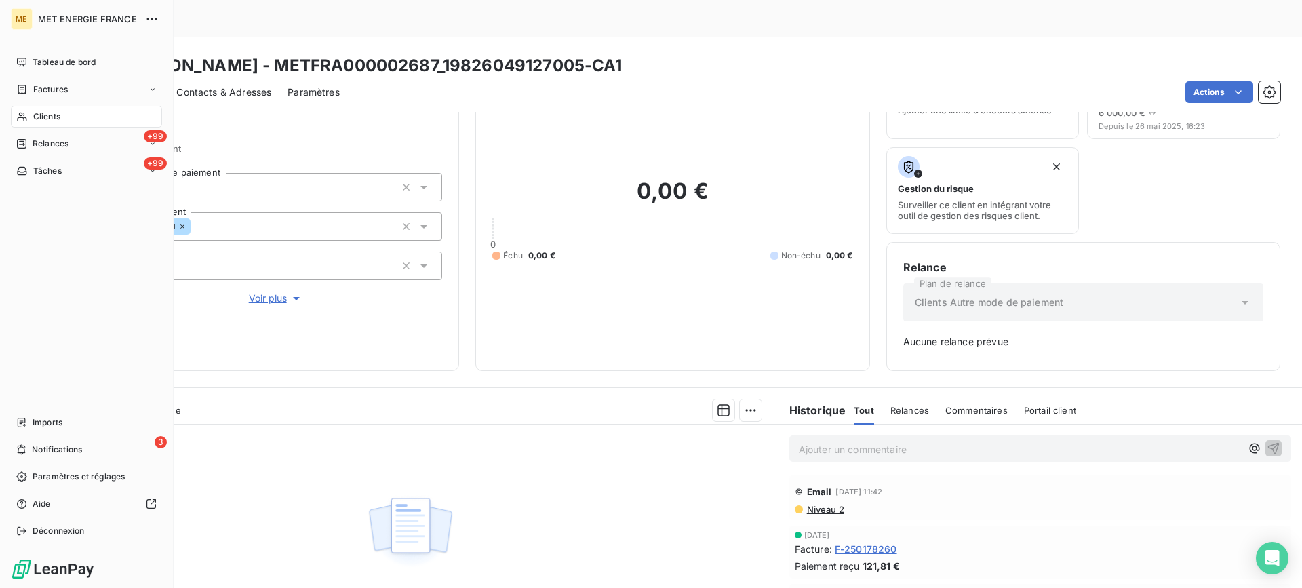
click at [64, 110] on div "Clients" at bounding box center [86, 117] width 151 height 22
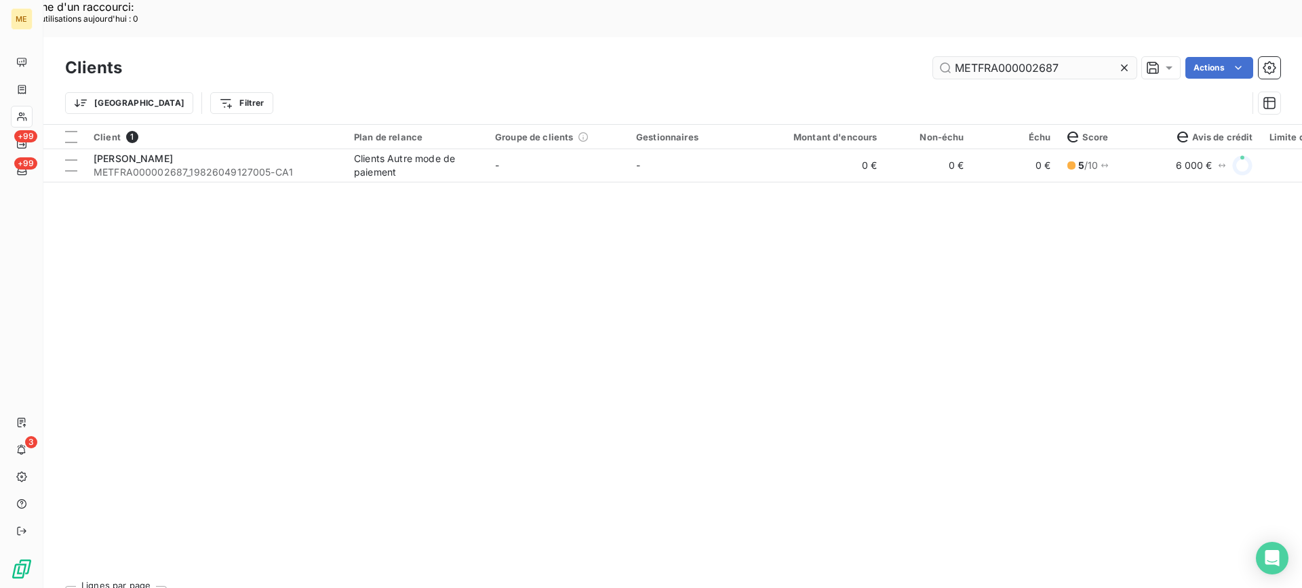
click at [990, 57] on input "METFRA000002687" at bounding box center [1034, 68] width 203 height 22
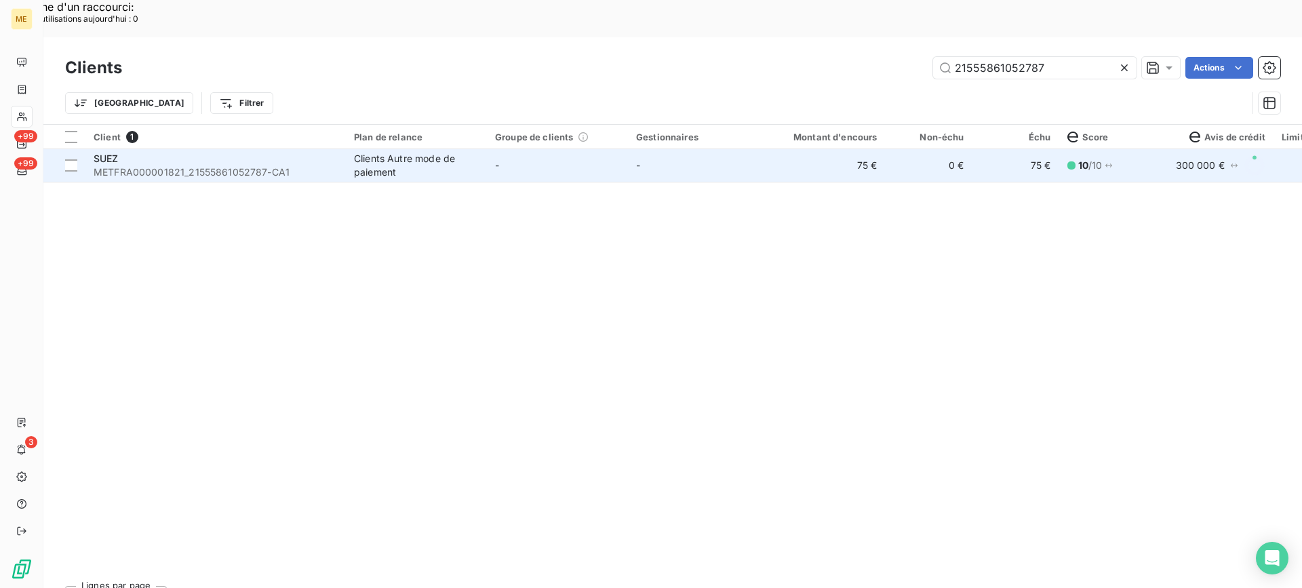
type input "21555861052787"
click at [191, 152] on div "SUEZ" at bounding box center [216, 159] width 244 height 14
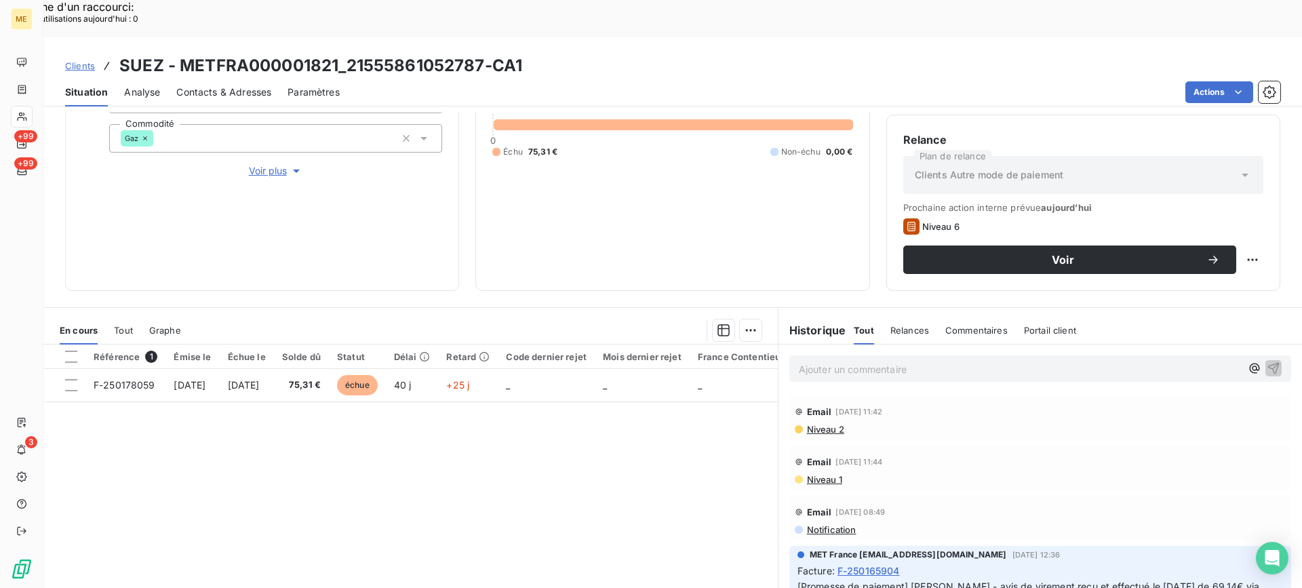
scroll to position [203, 0]
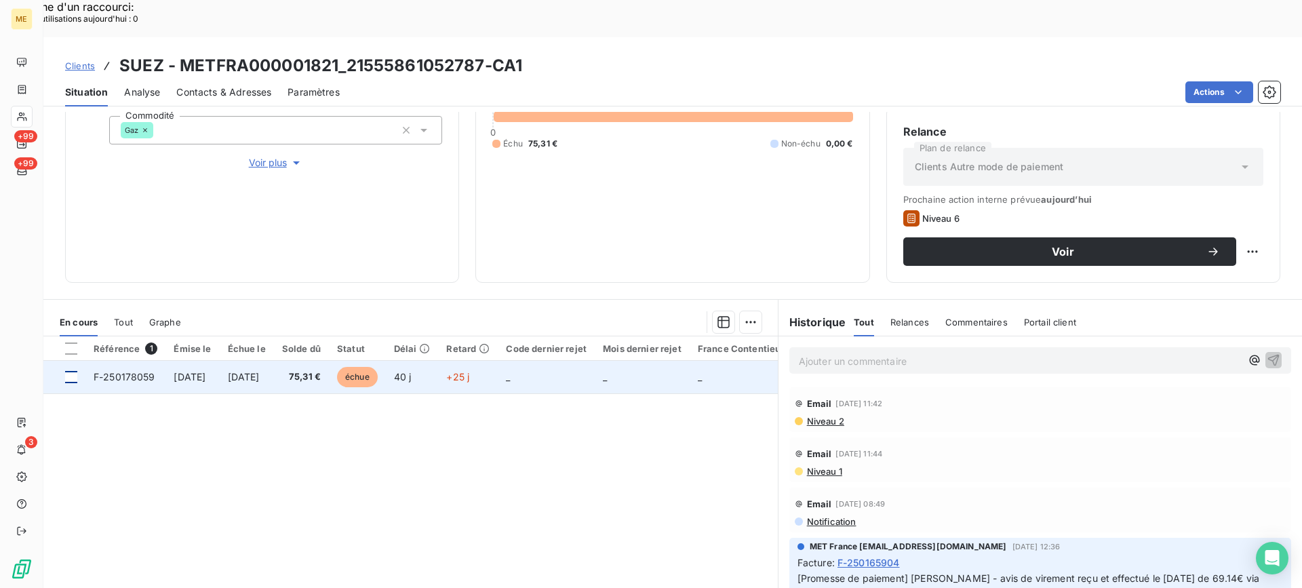
click at [73, 371] on div at bounding box center [71, 377] width 12 height 12
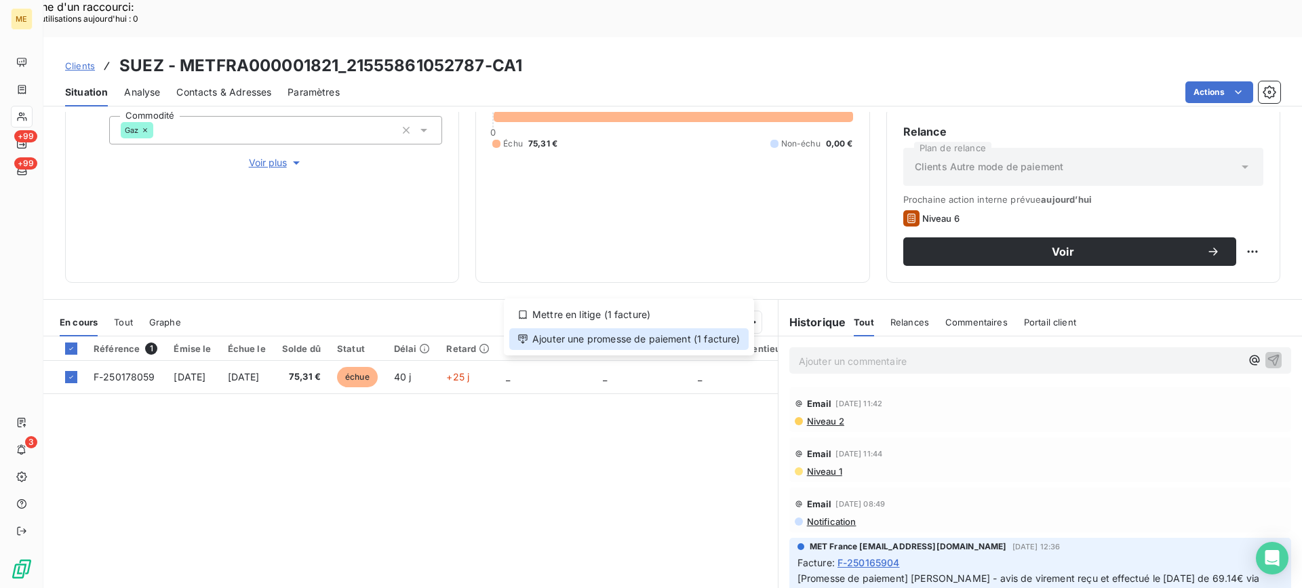
click at [698, 342] on div "Ajouter une promesse de paiement (1 facture)" at bounding box center [628, 339] width 239 height 22
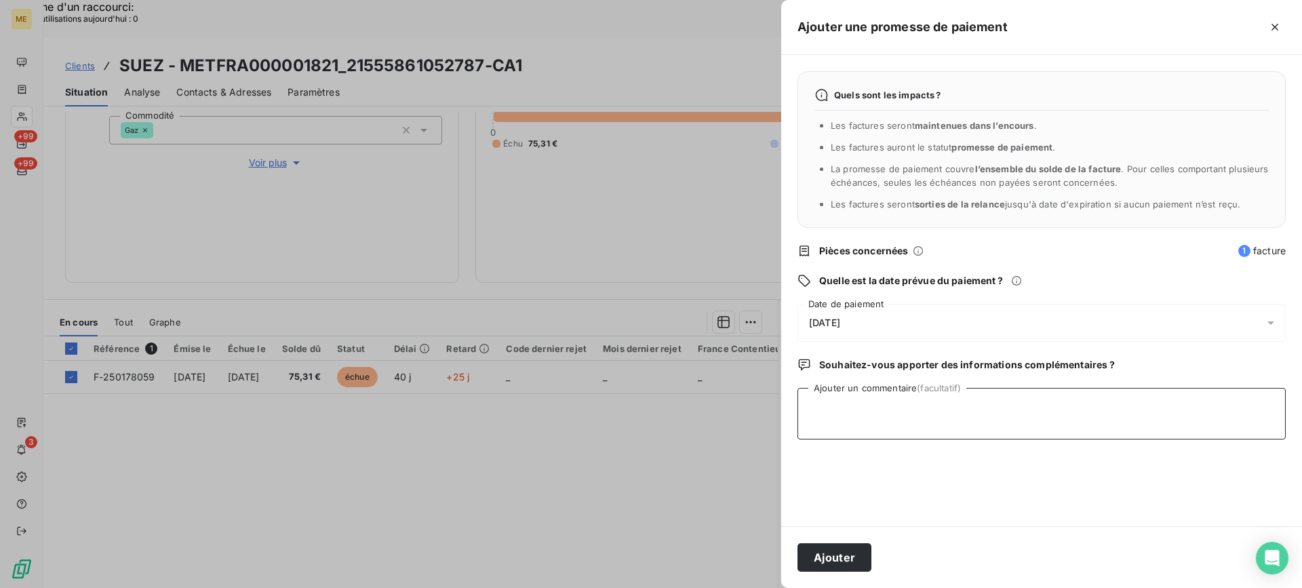
click at [921, 408] on textarea "Ajouter un commentaire (facultatif)" at bounding box center [1041, 414] width 488 height 52
paste textarea "[PERSON_NAME]- date Interlocuteur : Origine : [PERSON_NAME] : Résumé du contact…"
click at [895, 409] on textarea "[PERSON_NAME]- date Interlocuteur : Origine : [PERSON_NAME] : Résumé du contact…" at bounding box center [1041, 414] width 488 height 52
click at [889, 397] on textarea "[PERSON_NAME]- date Interlocuteur : Origine : [PERSON_NAME] : Résumé du contact…" at bounding box center [1041, 414] width 488 height 52
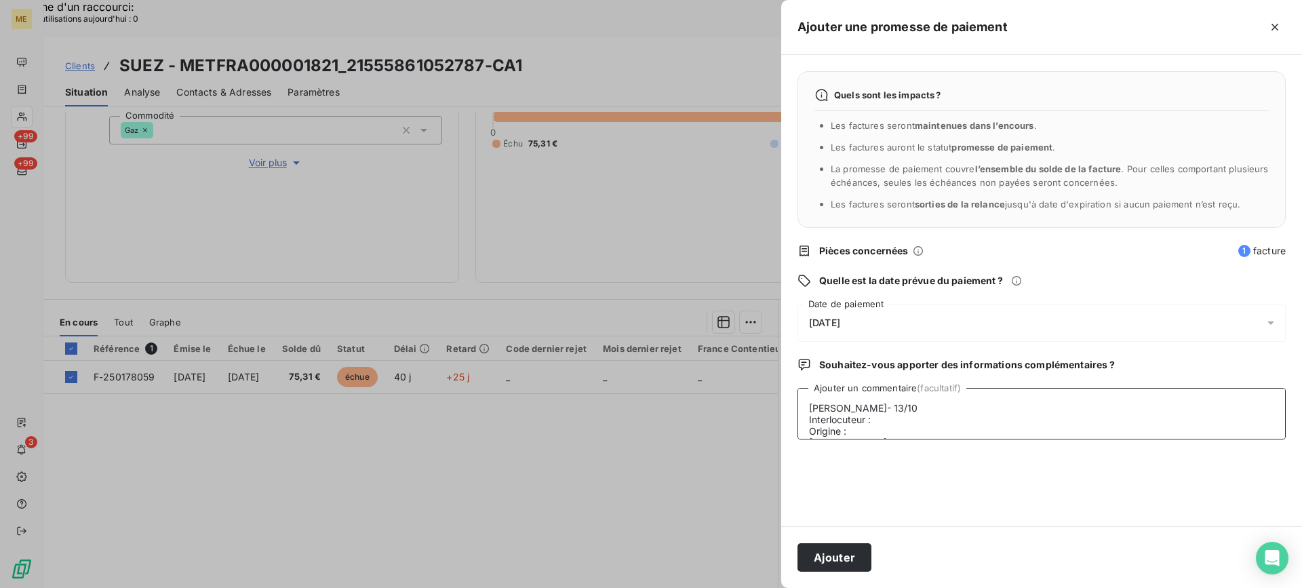
click at [919, 422] on textarea "[PERSON_NAME]- 13/10 Interlocuteur : Origine : [PERSON_NAME] : Résumé du contac…" at bounding box center [1041, 414] width 488 height 52
paste textarea "vtc.sarpi.remediation-compta@veolia.com"
click at [1097, 417] on textarea "Lisa- 13/10 Interlocuteur : vtc.sarpi.remediation-compta@veolia.com - Origine :…" at bounding box center [1041, 414] width 488 height 52
paste textarea "[PERSON_NAME]"
click at [915, 428] on textarea "Lisa- 13/10 Interlocuteur : vtc.sarpi.remediation-compta@veolia.com - Mme MATTE…" at bounding box center [1041, 414] width 488 height 52
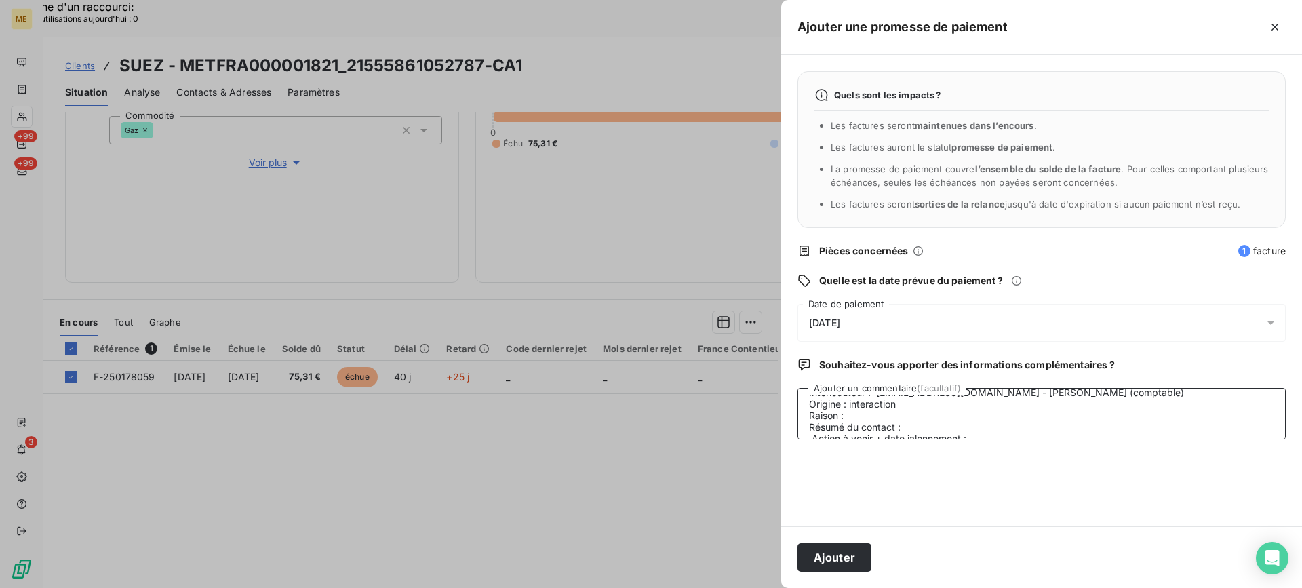
scroll to position [46, 0]
click at [919, 395] on textarea "Lisa- 13/10 Interlocuteur : vtc.sarpi.remediation-compta@veolia.com - Mme MATTE…" at bounding box center [1041, 414] width 488 height 52
click at [1019, 410] on textarea "Lisa- 13/10 Interlocuteur : vtc.sarpi.remediation-compta@veolia.com - Mme MATTE…" at bounding box center [1041, 414] width 488 height 52
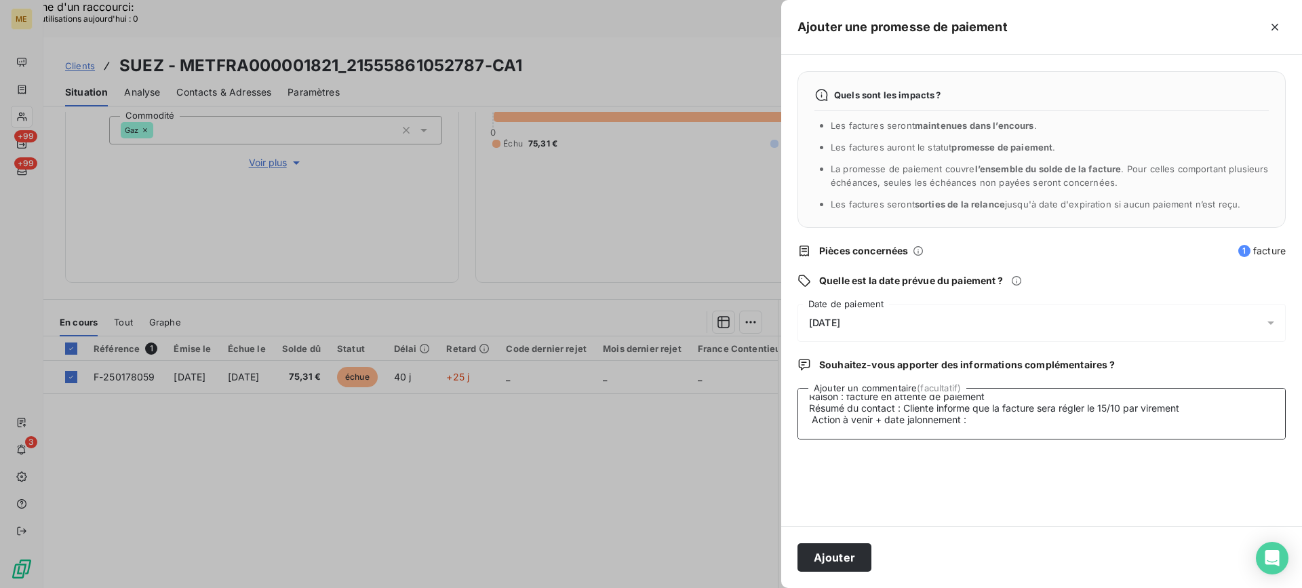
click at [1005, 419] on textarea "Lisa- 13/10 Interlocuteur : vtc.sarpi.remediation-compta@veolia.com - Mme MATTE…" at bounding box center [1041, 414] width 488 height 52
type textarea "Lisa- 13/10 Interlocuteur : vtc.sarpi.remediation-compta@veolia.com - Mme MATTE…"
click at [968, 315] on div "[DATE]" at bounding box center [1041, 323] width 488 height 38
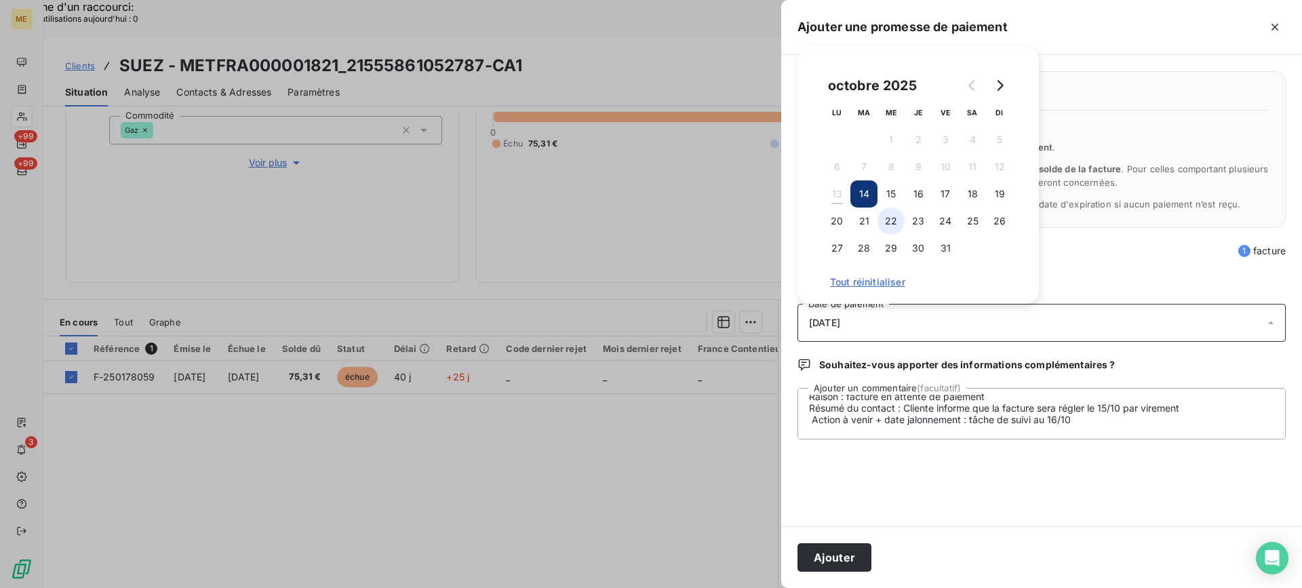
click at [892, 228] on button "22" at bounding box center [890, 220] width 27 height 27
click at [1068, 545] on div "Ajouter" at bounding box center [1041, 557] width 521 height 62
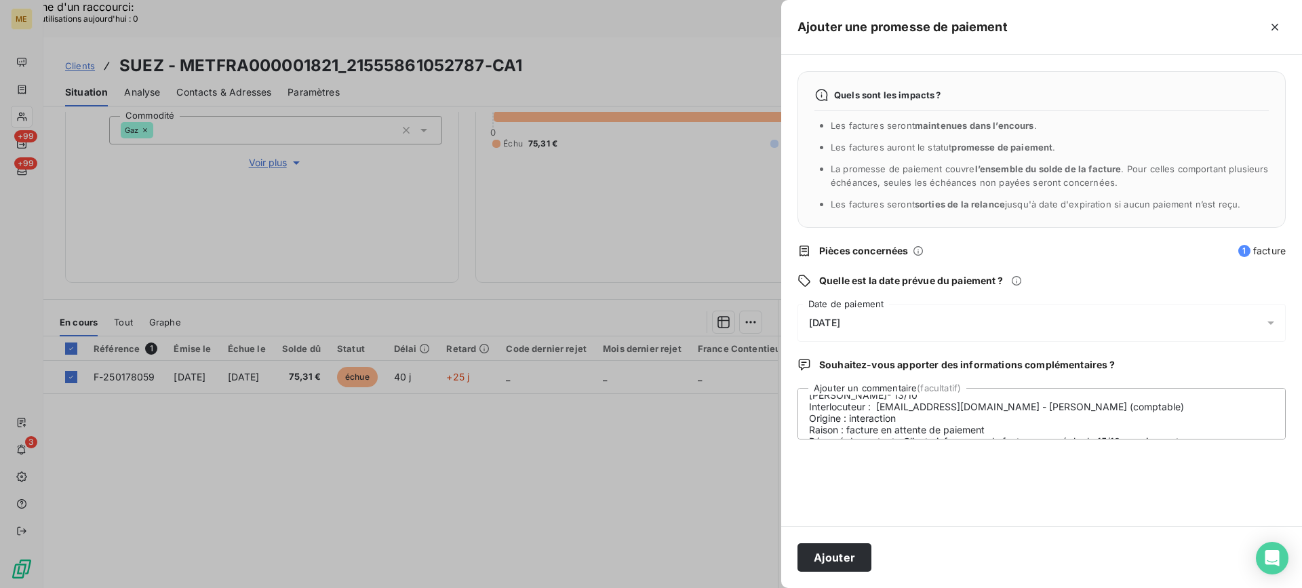
scroll to position [0, 0]
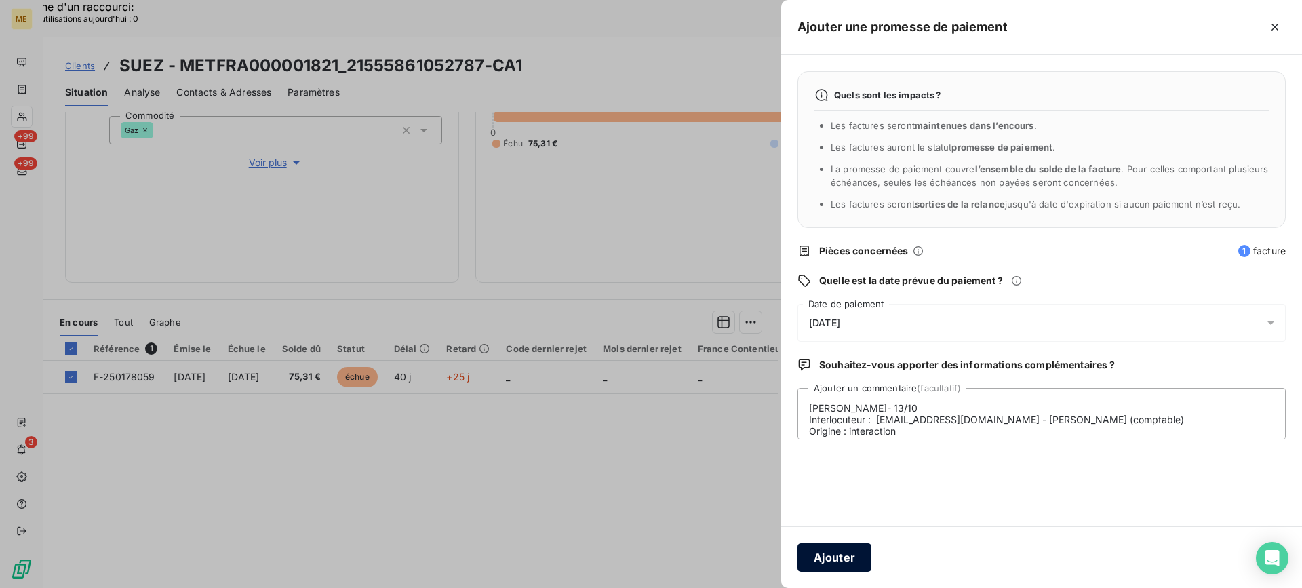
click at [843, 544] on button "Ajouter" at bounding box center [834, 557] width 74 height 28
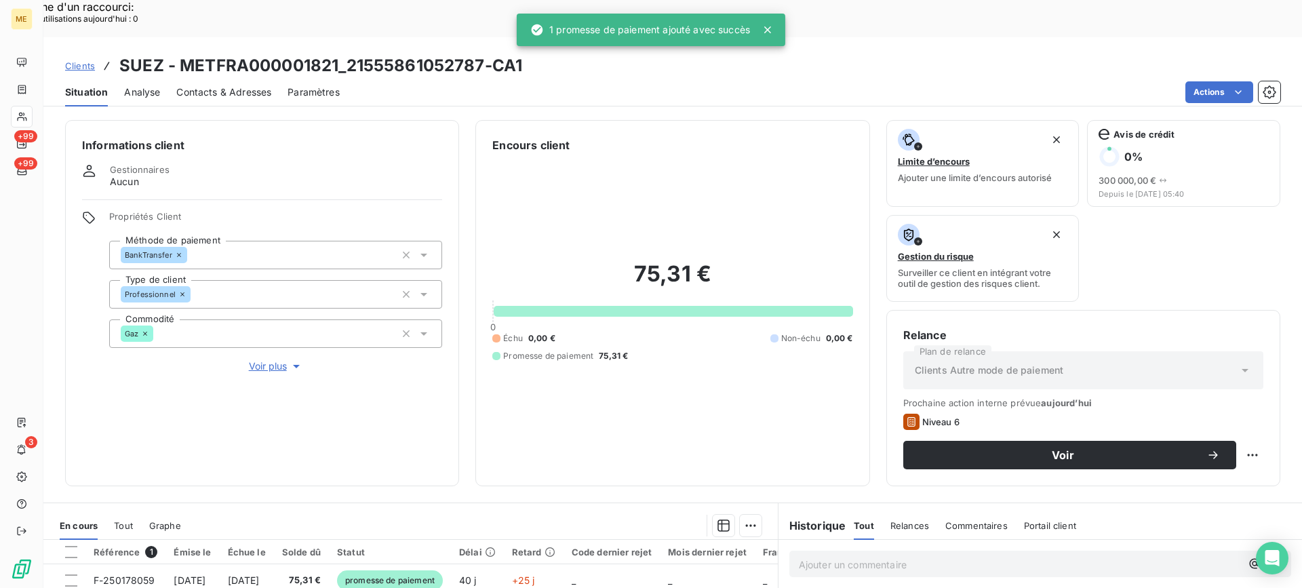
click at [270, 359] on span "Voir plus" at bounding box center [276, 366] width 54 height 14
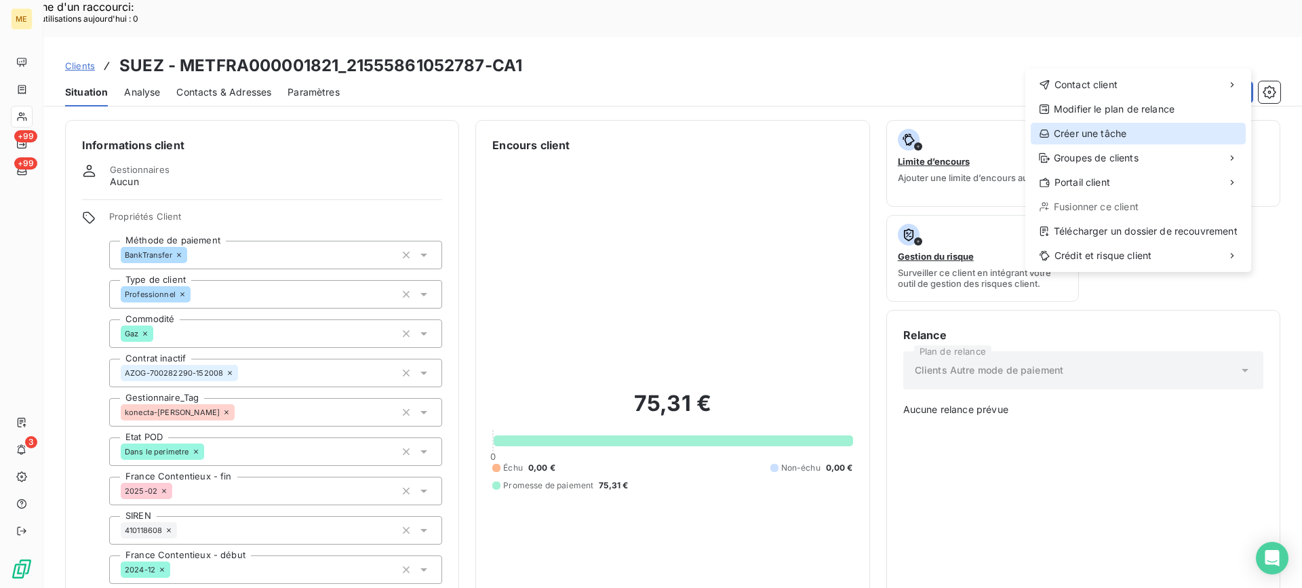
click at [1089, 142] on div "Créer une tâche" at bounding box center [1137, 134] width 215 height 22
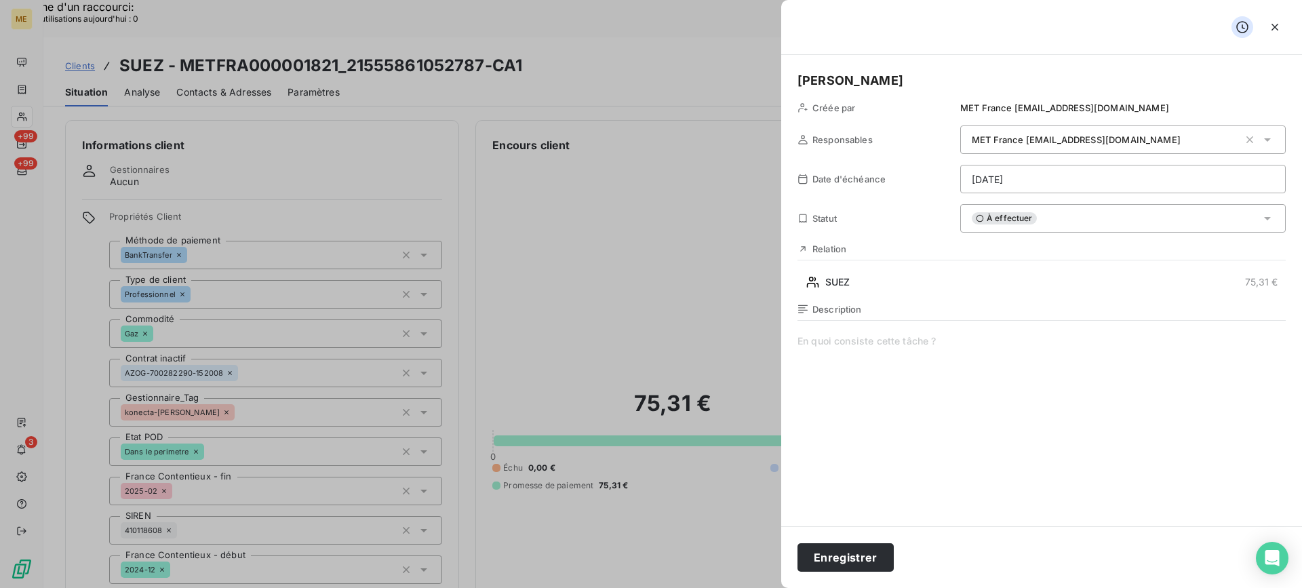
click at [993, 340] on span at bounding box center [1041, 464] width 488 height 260
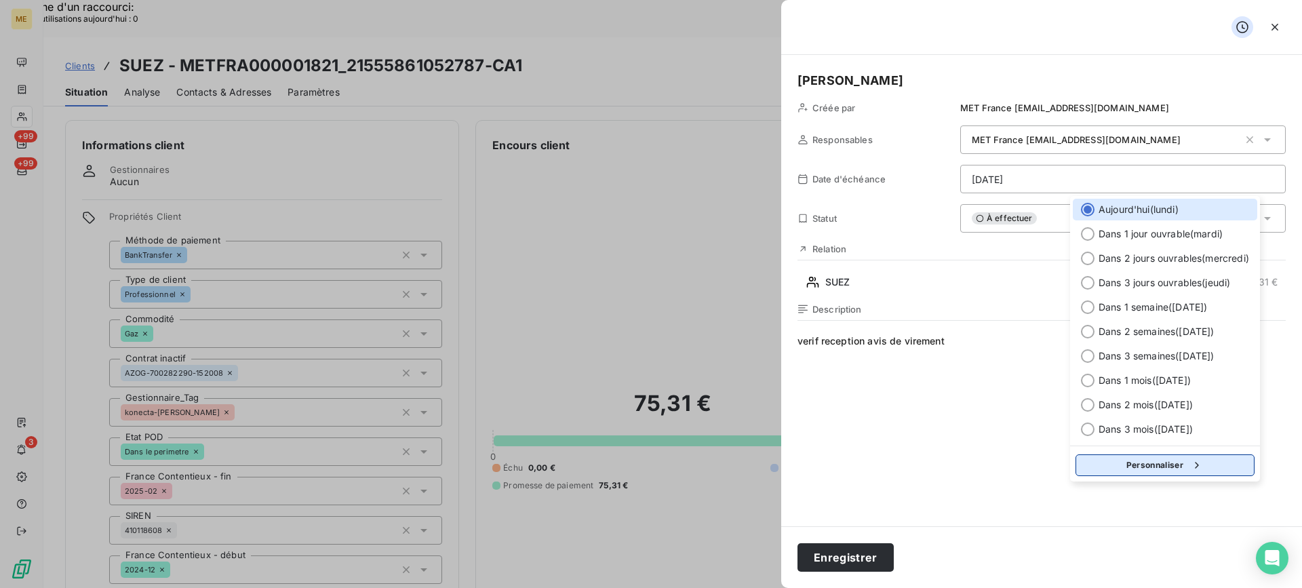
click at [1182, 462] on button "Personnaliser" at bounding box center [1164, 465] width 179 height 22
select select "9"
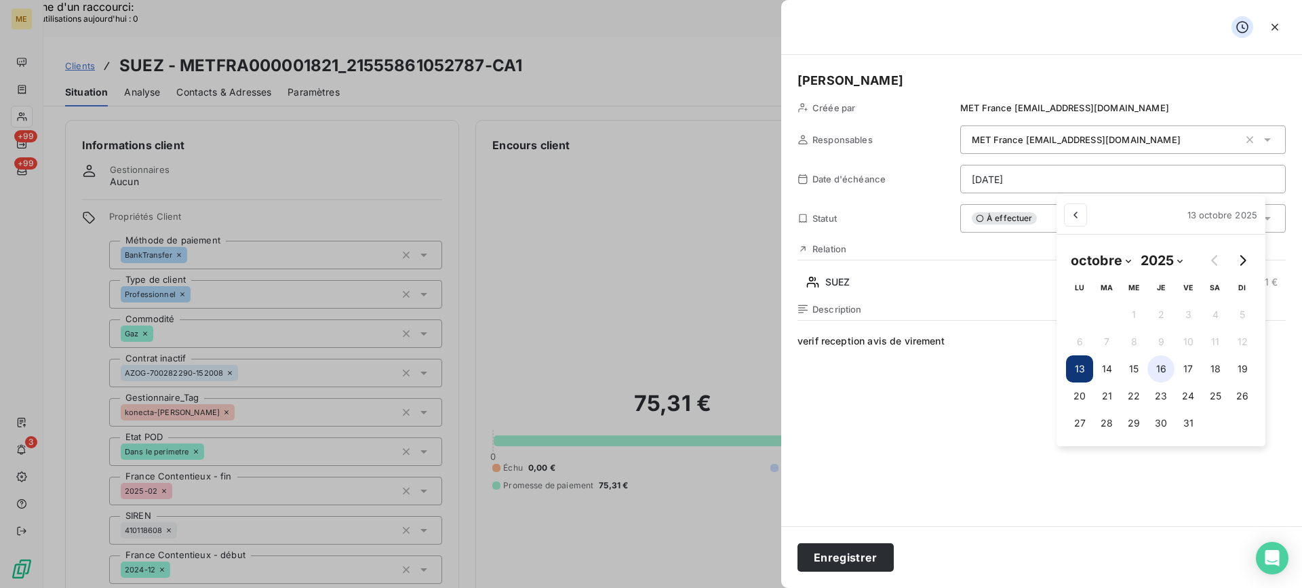
click at [1165, 368] on button "16" at bounding box center [1160, 368] width 27 height 27
type input "[DATE]"
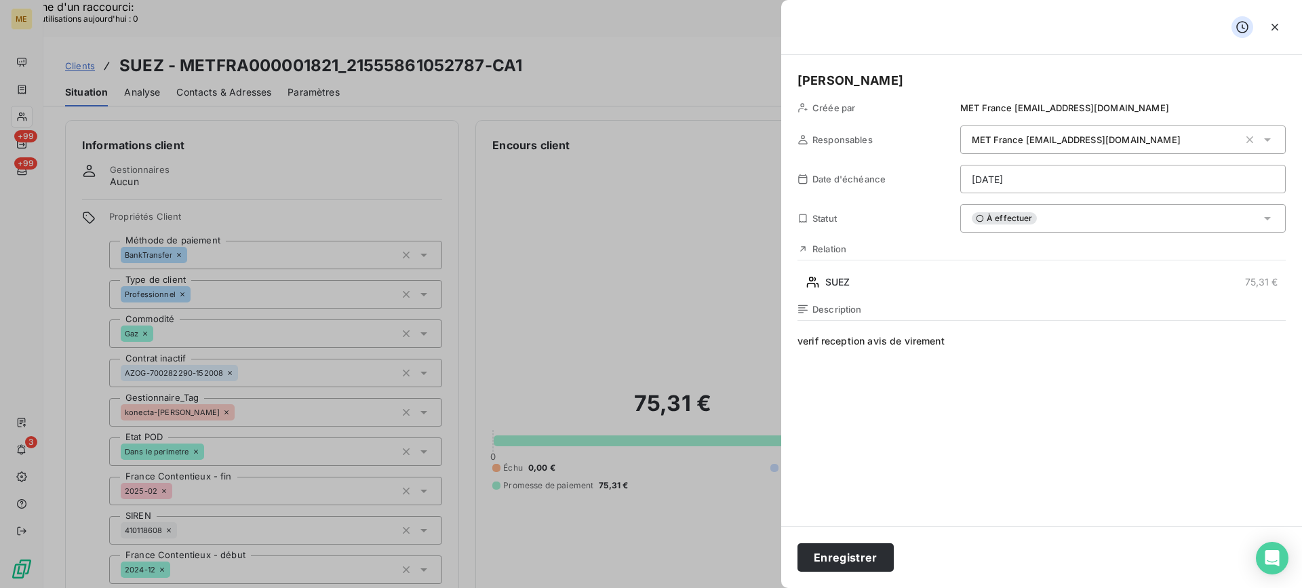
click at [877, 542] on div "Enregistrer" at bounding box center [1041, 557] width 521 height 62
click at [875, 549] on button "Enregistrer" at bounding box center [845, 557] width 96 height 28
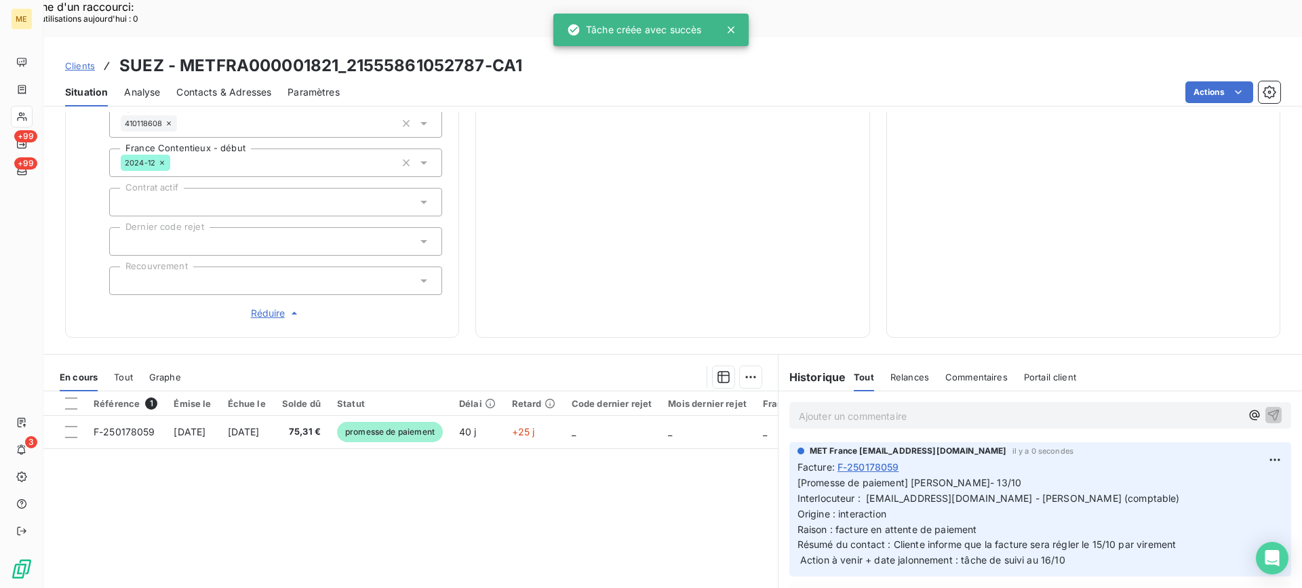
scroll to position [68, 0]
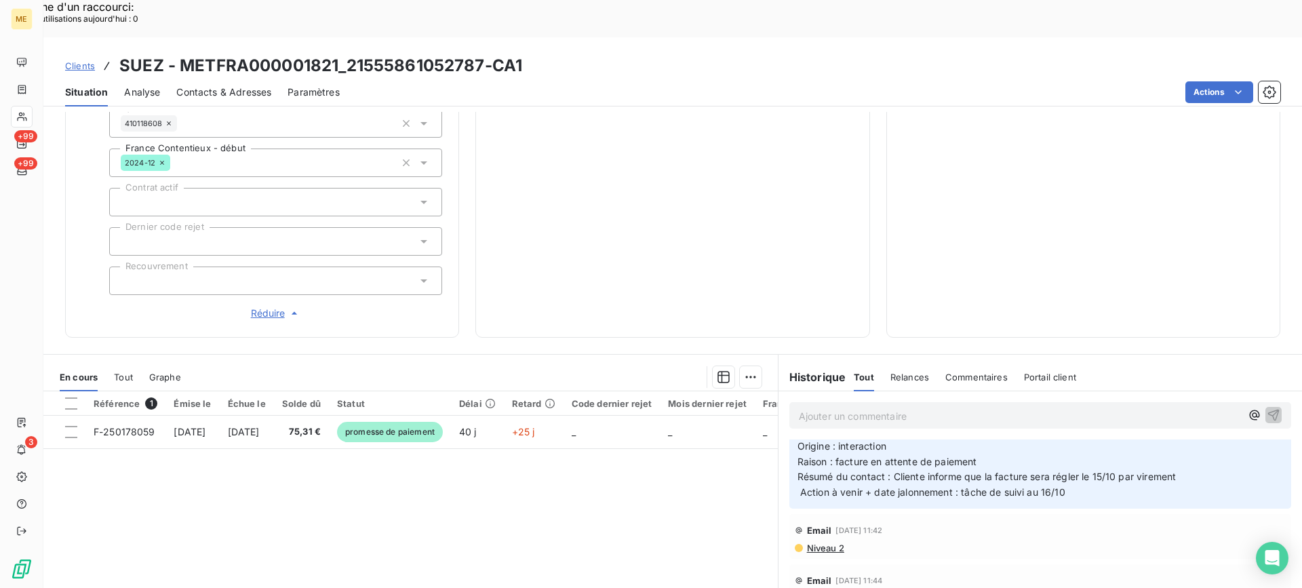
click at [401, 54] on h3 "SUEZ - METFRA000001821_21555861052787-CA1" at bounding box center [320, 66] width 403 height 24
click at [472, 54] on h3 "SUEZ - METFRA000001821_21555861052787-CA1" at bounding box center [320, 66] width 403 height 24
click at [363, 54] on h3 "SUEZ - METFRA000001821_21555861052787-CA1" at bounding box center [320, 66] width 403 height 24
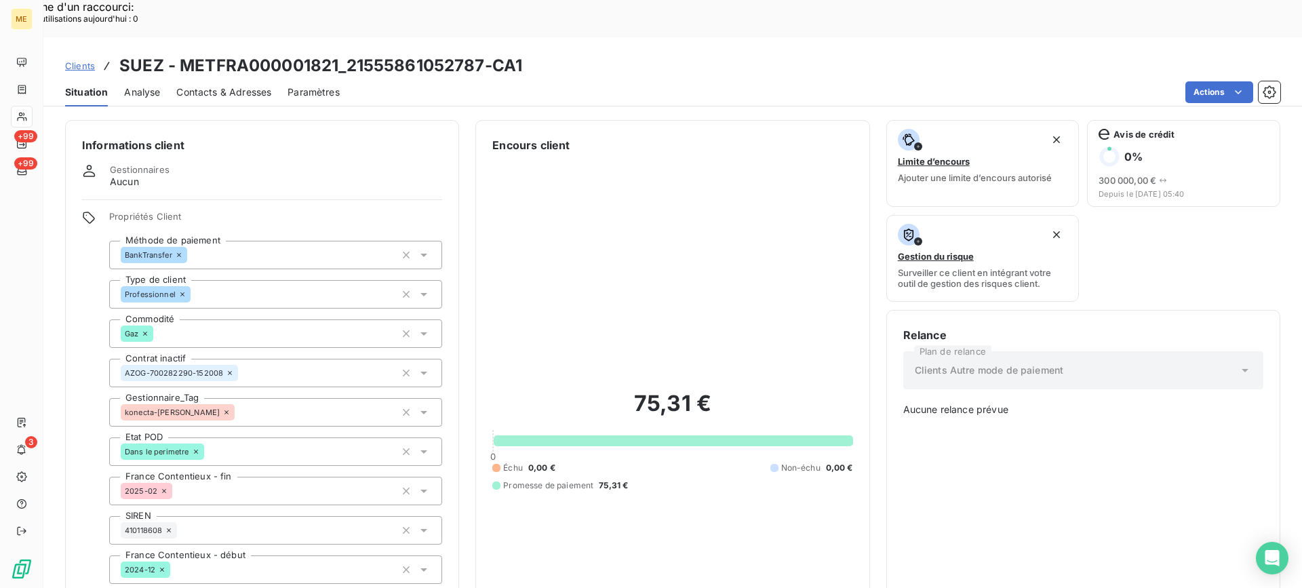
click at [481, 171] on div "Encours client 75,31 € 0 Échu 0,00 € Non-échu 0,00 € Promesse de paiement 75,31…" at bounding box center [672, 432] width 394 height 624
copy h3 "21555861052787"
drag, startPoint x: 345, startPoint y: 33, endPoint x: 483, endPoint y: 39, distance: 138.4
click at [483, 54] on h3 "SUEZ - METFRA000001821_21555861052787-CA1" at bounding box center [320, 66] width 403 height 24
copy h3 "METFRA000001821"
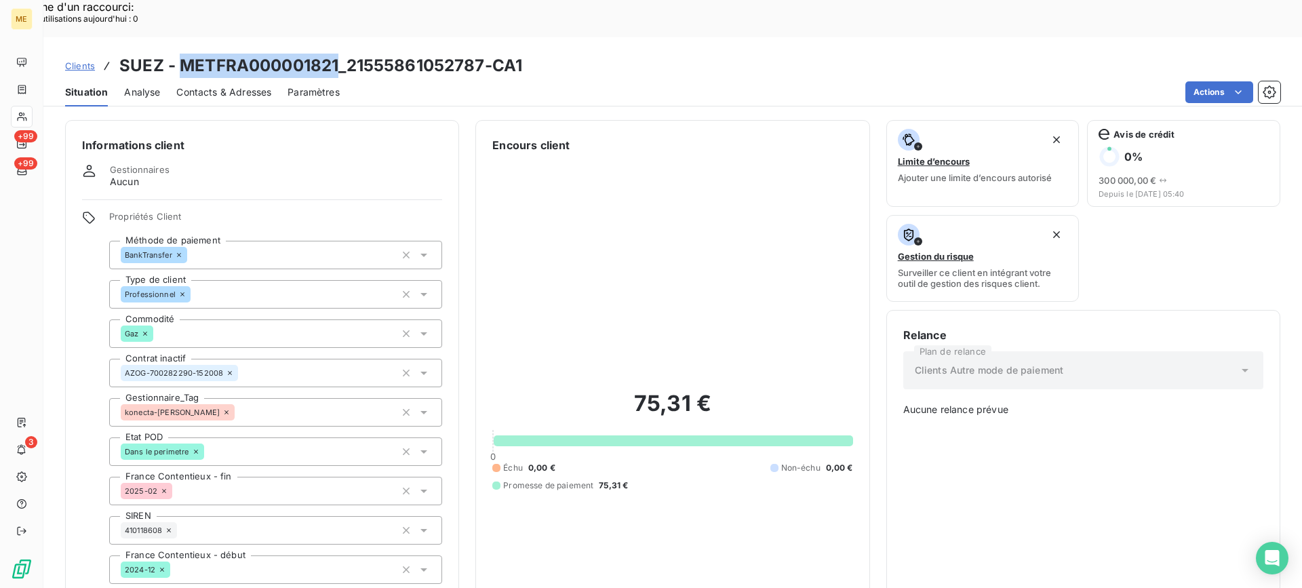
drag, startPoint x: 178, startPoint y: 31, endPoint x: 340, endPoint y: 26, distance: 161.4
click at [340, 54] on h3 "SUEZ - METFRA000001821_21555861052787-CA1" at bounding box center [320, 66] width 403 height 24
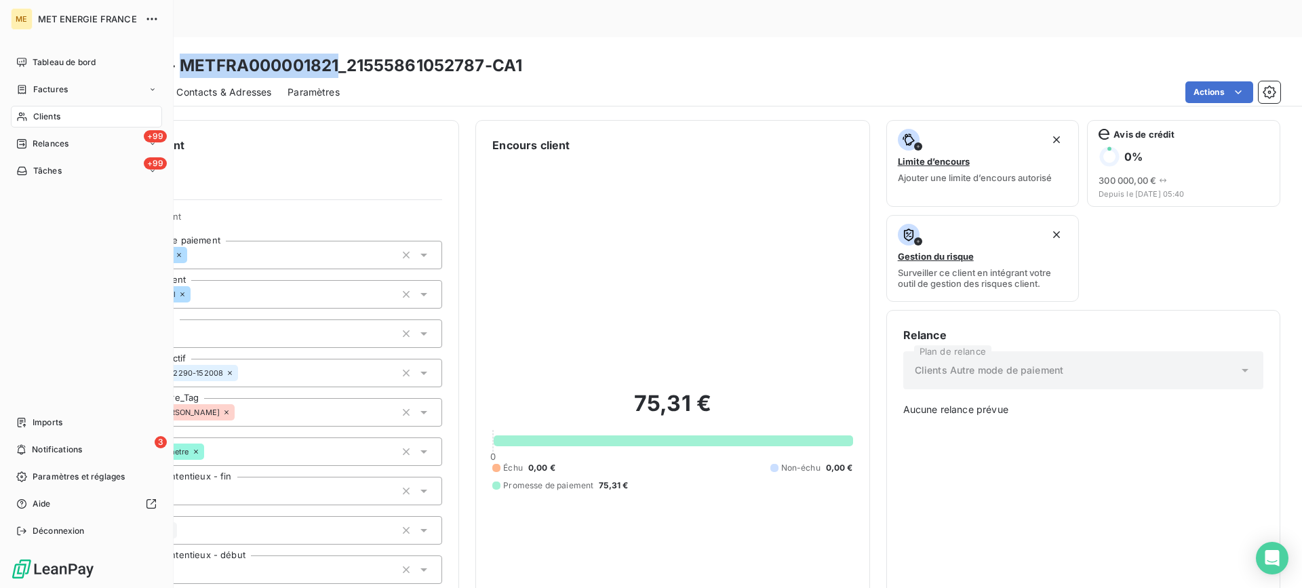
click at [31, 115] on div "Clients" at bounding box center [86, 117] width 151 height 22
click at [85, 119] on div "Clients" at bounding box center [86, 117] width 151 height 22
click at [96, 118] on div "Clients" at bounding box center [86, 117] width 151 height 22
click at [617, 137] on div "Encours client" at bounding box center [672, 145] width 360 height 16
click at [62, 115] on div "Clients" at bounding box center [86, 117] width 151 height 22
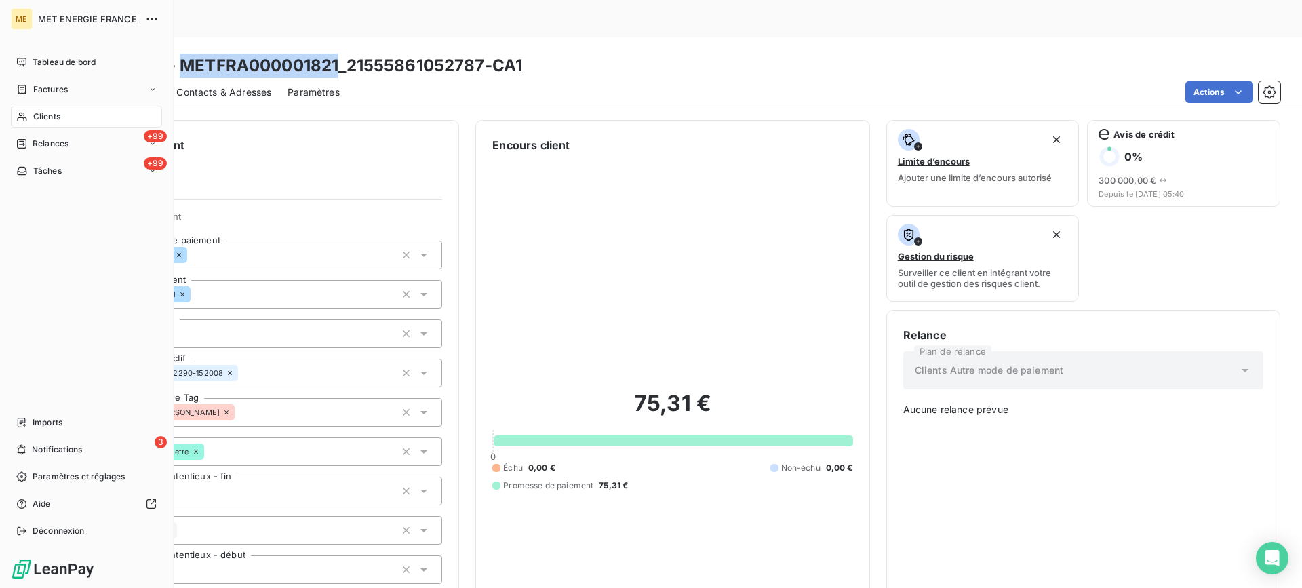
click at [49, 113] on span "Clients" at bounding box center [46, 117] width 27 height 12
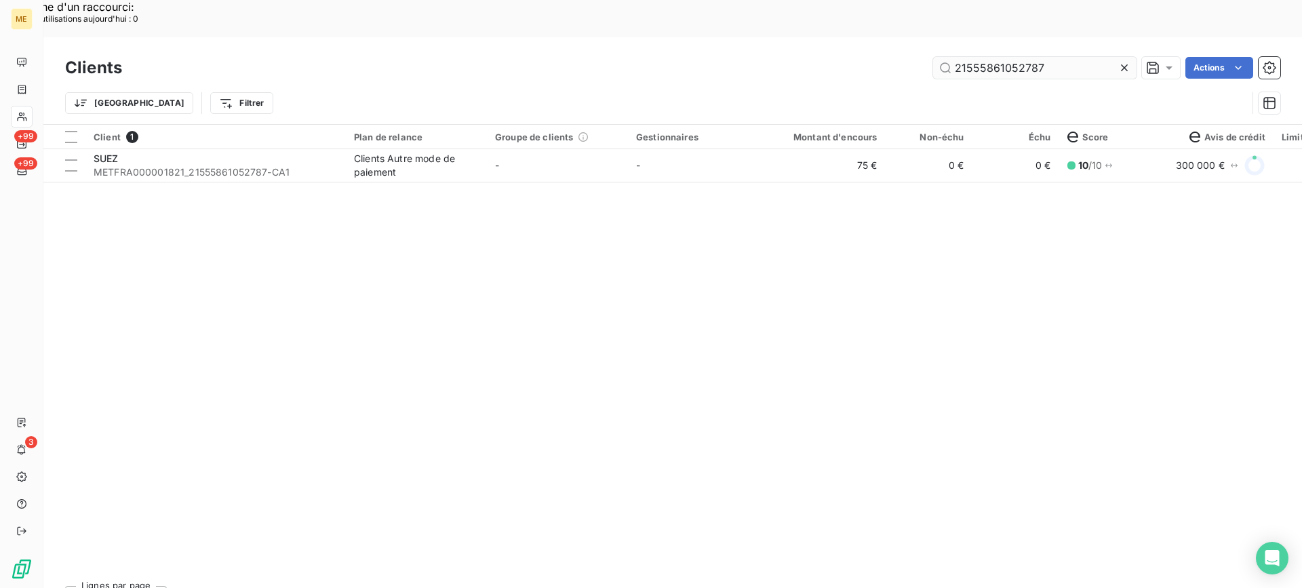
click at [1007, 57] on input "21555861052787" at bounding box center [1034, 68] width 203 height 22
click at [1006, 54] on div "Clients 21555861052787 Actions" at bounding box center [672, 68] width 1215 height 28
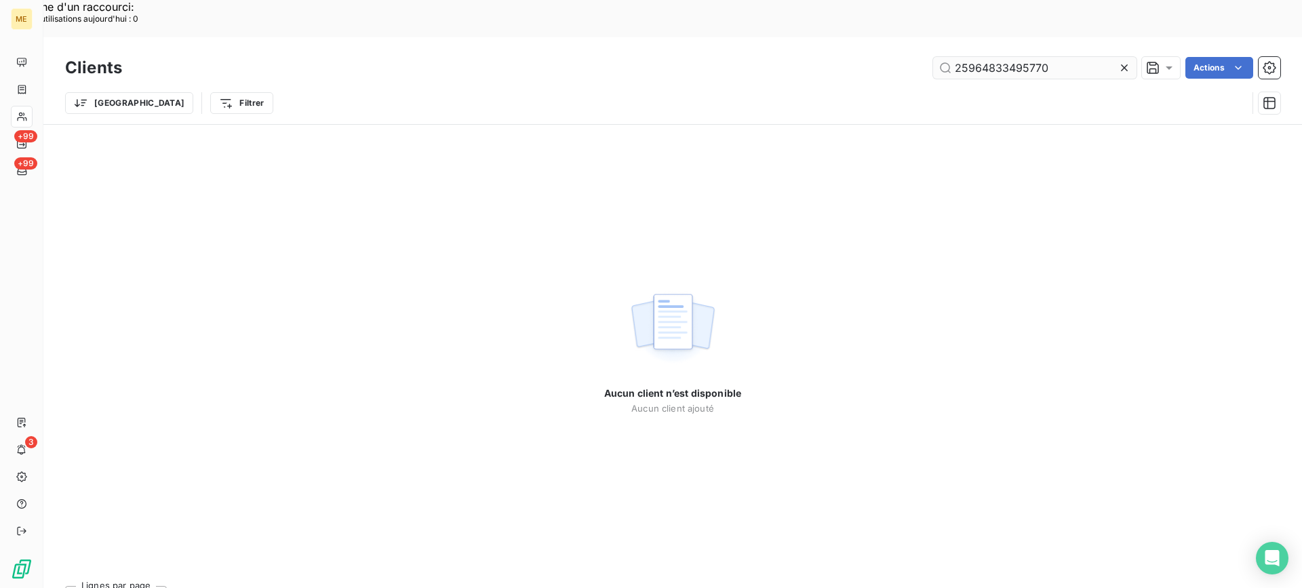
drag, startPoint x: 953, startPoint y: 31, endPoint x: 963, endPoint y: 27, distance: 10.3
click at [955, 57] on input "25964833495770" at bounding box center [1034, 68] width 203 height 22
click at [1092, 57] on input "25964833495770" at bounding box center [1034, 68] width 203 height 22
type input "25964833495770"
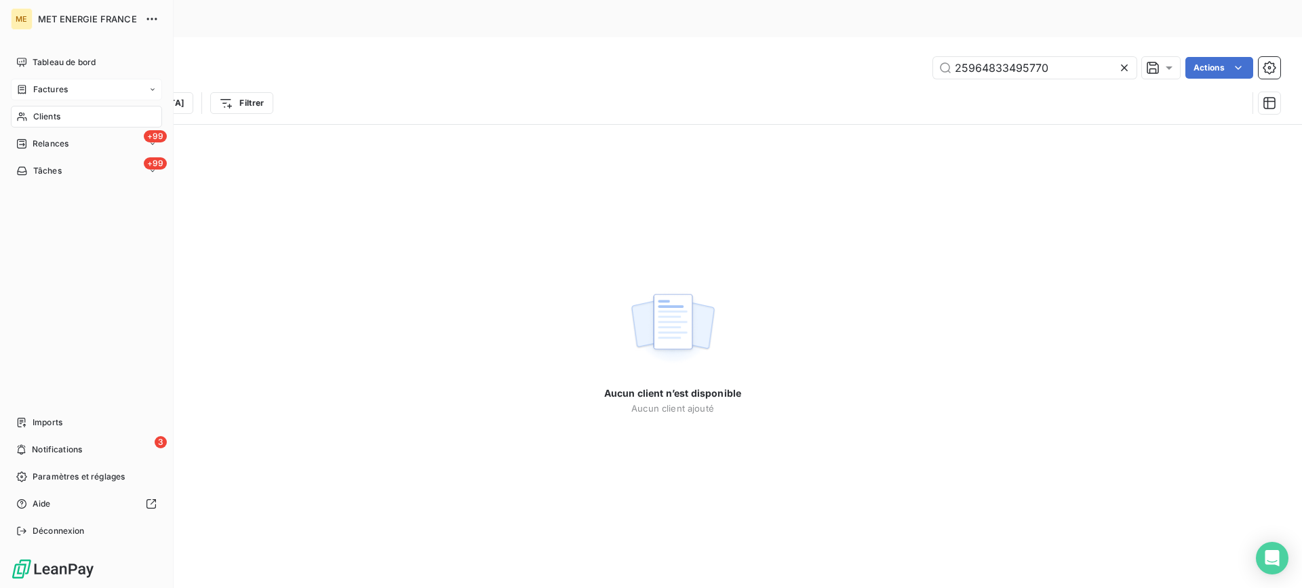
click at [44, 97] on div "Factures" at bounding box center [86, 90] width 151 height 22
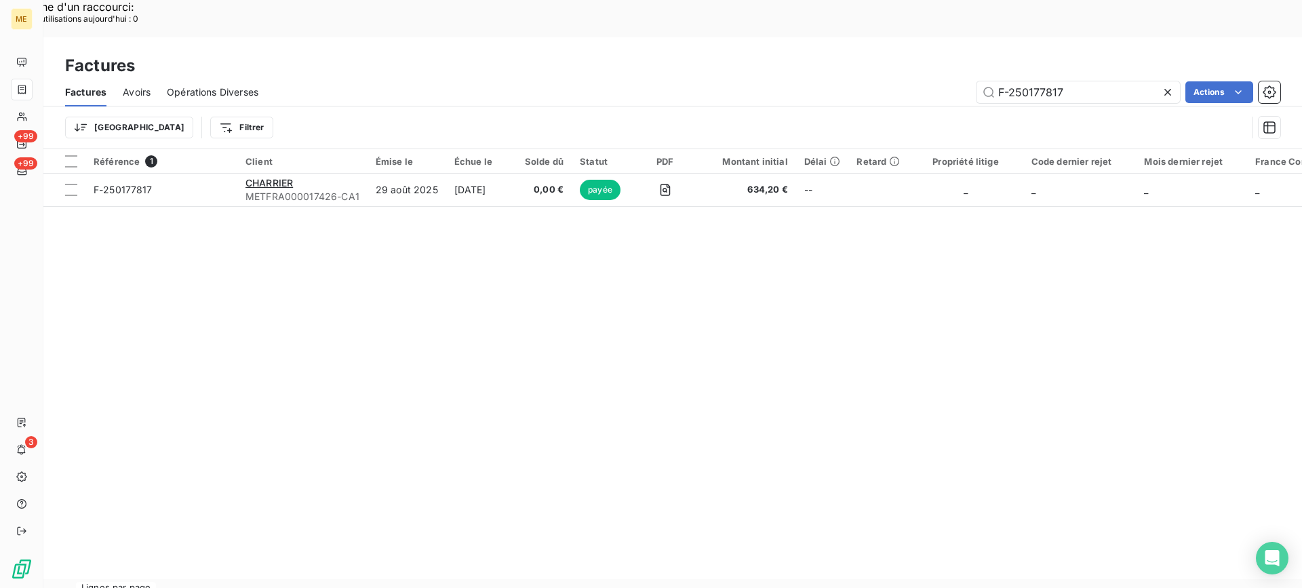
drag, startPoint x: 1097, startPoint y: 50, endPoint x: 908, endPoint y: 50, distance: 189.2
click at [908, 81] on div "F-250177817 Actions" at bounding box center [777, 92] width 1005 height 22
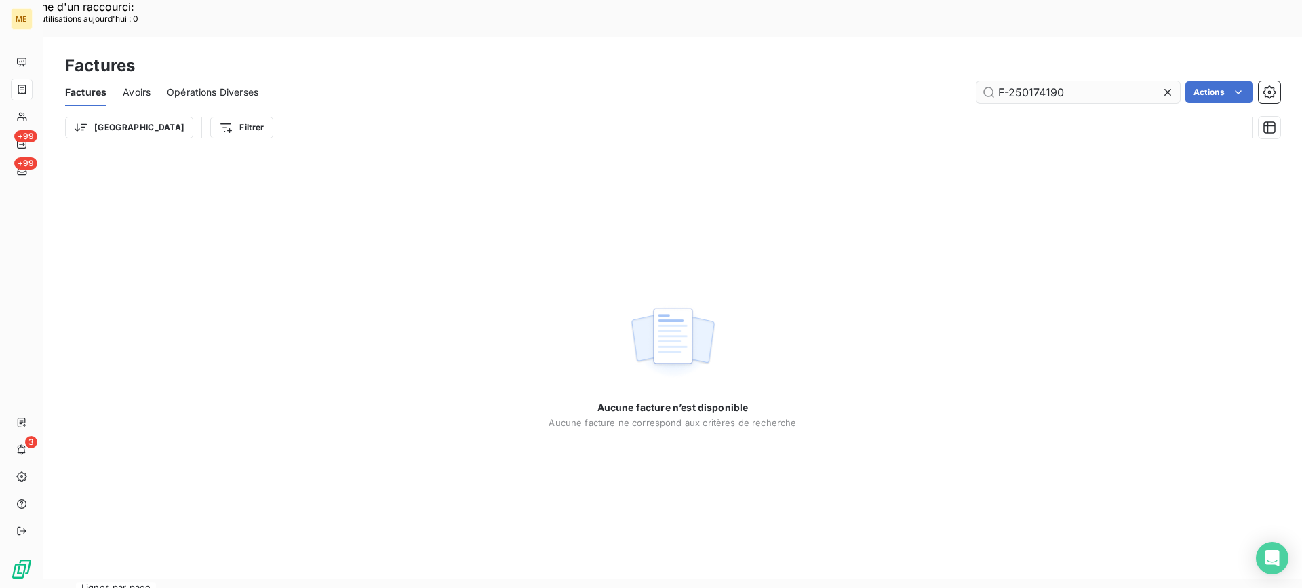
click at [1003, 81] on input "F-250174190" at bounding box center [1077, 92] width 203 height 22
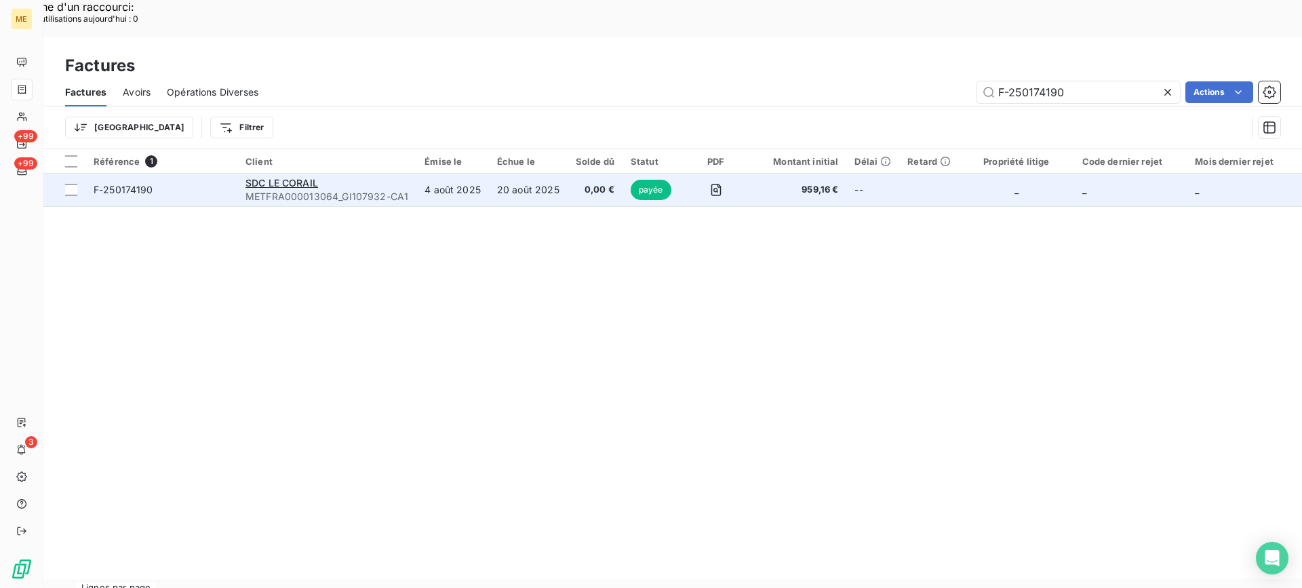
type input "F-250174190"
click at [161, 183] on span "F-250174190" at bounding box center [162, 190] width 136 height 14
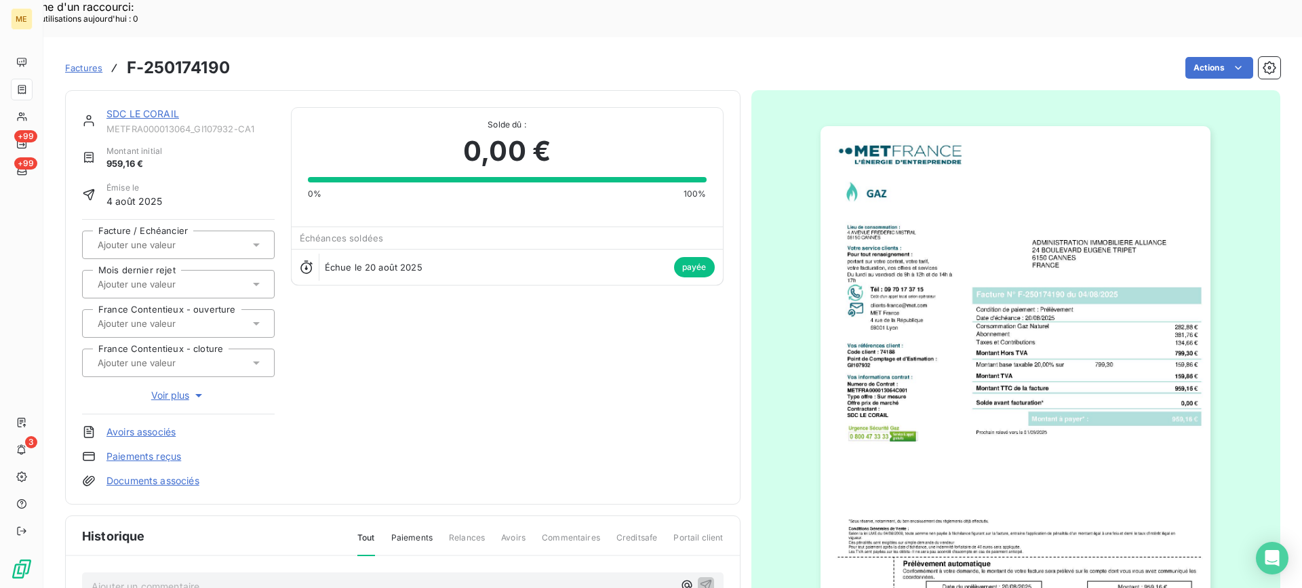
click at [164, 108] on link "SDC LE CORAIL" at bounding box center [142, 114] width 73 height 12
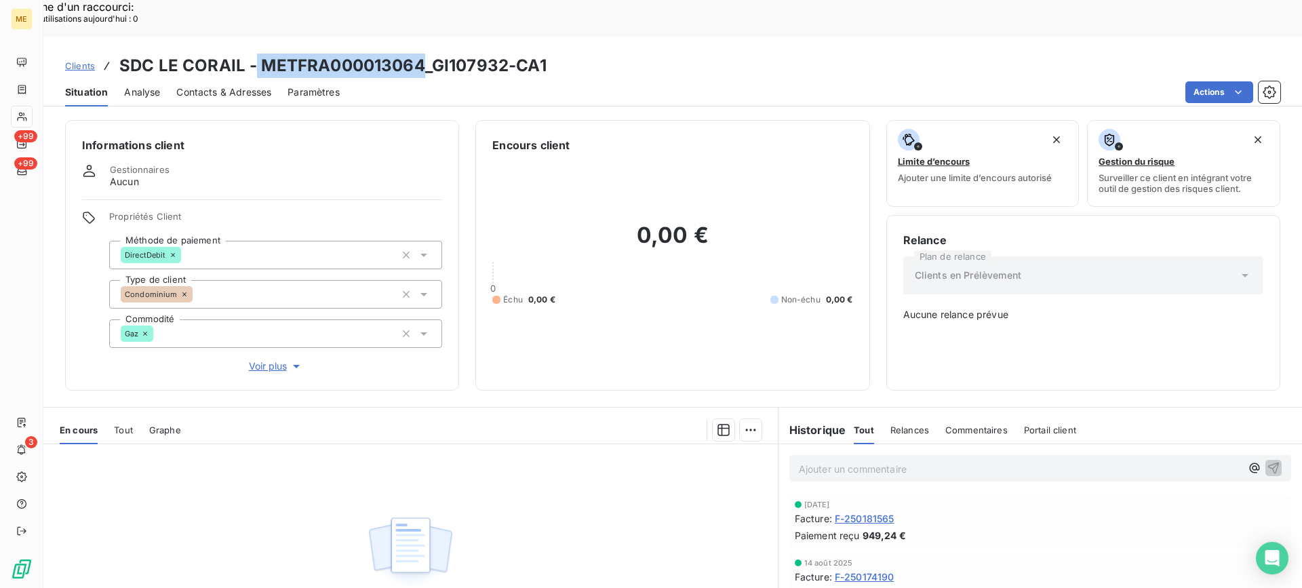
copy h3 "METFRA000013064"
drag, startPoint x: 255, startPoint y: 24, endPoint x: 417, endPoint y: 27, distance: 162.1
click at [417, 54] on h3 "SDC LE CORAIL - METFRA000013064_GI107932-CA1" at bounding box center [332, 66] width 427 height 24
click at [132, 424] on span "Tout" at bounding box center [123, 429] width 19 height 11
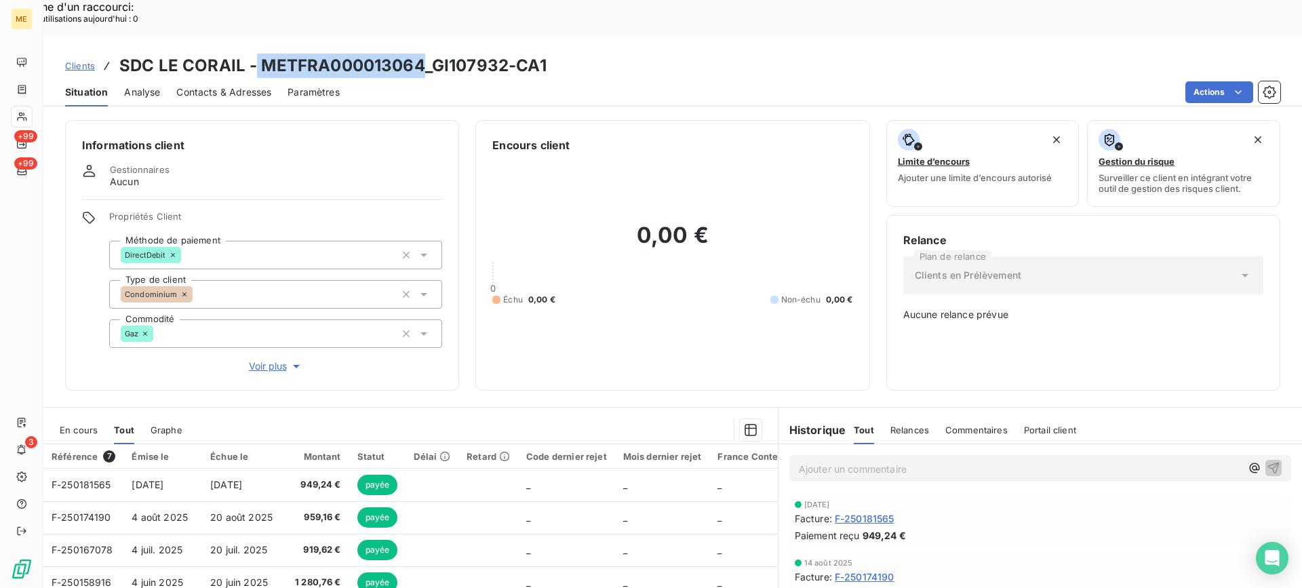
scroll to position [68, 0]
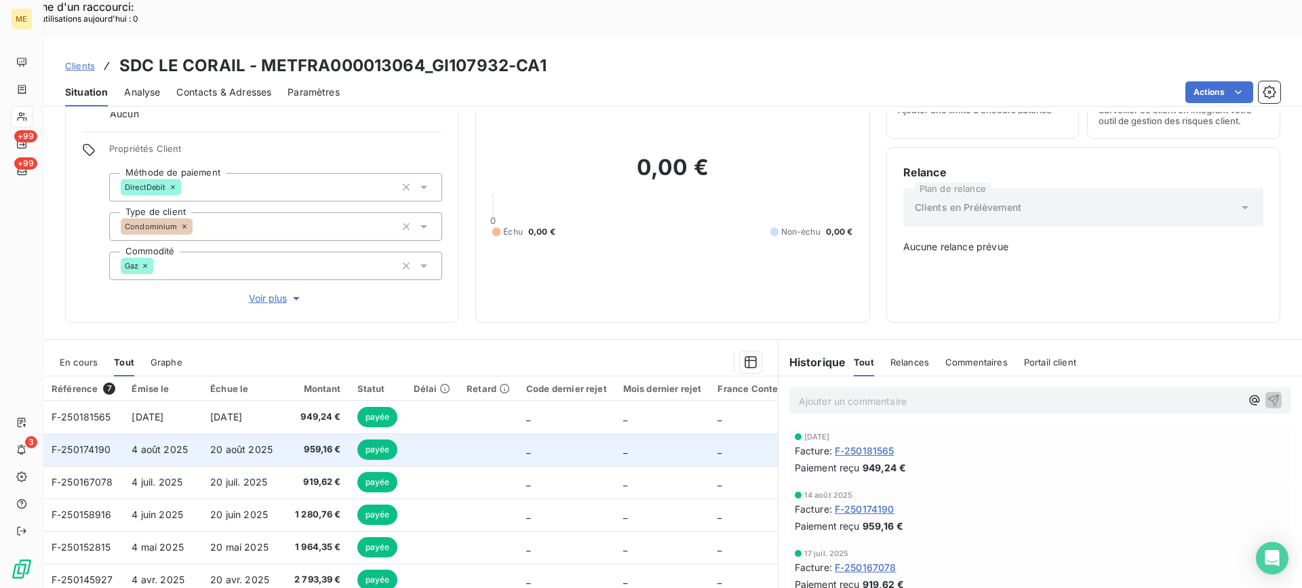
click at [231, 443] on span "20 août 2025" at bounding box center [241, 449] width 62 height 12
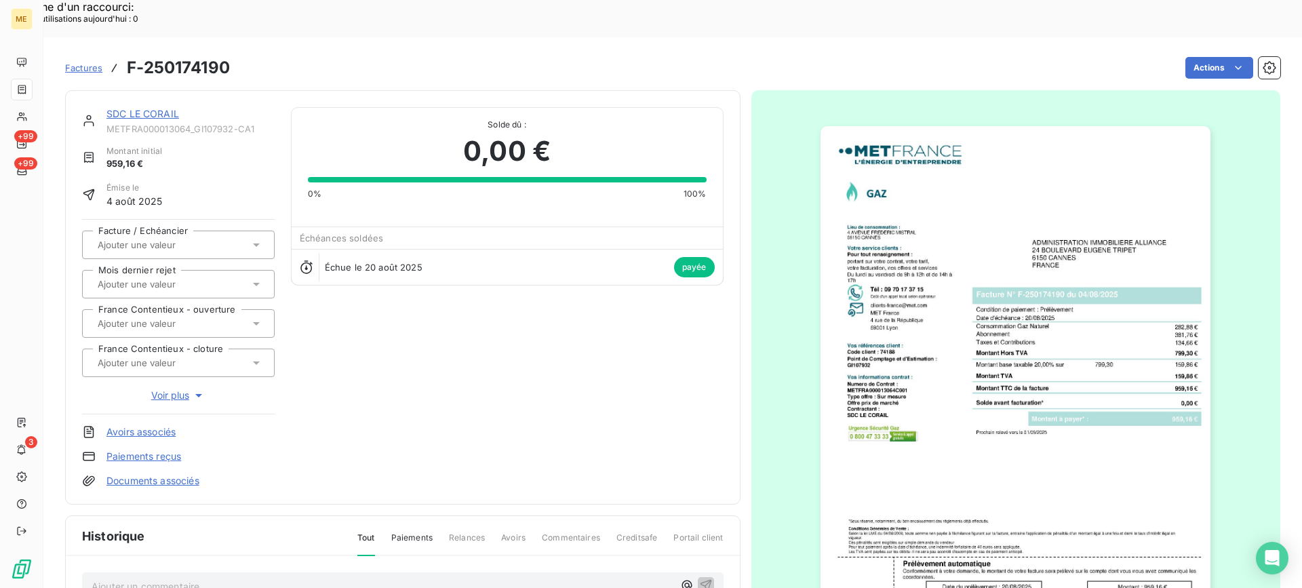
click at [990, 409] on img "button" at bounding box center [1015, 402] width 390 height 552
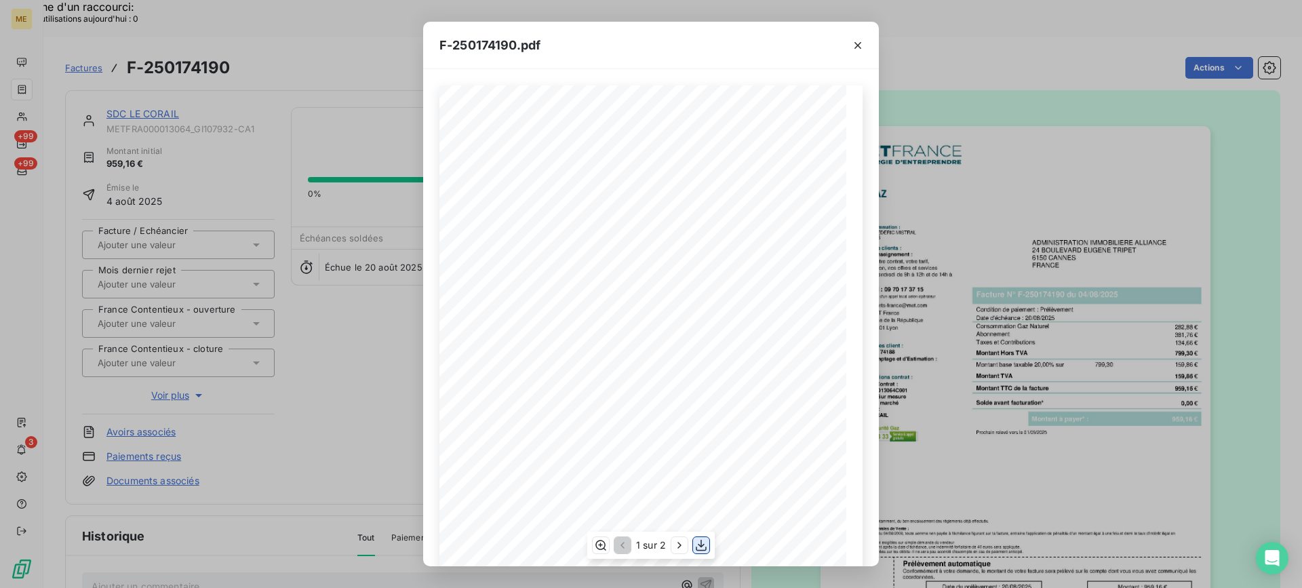
click at [702, 550] on icon "button" at bounding box center [701, 545] width 11 height 12
click at [849, 54] on button "button" at bounding box center [858, 46] width 22 height 22
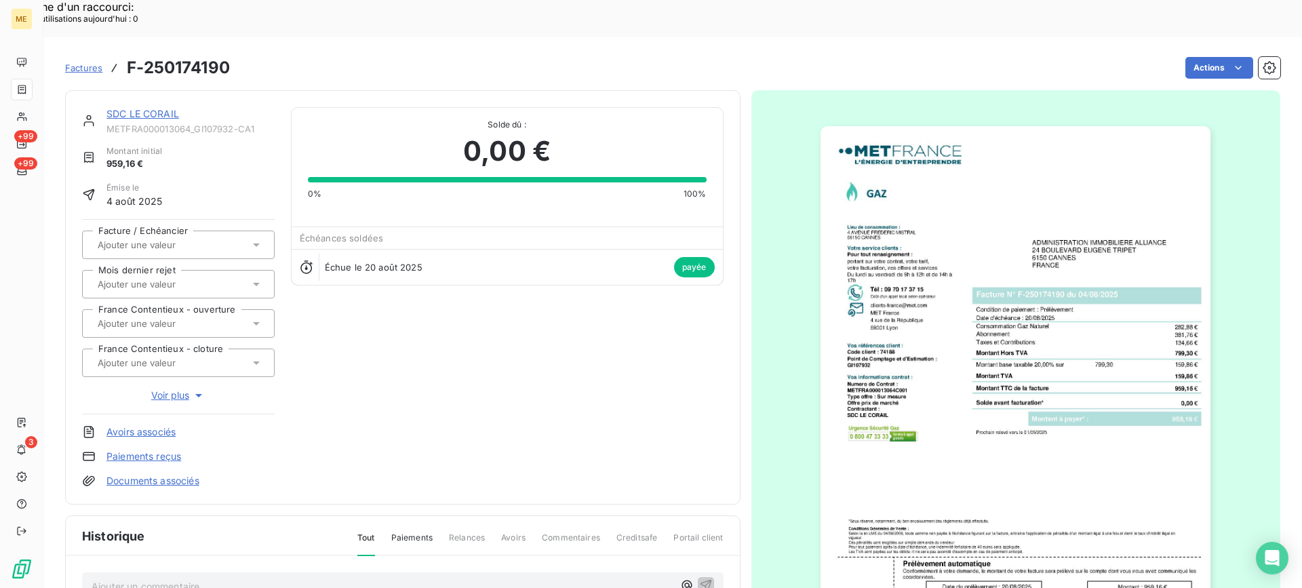
click at [116, 108] on link "SDC LE CORAIL" at bounding box center [142, 114] width 73 height 12
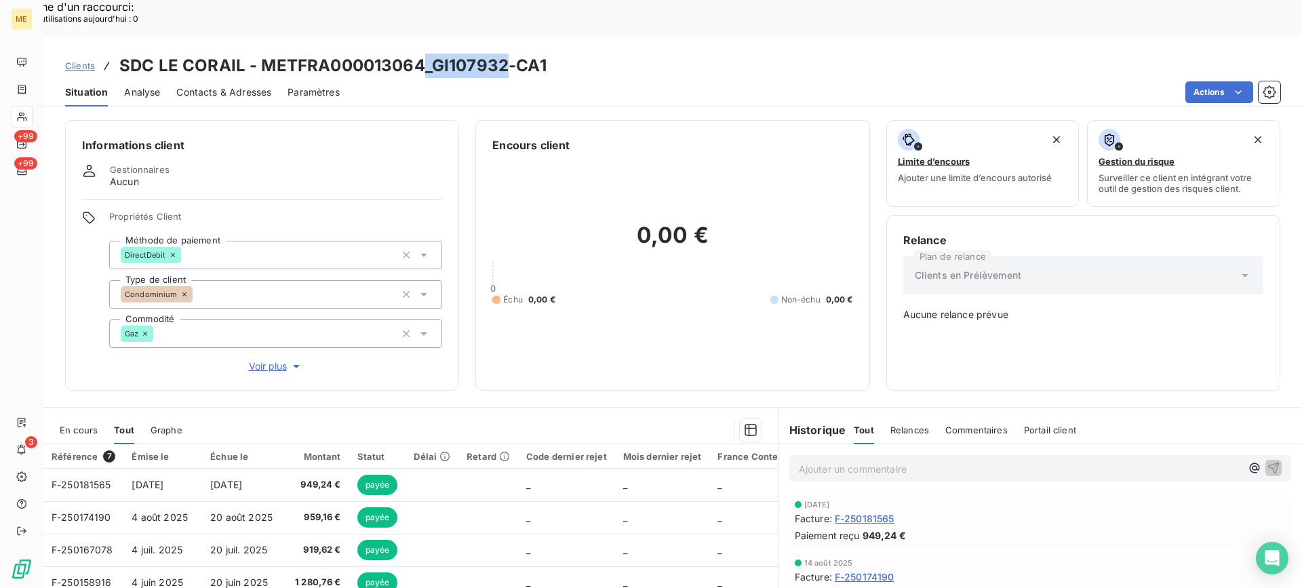
drag, startPoint x: 425, startPoint y: 28, endPoint x: 504, endPoint y: 28, distance: 78.6
click at [504, 54] on h3 "SDC LE CORAIL - METFRA000013064_GI107932-CA1" at bounding box center [332, 66] width 427 height 24
click at [471, 81] on div "Actions" at bounding box center [818, 92] width 924 height 22
copy h3 "GI107932"
drag, startPoint x: 429, startPoint y: 27, endPoint x: 508, endPoint y: 26, distance: 78.6
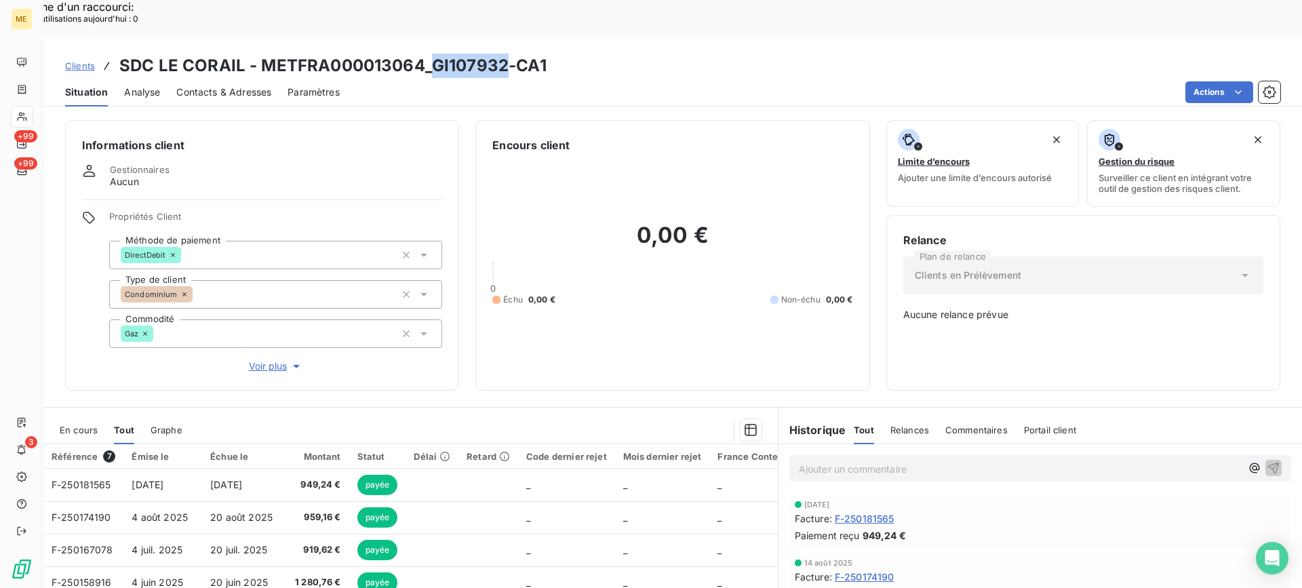
click at [508, 54] on h3 "SDC LE CORAIL - METFRA000013064_GI107932-CA1" at bounding box center [332, 66] width 427 height 24
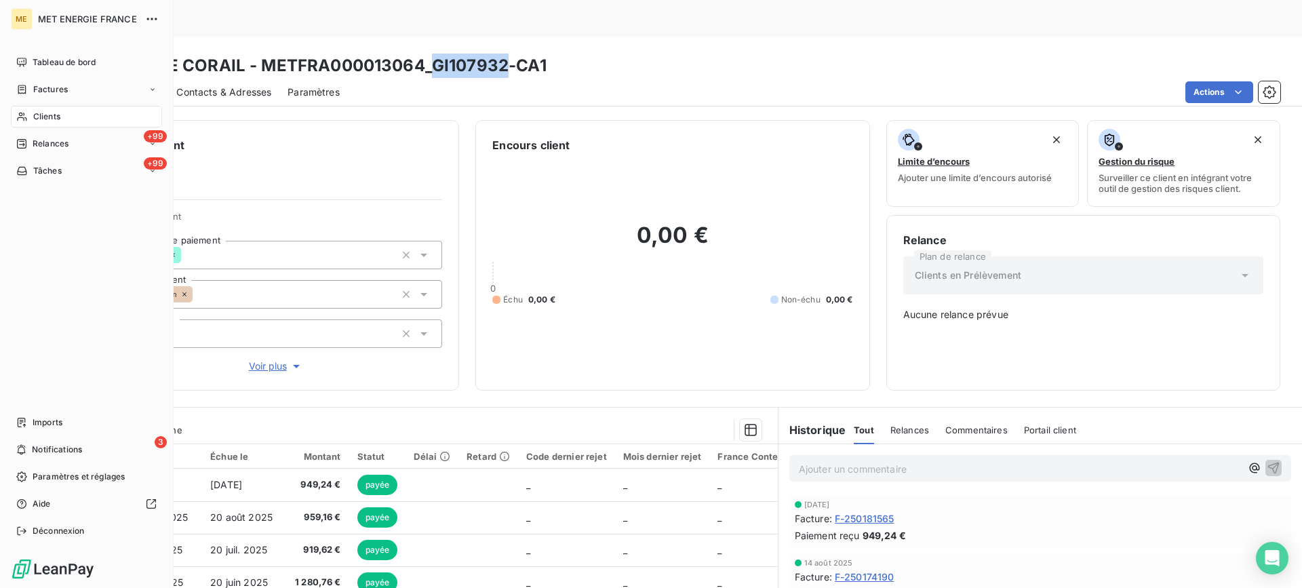
click at [127, 109] on div "Clients" at bounding box center [86, 117] width 151 height 22
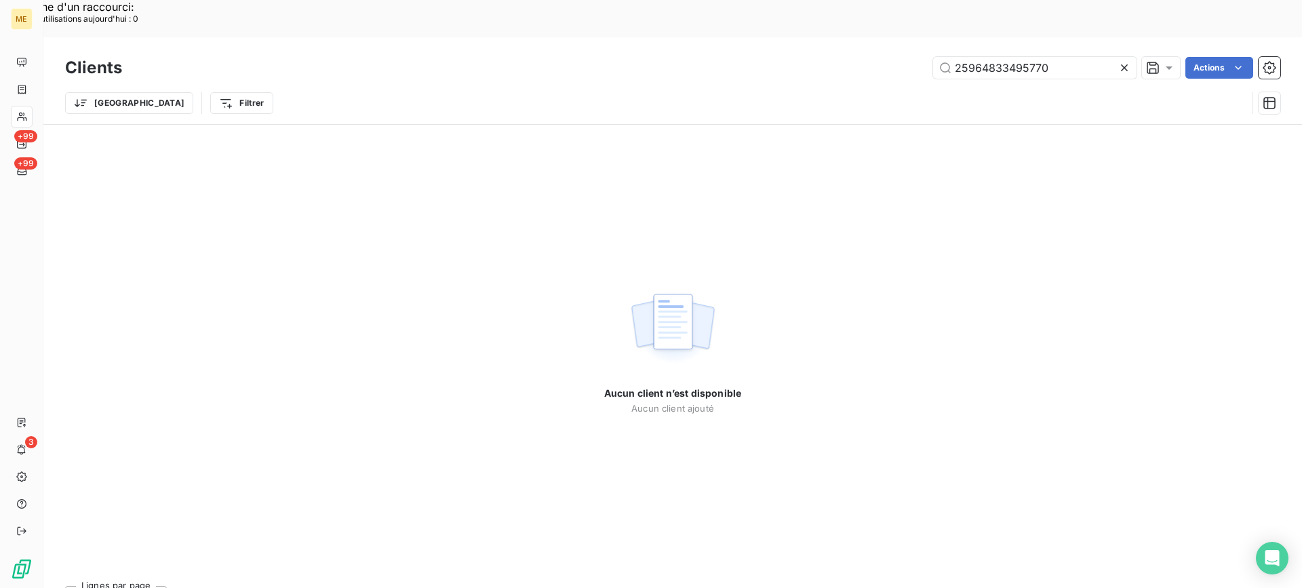
drag, startPoint x: 1066, startPoint y: 31, endPoint x: 897, endPoint y: 32, distance: 168.8
click at [897, 57] on div "25964833495770 Actions" at bounding box center [709, 68] width 1142 height 22
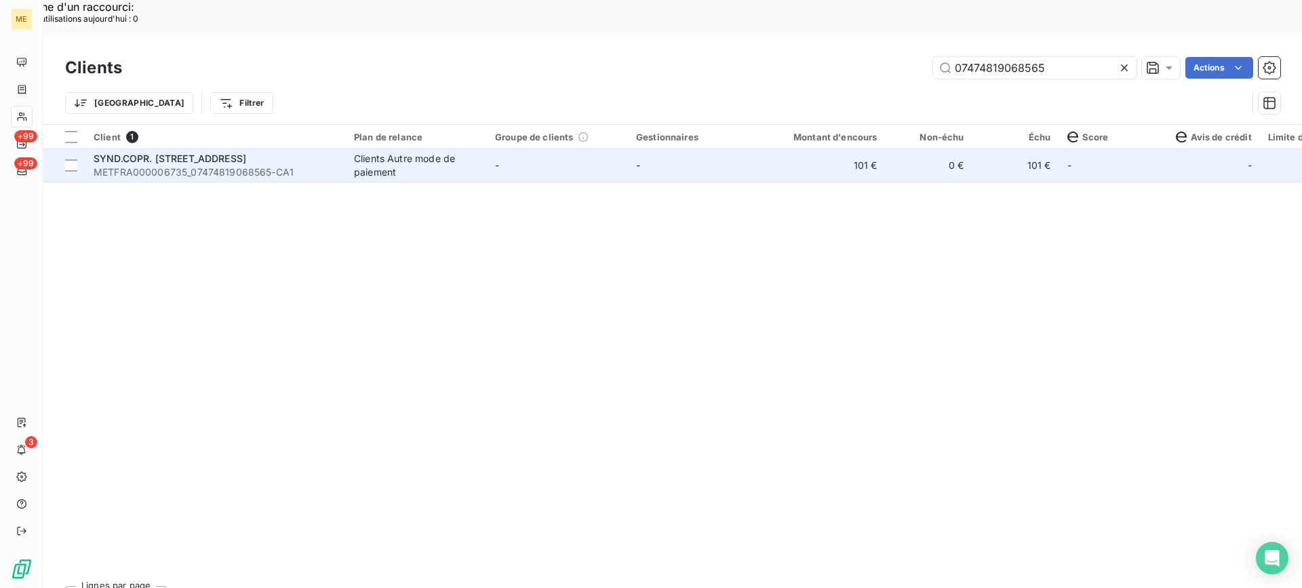
type input "07474819068565"
click at [138, 165] on span "METFRA000006735_07474819068565-CA1" at bounding box center [216, 172] width 244 height 14
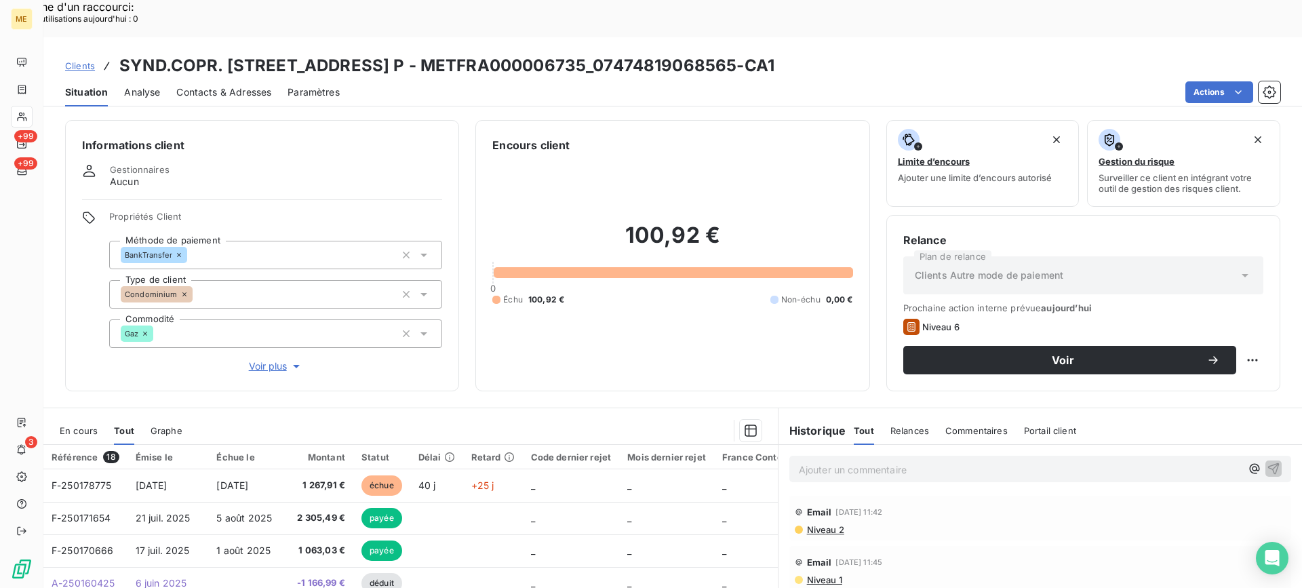
click at [92, 425] on span "En cours" at bounding box center [79, 430] width 38 height 11
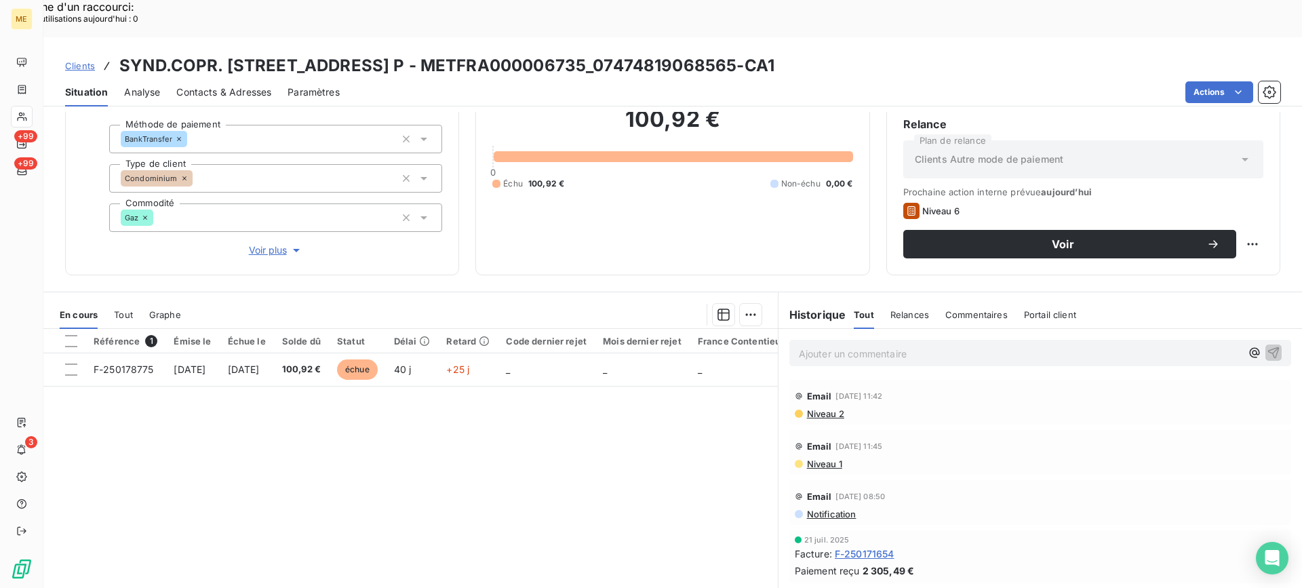
scroll to position [121, 0]
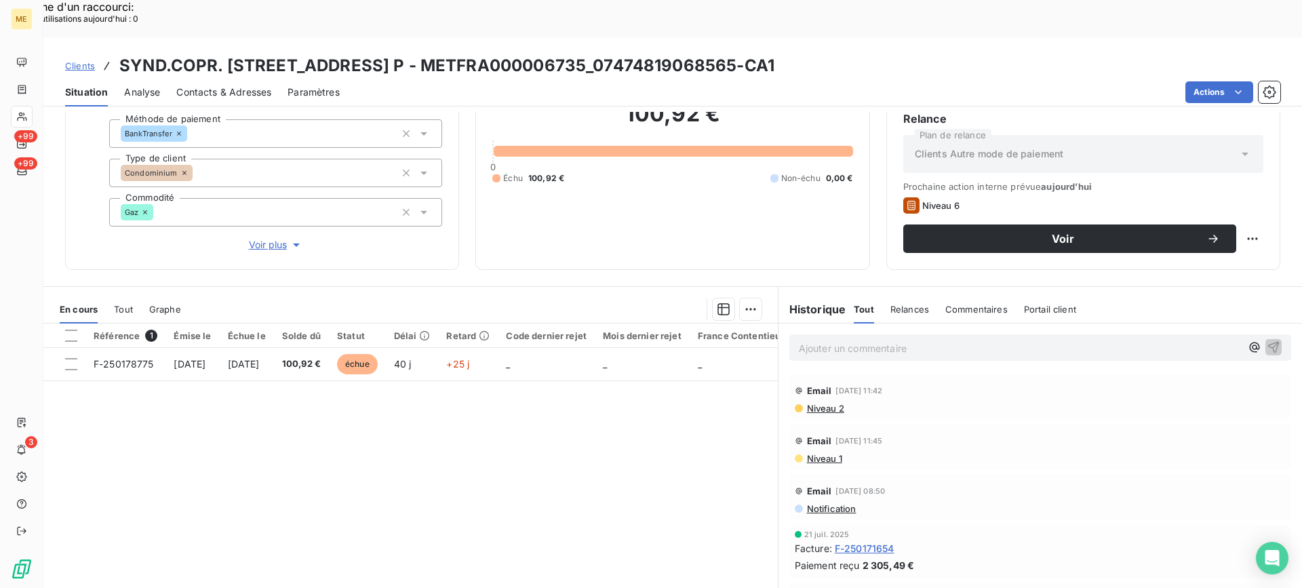
click at [526, 431] on div "Référence 1 Émise le Échue le Solde dû Statut Délai Retard Code dernier rejet M…" at bounding box center [410, 453] width 734 height 261
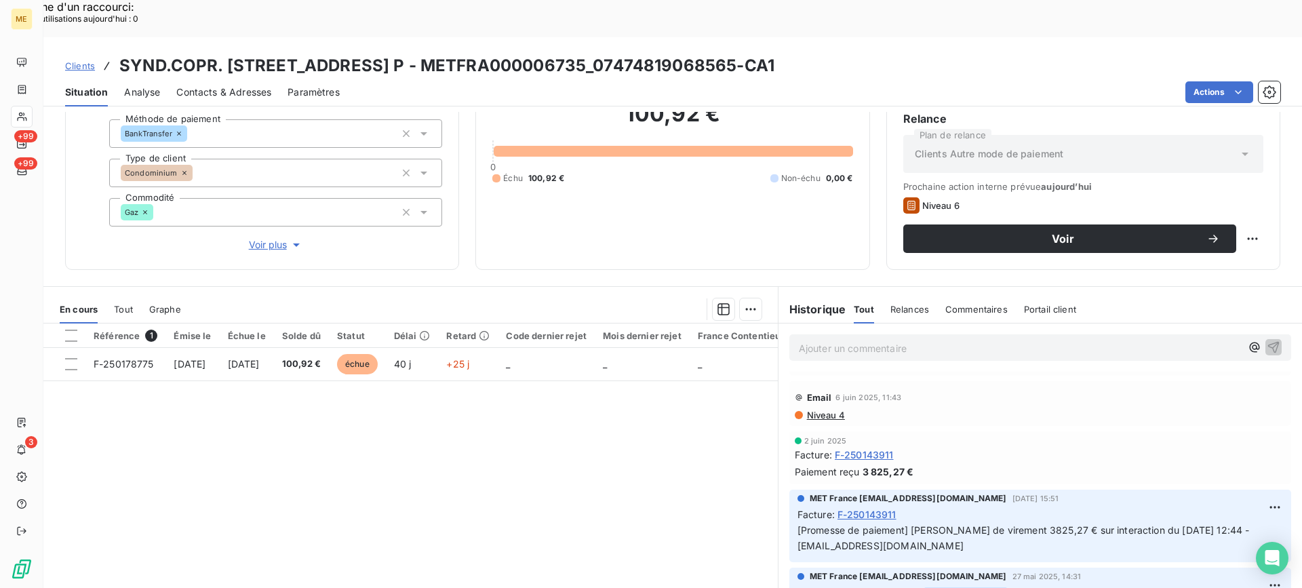
scroll to position [339, 0]
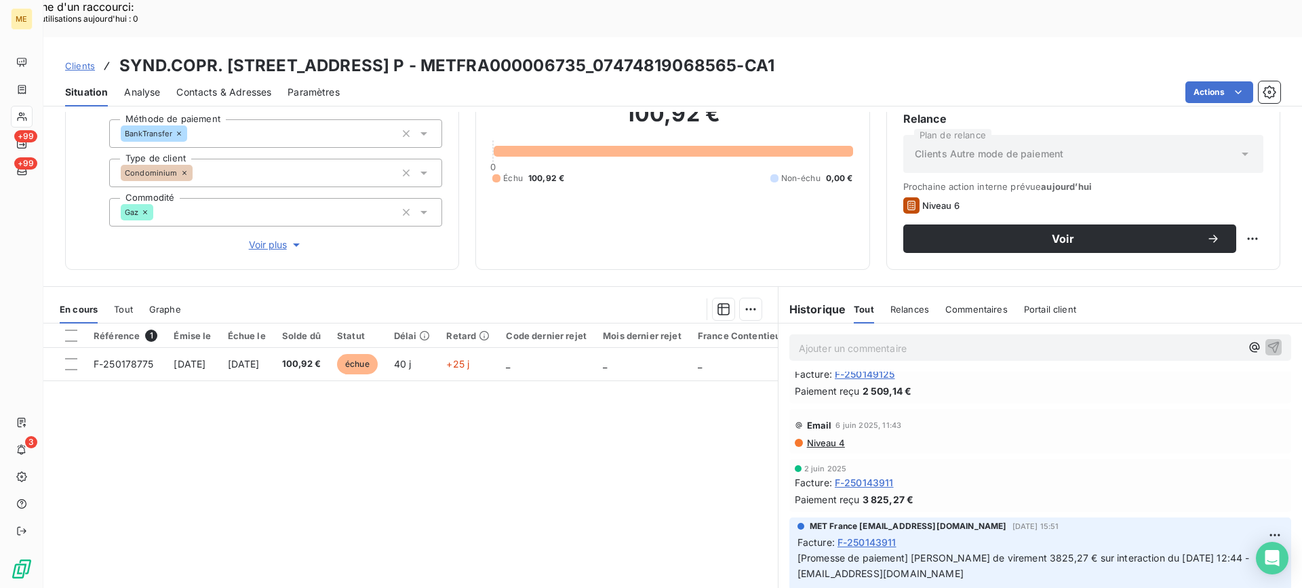
copy h3 "07474819068565"
drag, startPoint x: 655, startPoint y: 28, endPoint x: 790, endPoint y: 30, distance: 134.9
click at [774, 54] on h3 "SYND.COPR. 28 RUE SAINT DIDIER 75016 P - METFRA000006735_07474819068565-CA1" at bounding box center [446, 66] width 655 height 24
drag, startPoint x: 479, startPoint y: 26, endPoint x: 646, endPoint y: 33, distance: 167.6
click at [646, 54] on h3 "SYND.COPR. 28 RUE SAINT DIDIER 75016 P - METFRA000006735_07474819068565-CA1" at bounding box center [446, 66] width 655 height 24
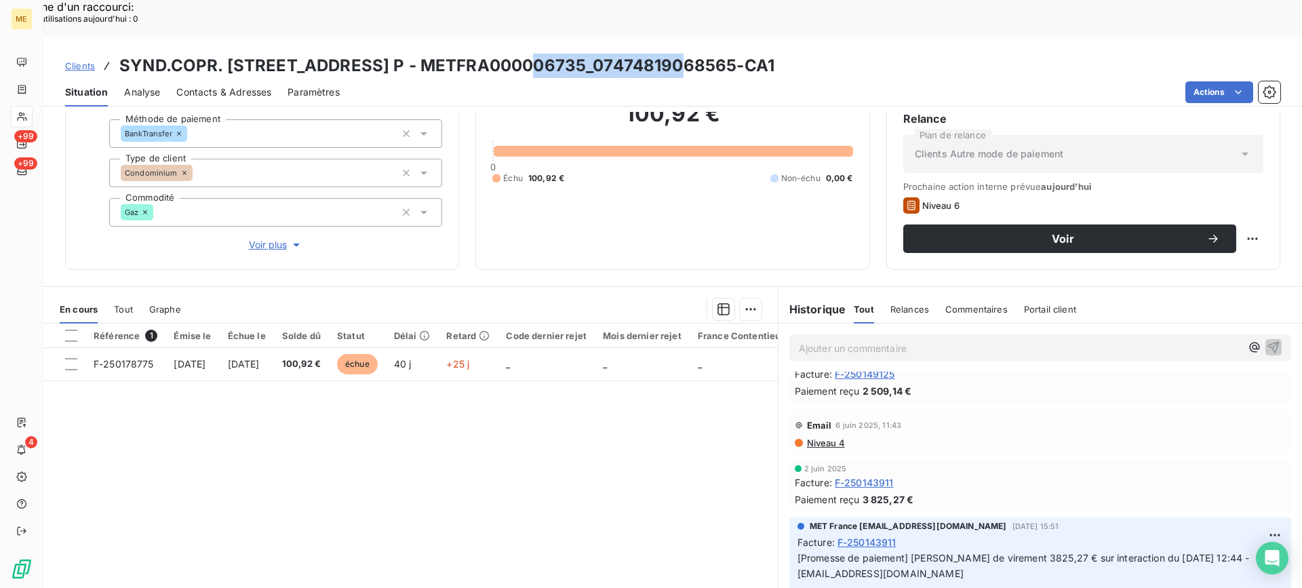
click at [285, 238] on span "Voir plus" at bounding box center [276, 245] width 54 height 14
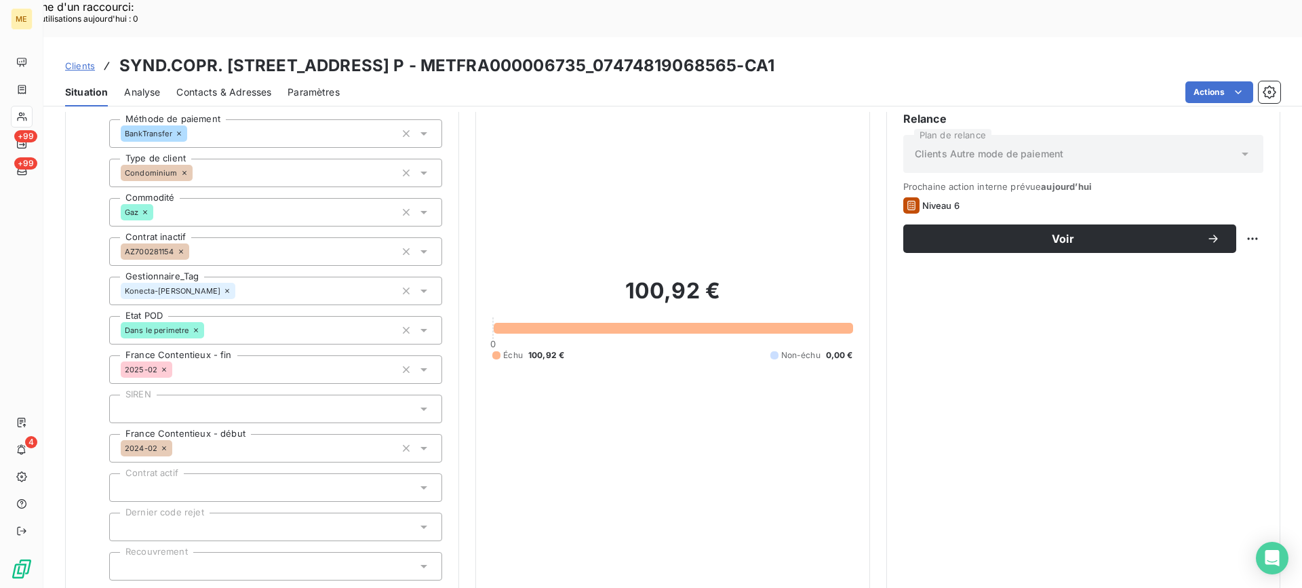
drag, startPoint x: 581, startPoint y: 113, endPoint x: 563, endPoint y: 64, distance: 51.9
click at [582, 107] on div "100,92 € 0 Échu 100,92 € Non-échu 0,00 €" at bounding box center [672, 319] width 360 height 574
drag, startPoint x: 481, startPoint y: 27, endPoint x: 852, endPoint y: 27, distance: 371.5
click at [852, 54] on div "Clients SYND.COPR. 28 RUE SAINT DIDIER 75016 P - METFRA000006735_07474819068565…" at bounding box center [672, 66] width 1258 height 24
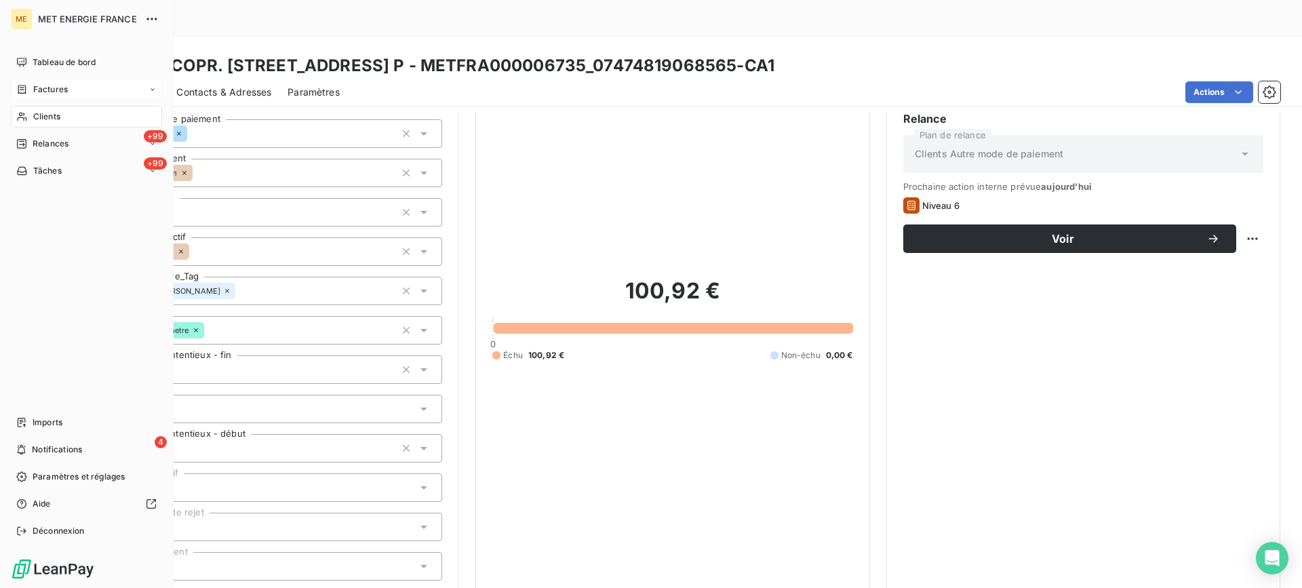
click at [18, 82] on div "Factures" at bounding box center [86, 90] width 151 height 22
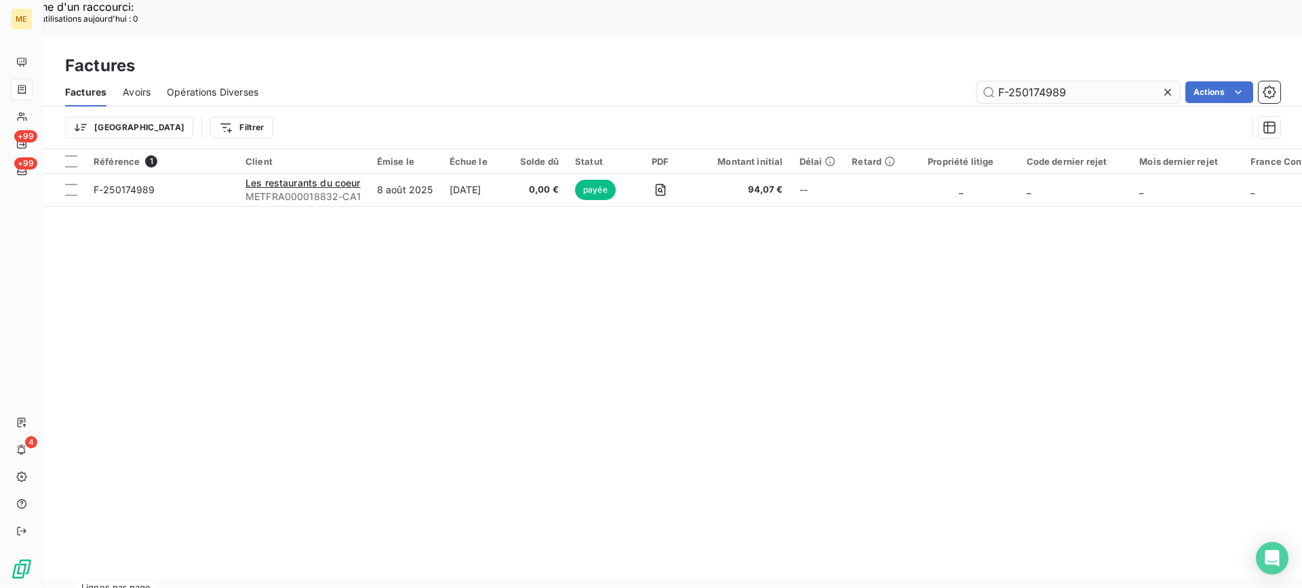
click at [1052, 81] on input "F-250174989" at bounding box center [1077, 92] width 203 height 22
click at [1051, 81] on input "F-250174989" at bounding box center [1077, 92] width 203 height 22
type input "F-250174989"
click at [700, 273] on div "Référence 1 Client Émise le Échue le Solde dû Statut PDF Montant initial Délai …" at bounding box center [672, 364] width 1258 height 430
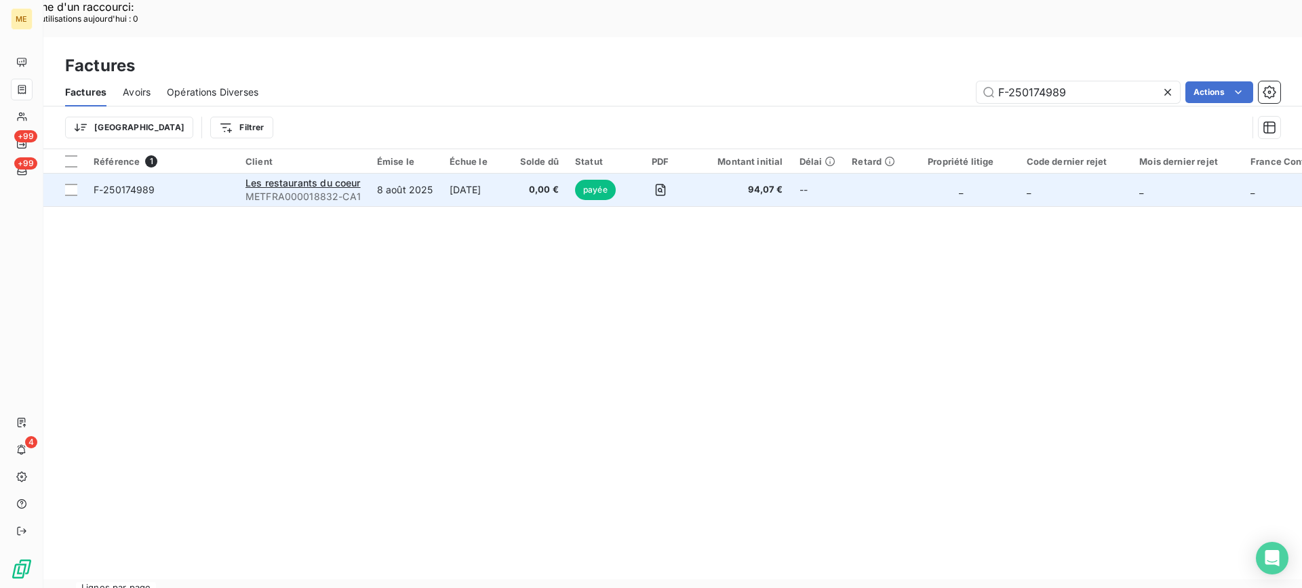
click at [240, 174] on td "Les restaurants du coeur METFRA000018832-CA1" at bounding box center [303, 190] width 132 height 33
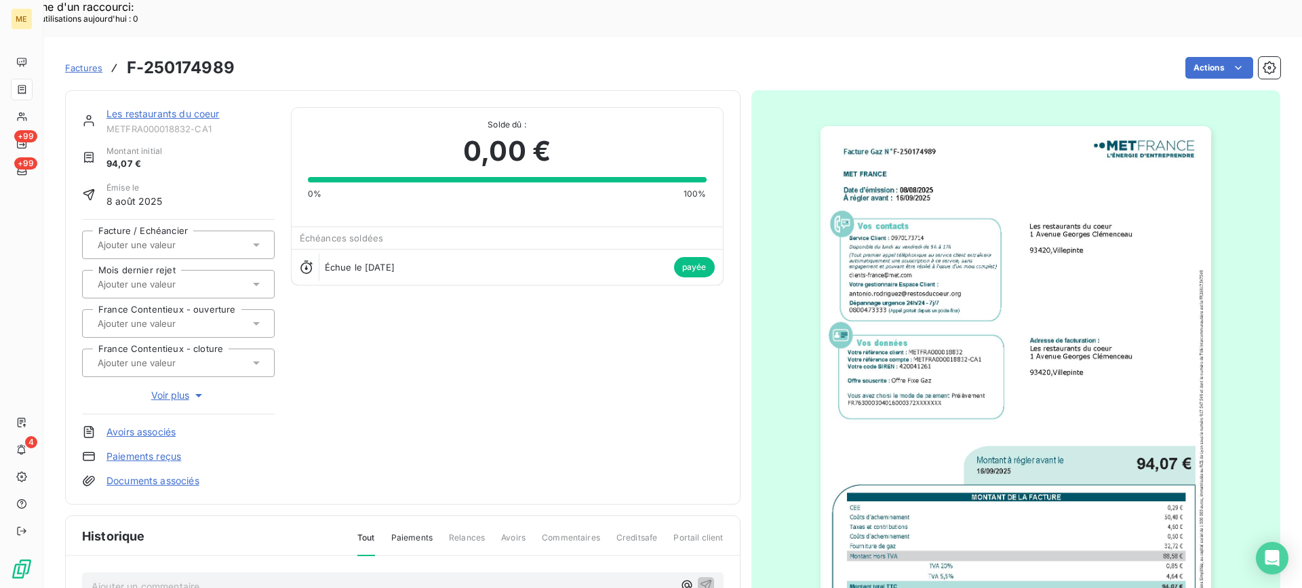
click at [191, 108] on link "Les restaurants du coeur" at bounding box center [162, 114] width 113 height 12
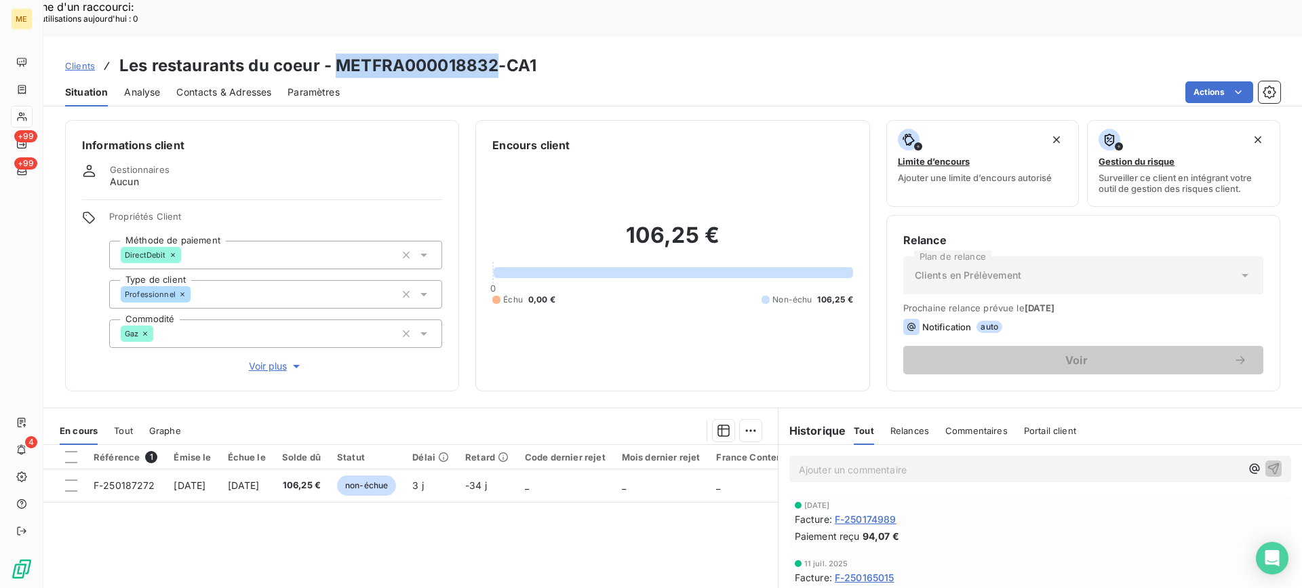
drag, startPoint x: 342, startPoint y: 29, endPoint x: 499, endPoint y: 28, distance: 157.3
click at [499, 54] on h3 "Les restaurants du coeur - METFRA000018832-CA1" at bounding box center [327, 66] width 417 height 24
click at [16, 114] on icon at bounding box center [22, 116] width 12 height 11
click at [557, 153] on div "106,25 € 0 Échu 0,00 € Non-échu 106,25 €" at bounding box center [672, 263] width 360 height 221
click at [23, 110] on div at bounding box center [22, 117] width 22 height 22
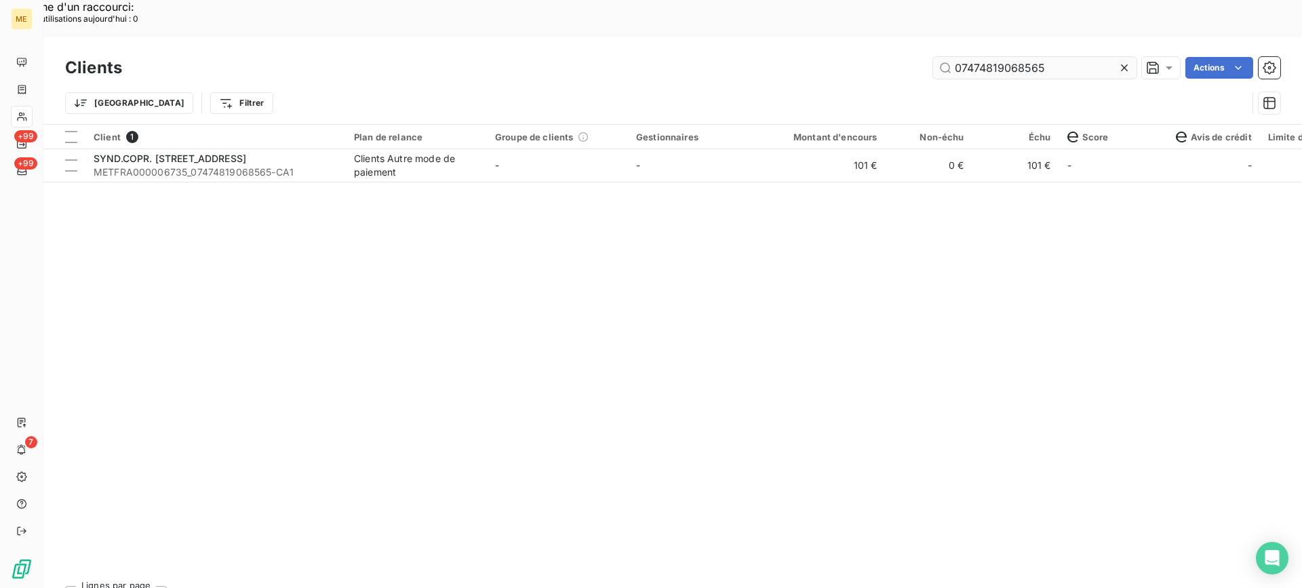
click at [991, 57] on input "07474819068565" at bounding box center [1034, 68] width 203 height 22
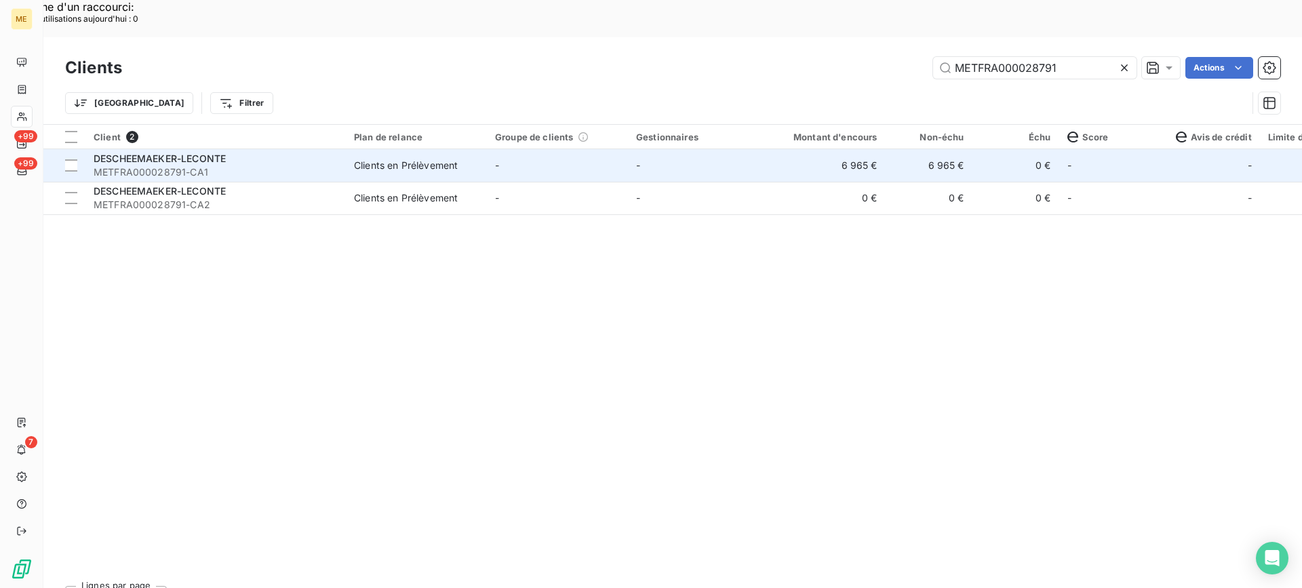
type input "METFRA000028791"
click at [165, 165] on span "METFRA000028791-CA1" at bounding box center [216, 172] width 244 height 14
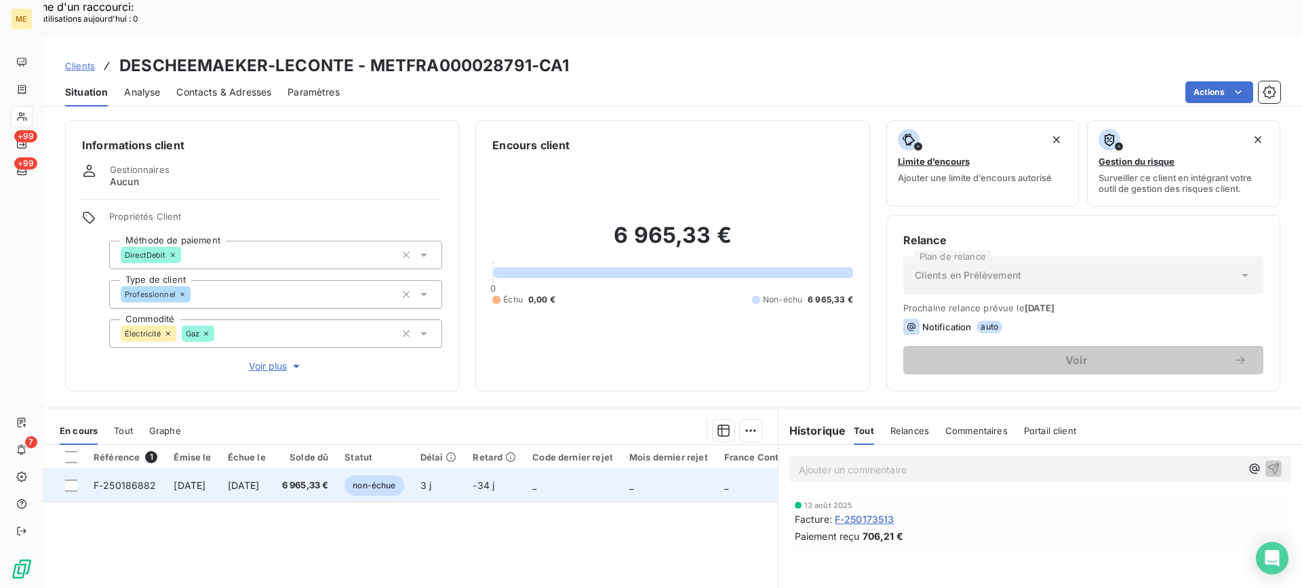
click at [168, 469] on td "10 oct. 2025" at bounding box center [192, 485] width 54 height 33
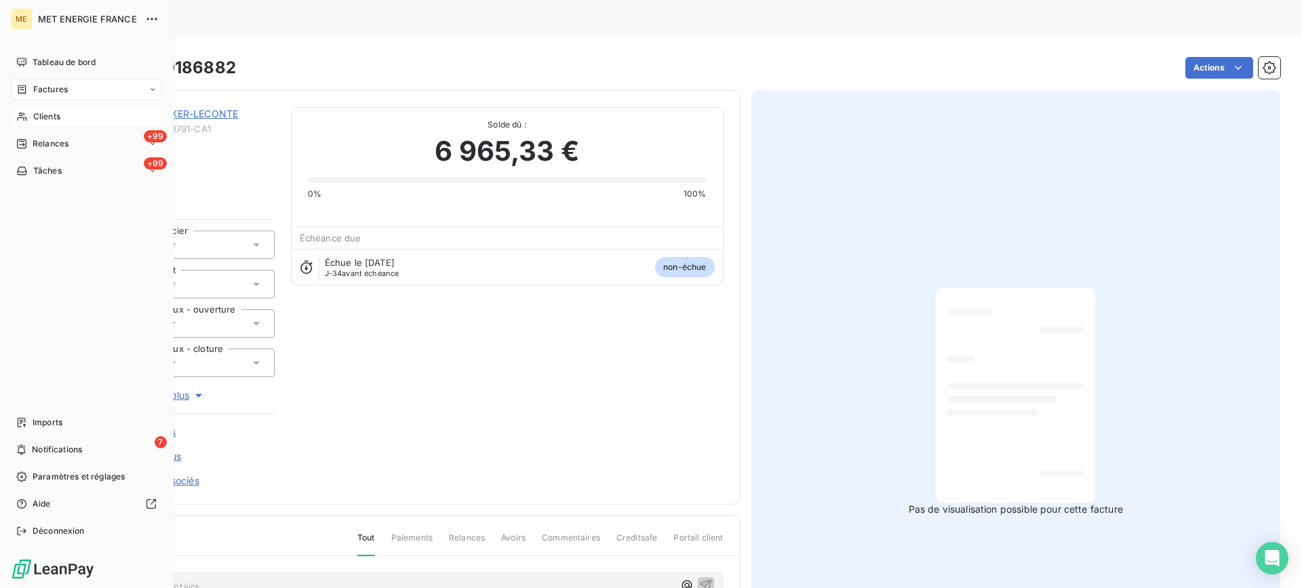
click at [25, 117] on icon at bounding box center [21, 117] width 9 height 9
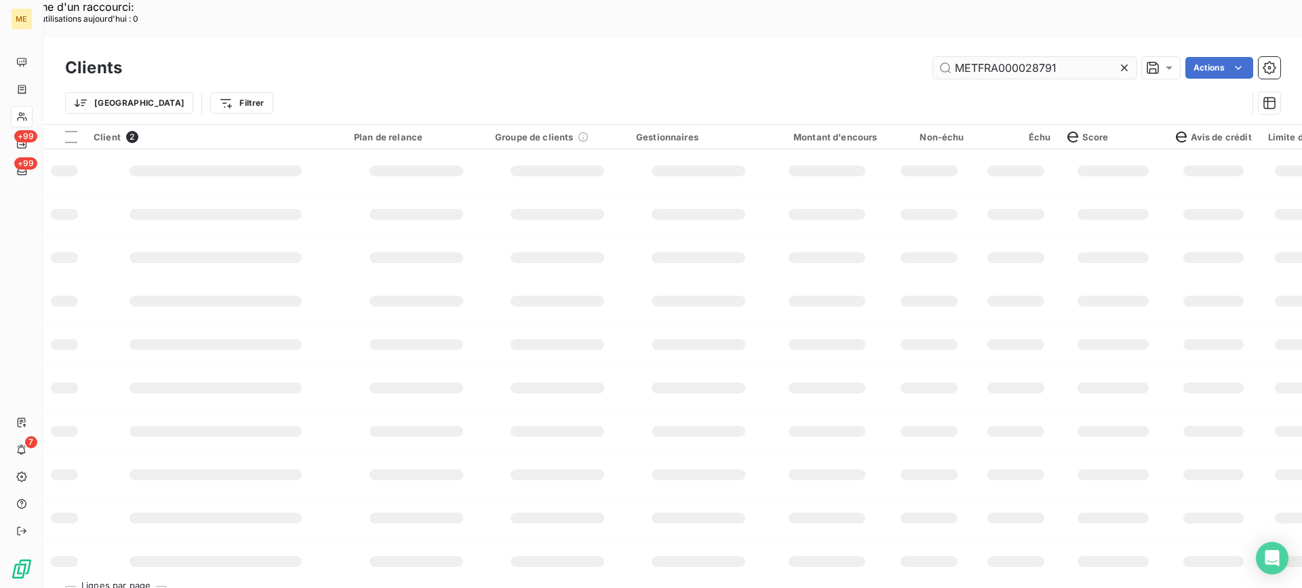
click at [1009, 57] on input "METFRA000028791" at bounding box center [1034, 68] width 203 height 22
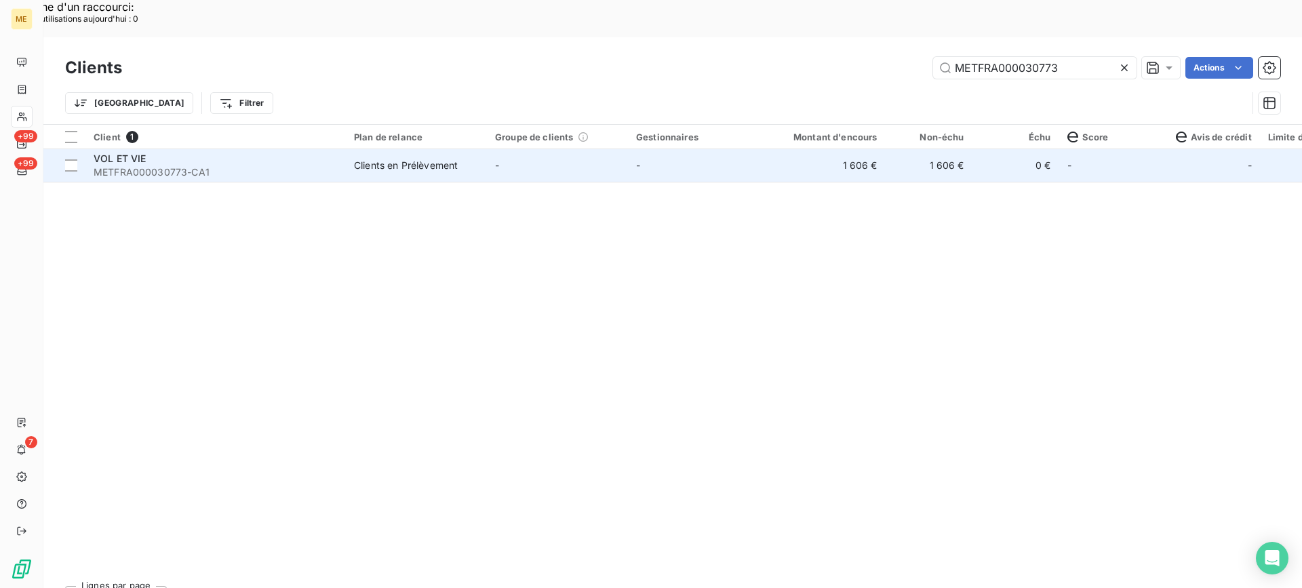
type input "METFRA000030773"
click at [178, 152] on div "VOL ET VIE" at bounding box center [216, 159] width 244 height 14
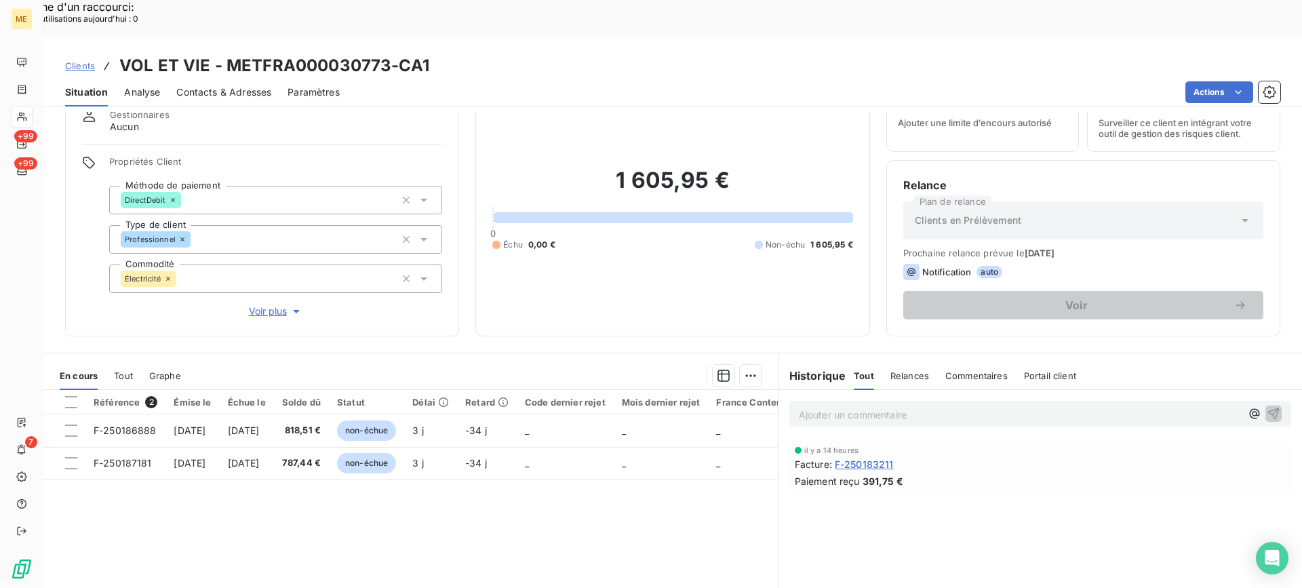
scroll to position [121, 0]
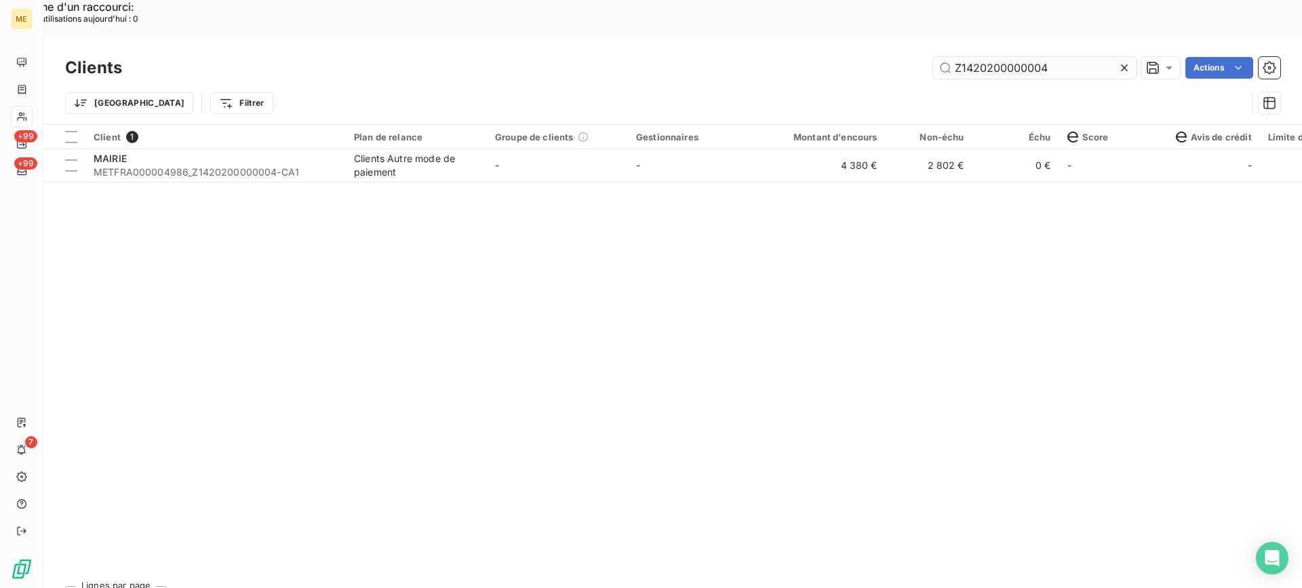
click at [977, 57] on input "Z1420200000004" at bounding box center [1034, 68] width 203 height 22
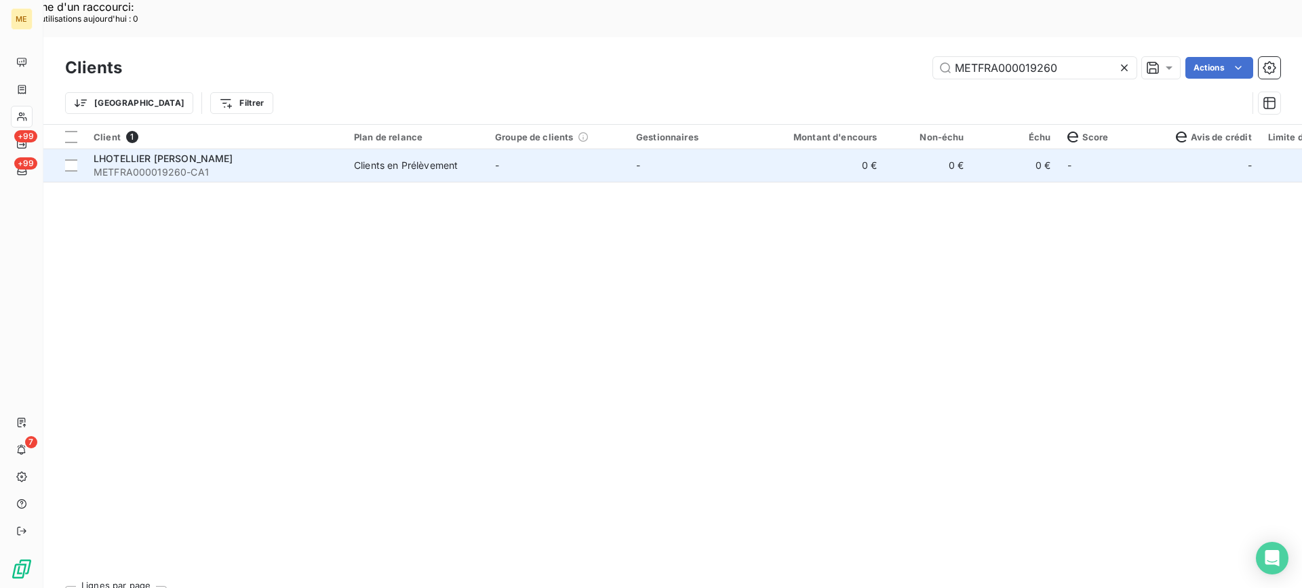
type input "METFRA000019260"
click at [233, 165] on span "METFRA000019260-CA1" at bounding box center [216, 172] width 244 height 14
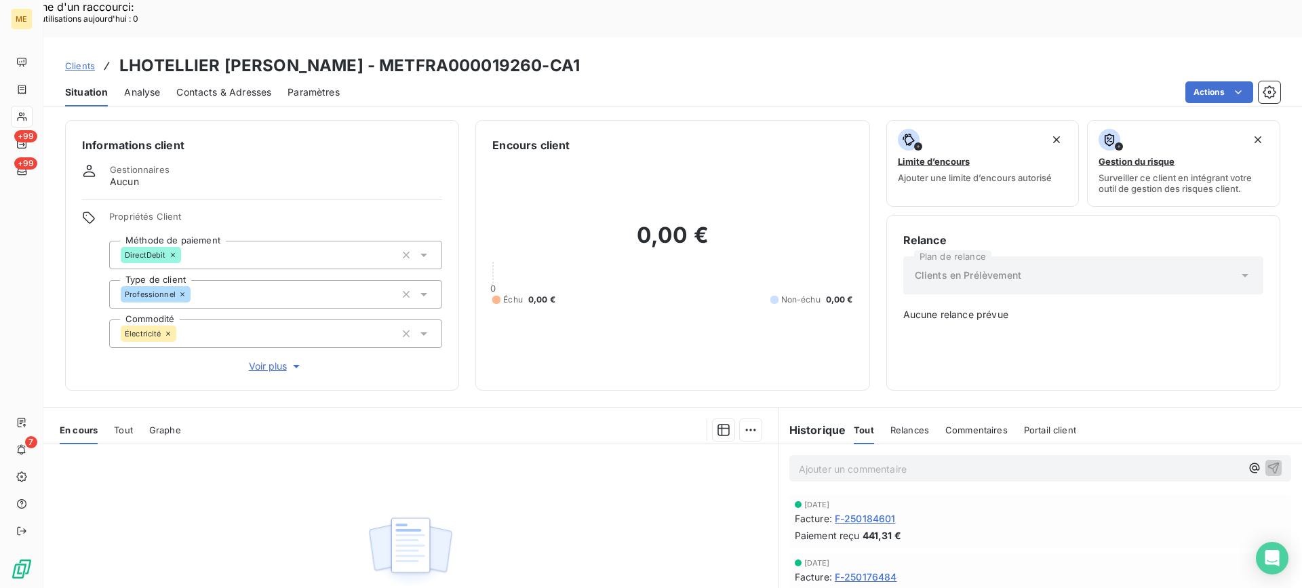
drag, startPoint x: 612, startPoint y: 29, endPoint x: 774, endPoint y: 32, distance: 162.7
click at [580, 54] on h3 "LHOTELLIER VALERIE JEANNE BERNADETTE NEE LECOMTE - METFRA000019260-CA1" at bounding box center [349, 66] width 460 height 24
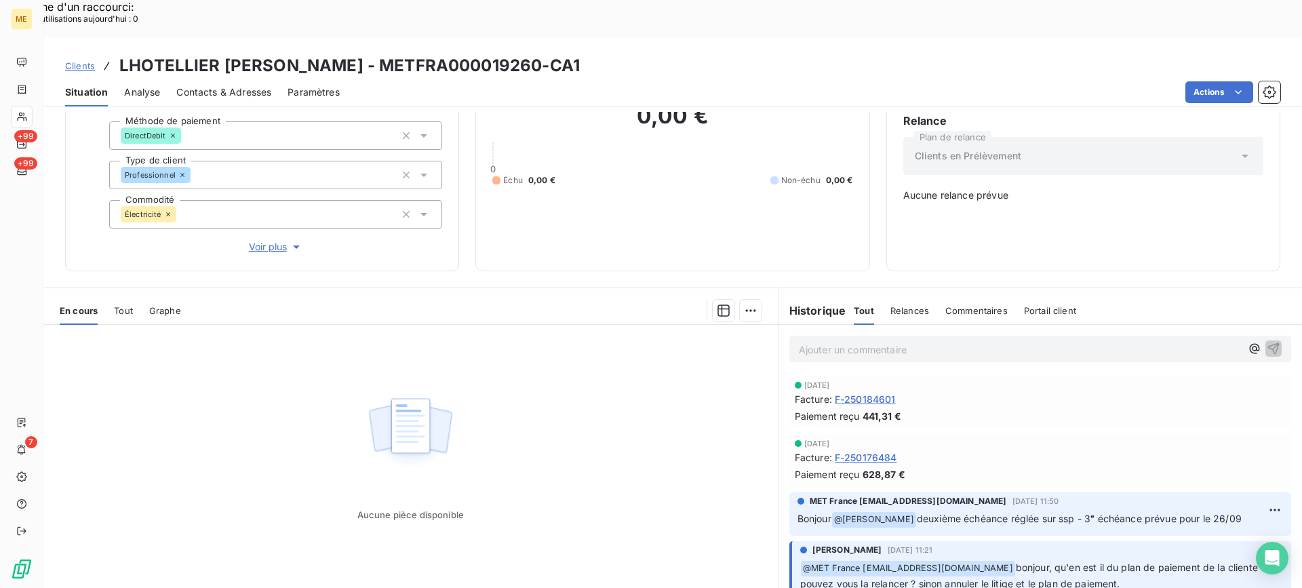
click at [769, 180] on div "0,00 € 0 Échu 0,00 € Non-échu 0,00 €" at bounding box center [672, 144] width 360 height 220
